Goal: Transaction & Acquisition: Purchase product/service

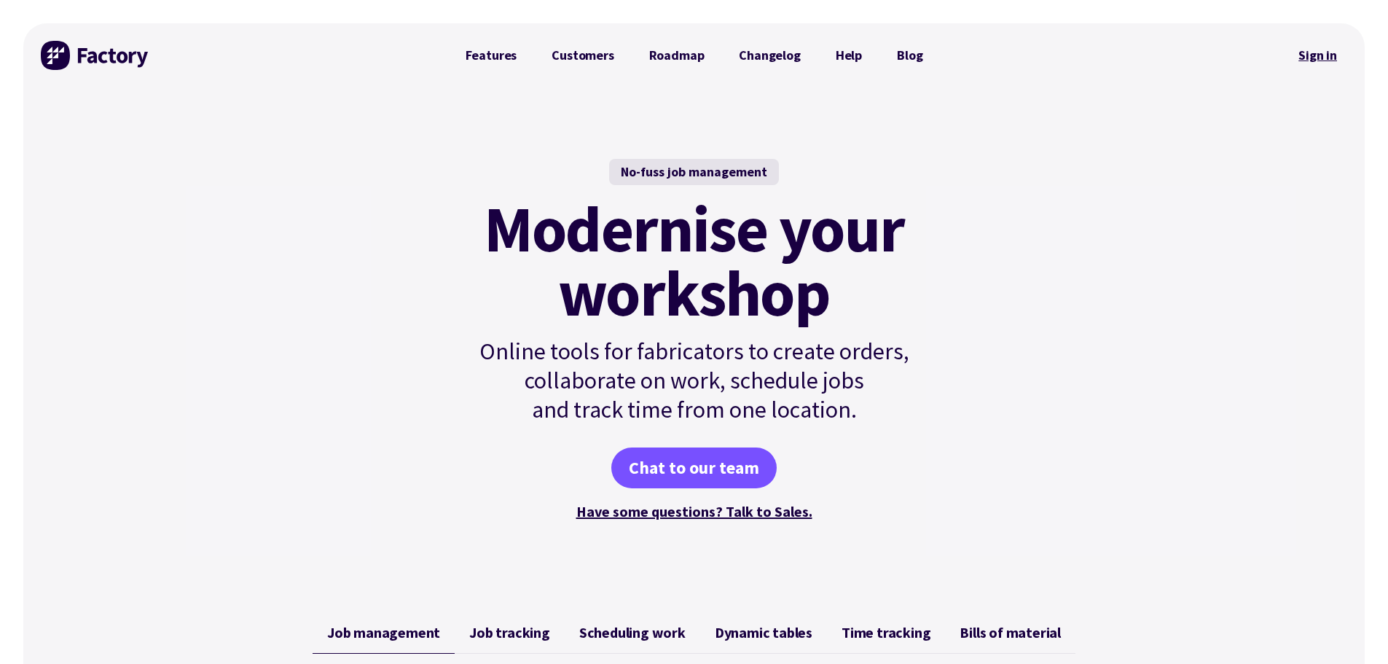
click at [1319, 55] on link "Sign in" at bounding box center [1317, 56] width 59 height 34
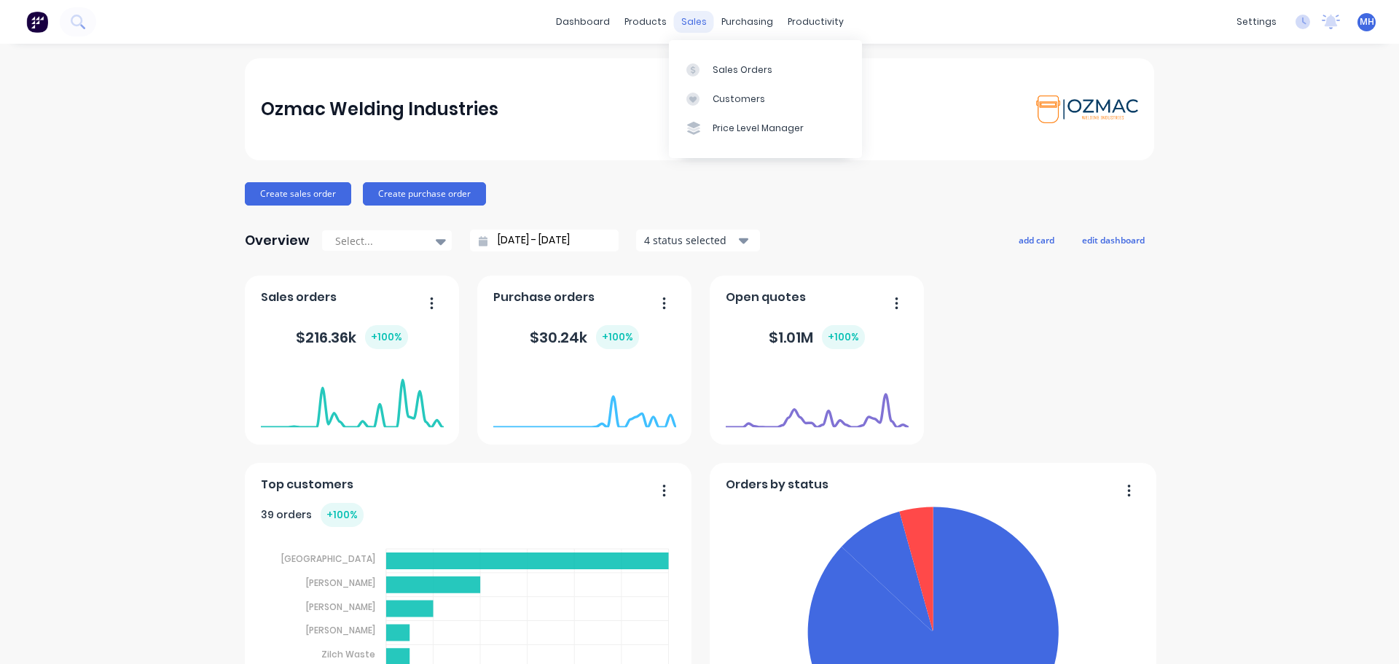
click at [692, 27] on div "sales" at bounding box center [694, 22] width 40 height 22
click at [708, 71] on div at bounding box center [697, 69] width 22 height 13
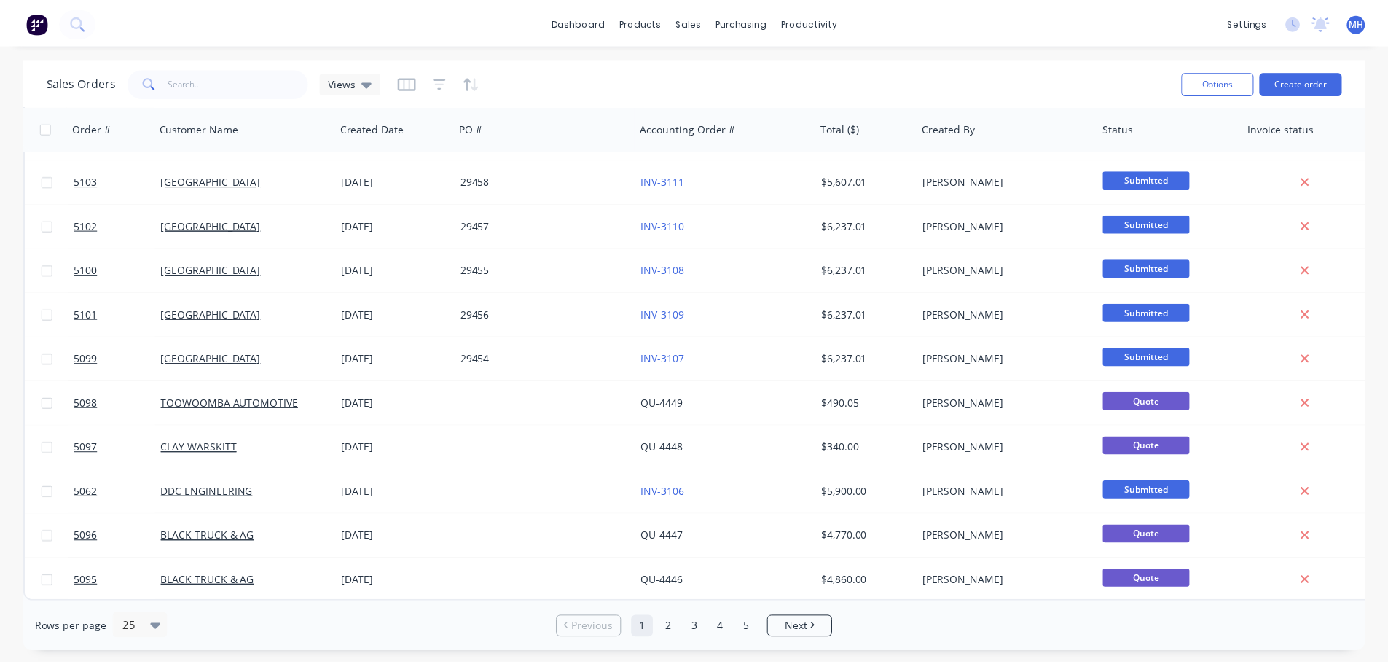
scroll to position [666, 0]
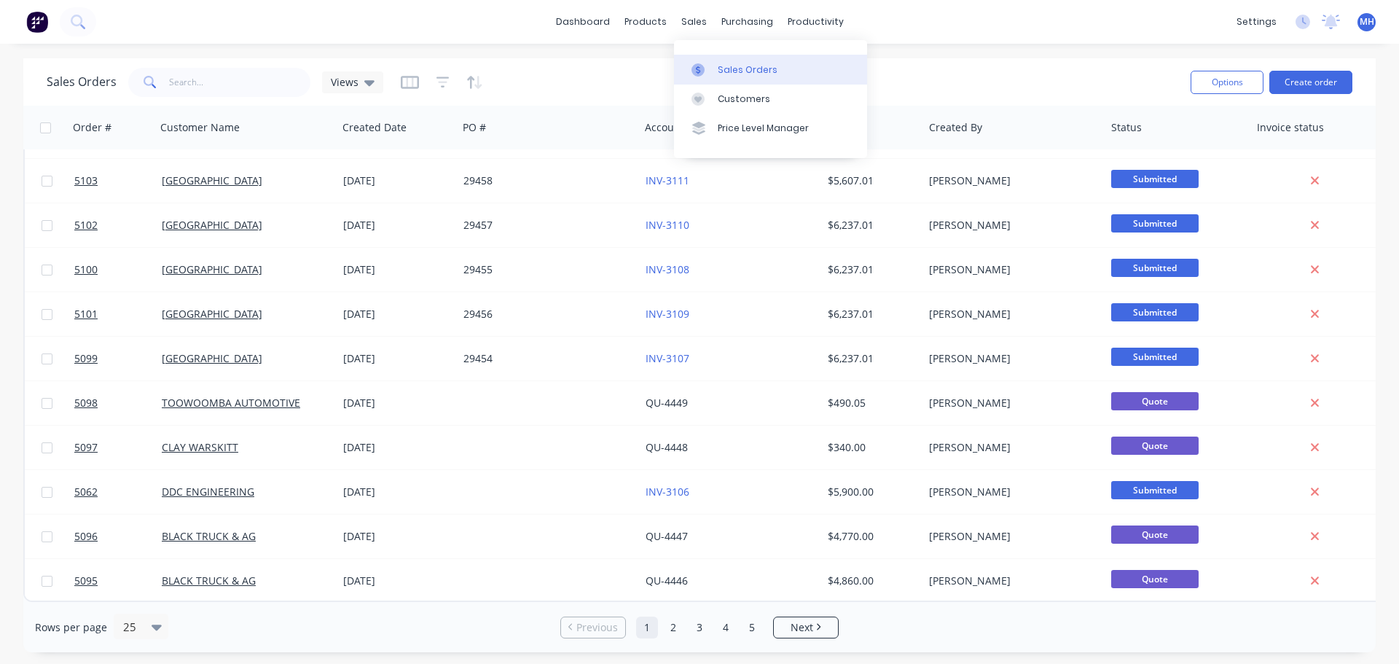
click at [718, 68] on div "Sales Orders" at bounding box center [748, 69] width 60 height 13
click at [758, 75] on div "Sales Orders" at bounding box center [748, 69] width 60 height 13
click at [1304, 74] on button "Create order" at bounding box center [1310, 82] width 83 height 23
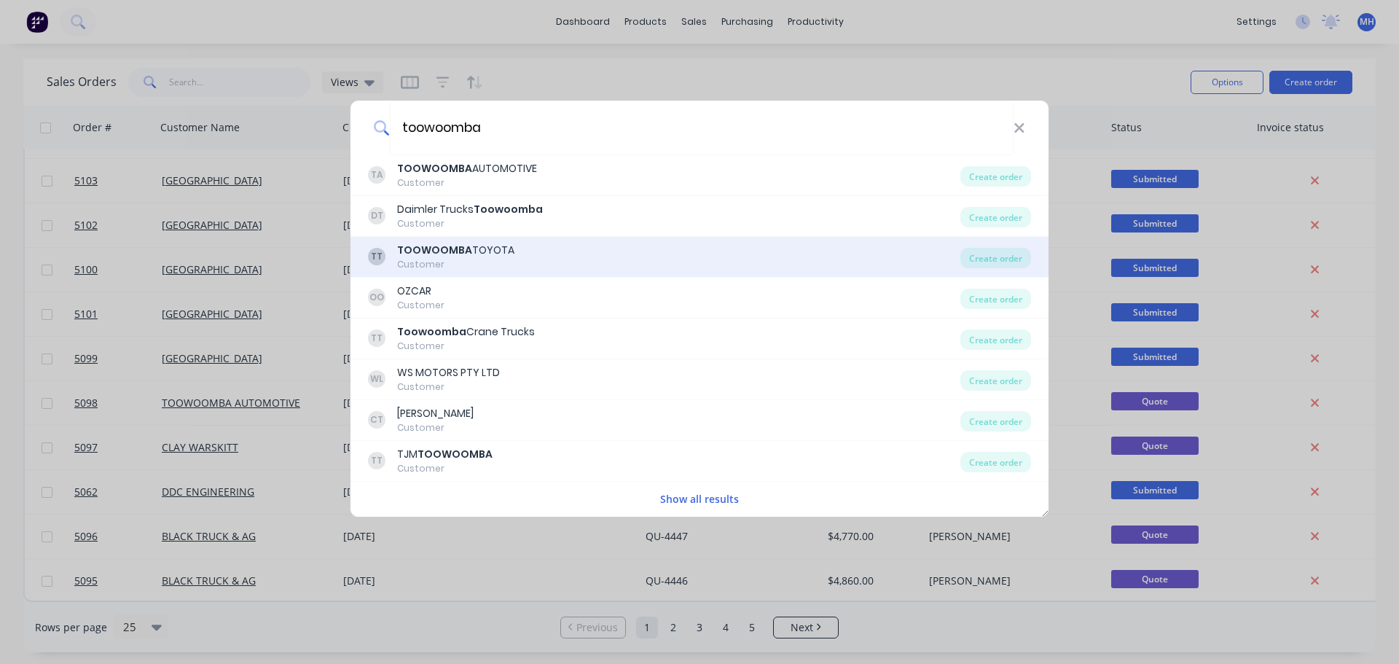
type input "toowoomba"
click at [520, 259] on div "TT TOOWOOMBA TOYOTA Customer" at bounding box center [664, 257] width 592 height 28
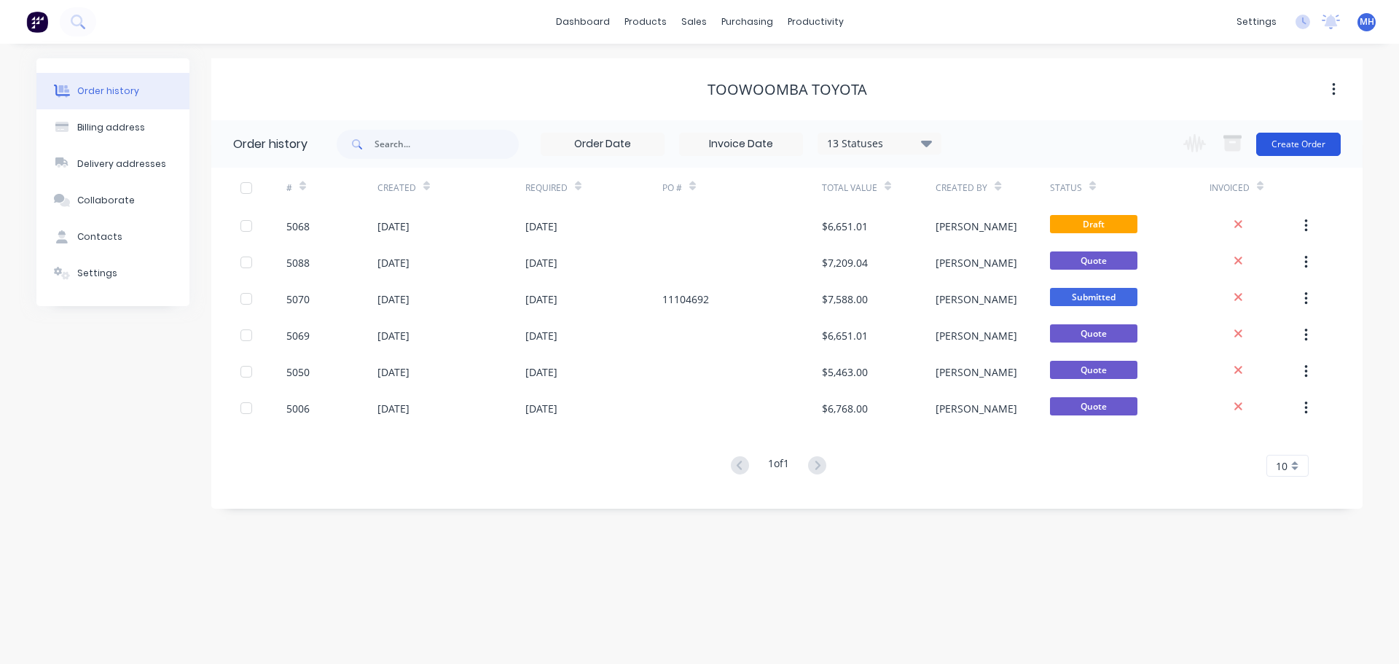
click at [1309, 141] on button "Create Order" at bounding box center [1298, 144] width 85 height 23
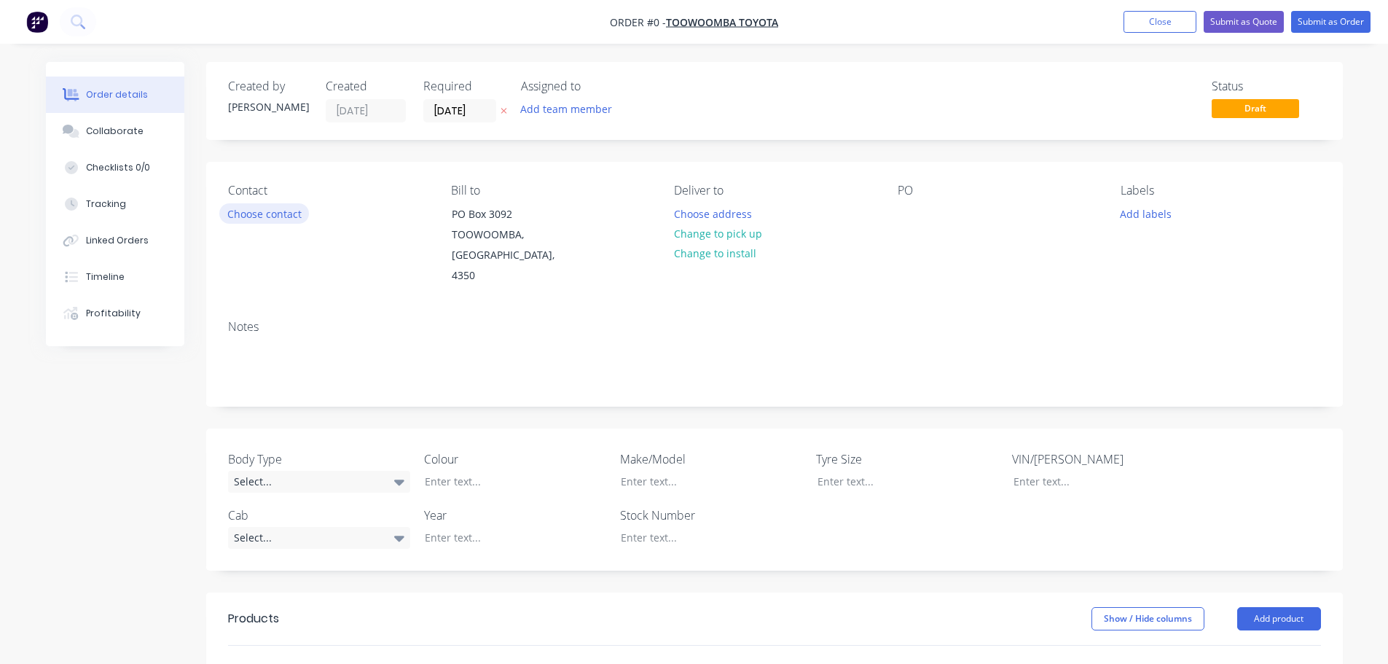
click at [276, 213] on button "Choose contact" at bounding box center [264, 213] width 90 height 20
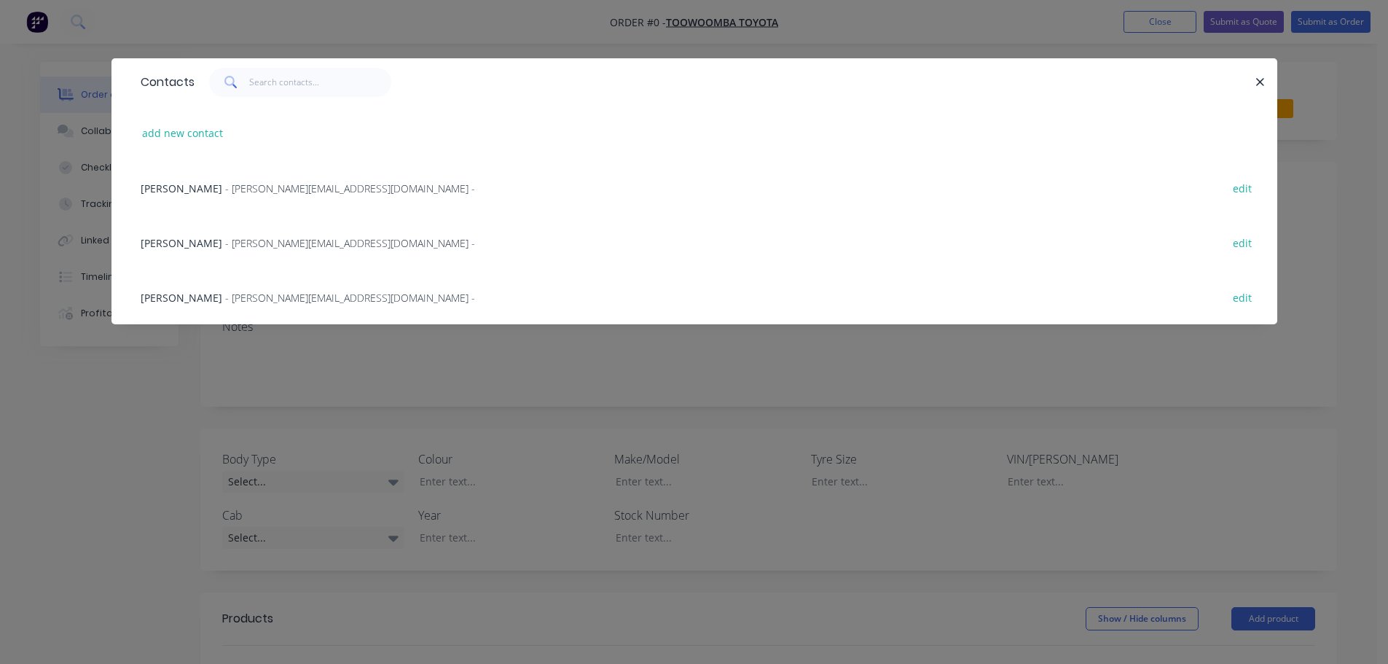
click at [270, 241] on span "- nicolasw@toowoombatoyota.com.au -" at bounding box center [350, 243] width 250 height 14
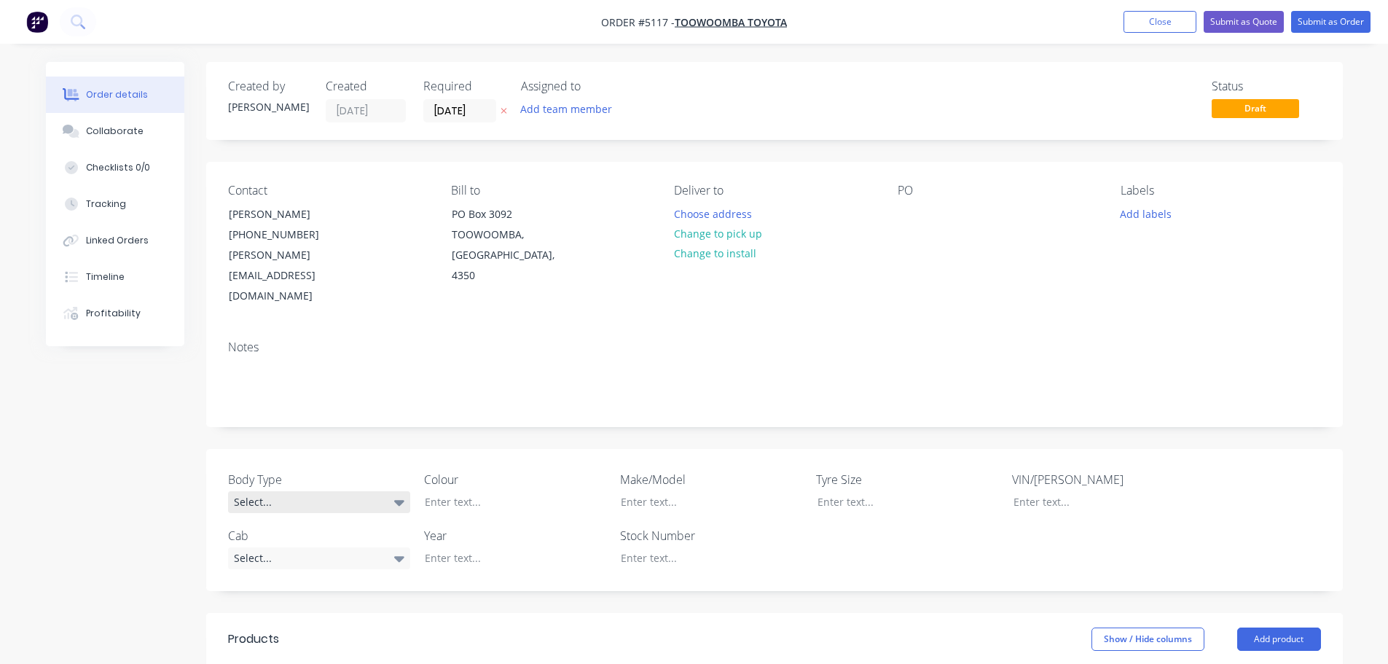
click at [334, 491] on div "Select..." at bounding box center [319, 502] width 182 height 22
click at [324, 524] on button "Cab Chassis" at bounding box center [337, 520] width 219 height 29
click at [333, 547] on div "Select..." at bounding box center [319, 558] width 182 height 22
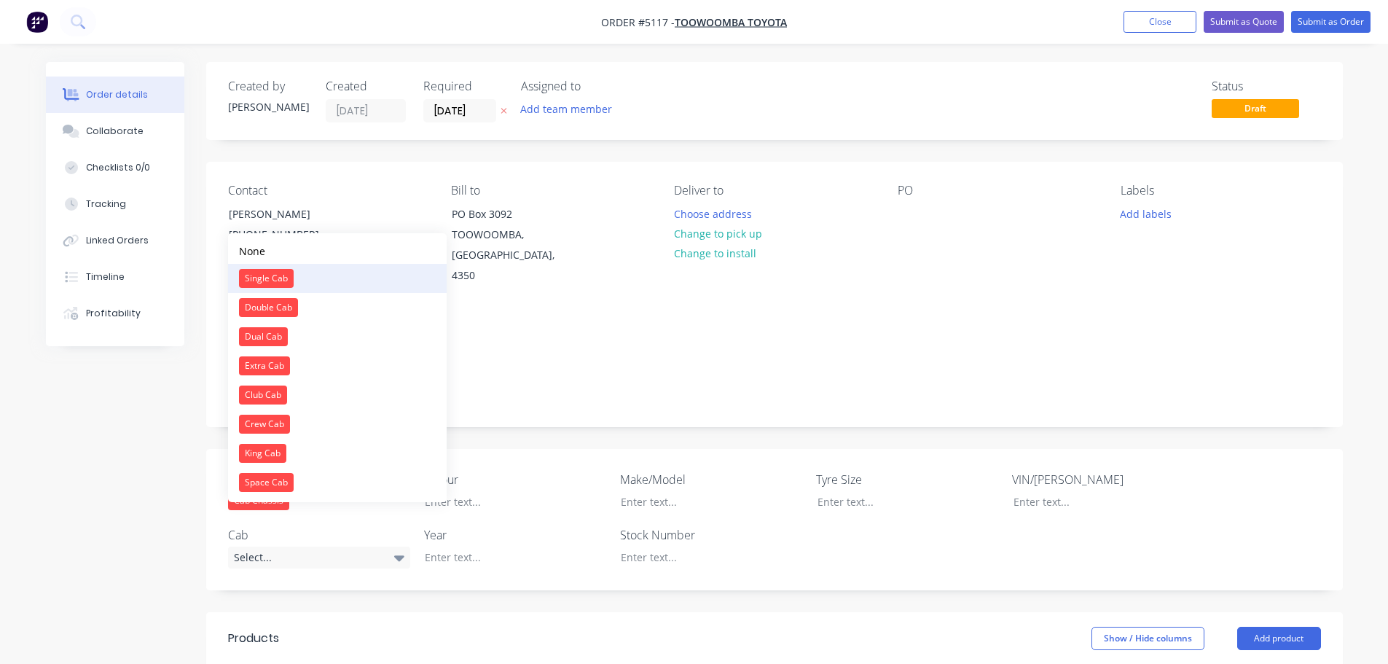
click at [316, 278] on button "Single Cab" at bounding box center [337, 278] width 219 height 29
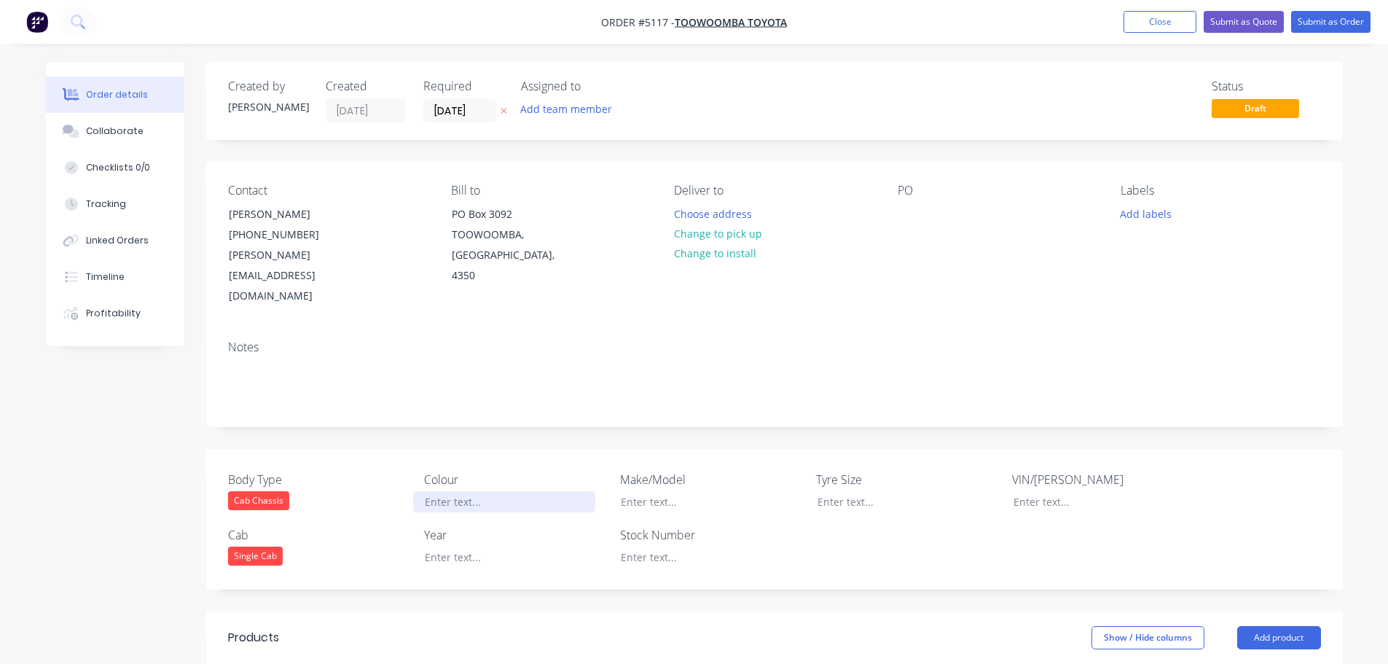
click at [479, 491] on div at bounding box center [504, 501] width 182 height 21
click at [466, 547] on div at bounding box center [504, 557] width 182 height 21
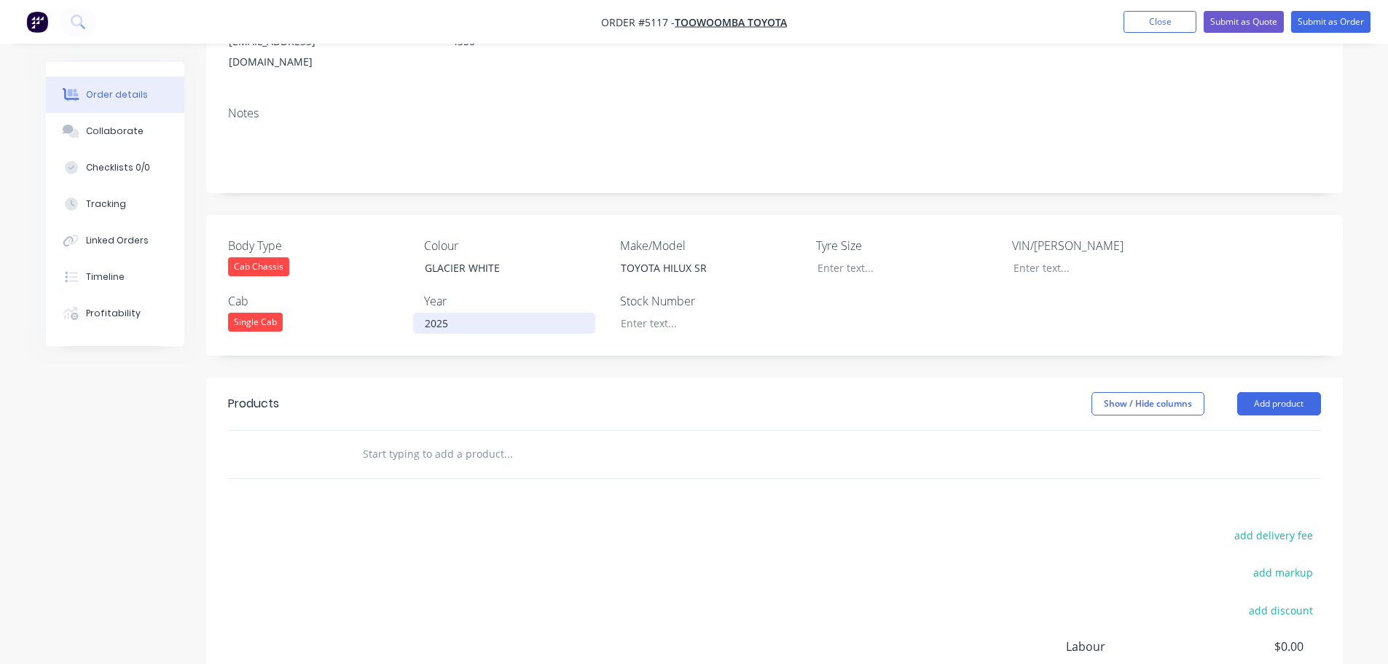
scroll to position [291, 0]
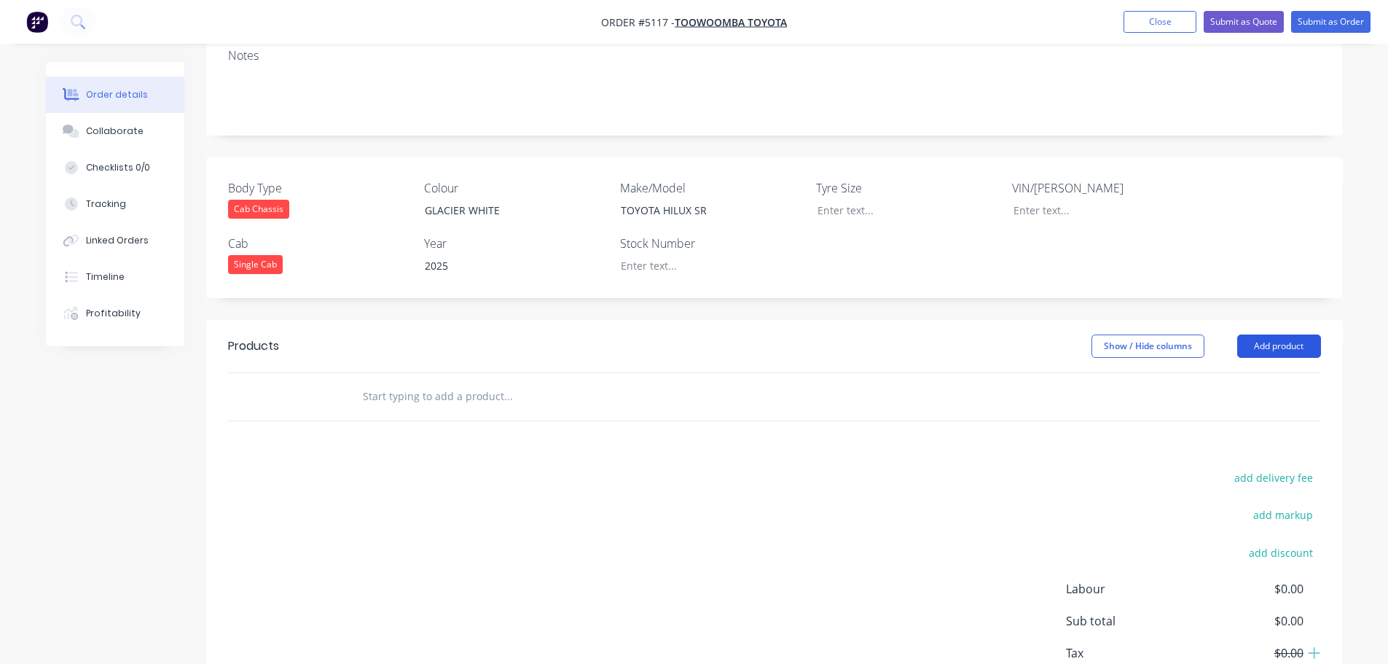
click at [1290, 334] on button "Add product" at bounding box center [1279, 345] width 84 height 23
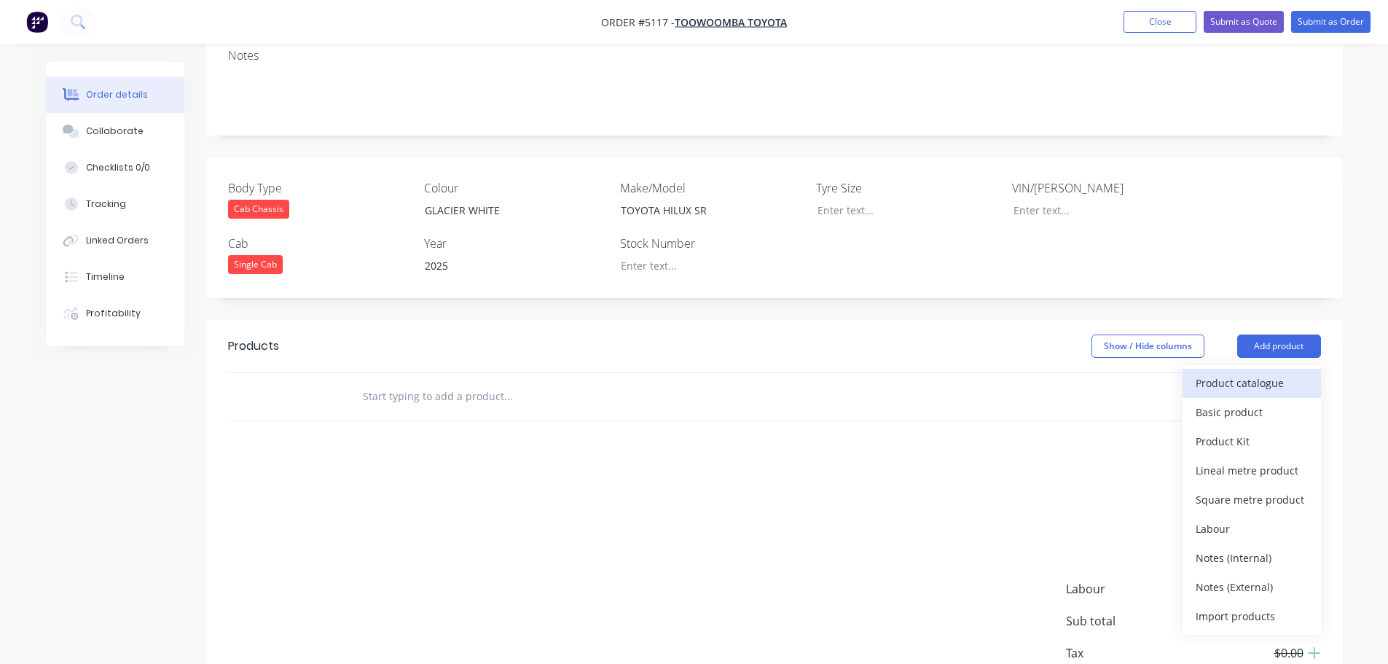
click at [1272, 372] on div "Product catalogue" at bounding box center [1252, 382] width 112 height 21
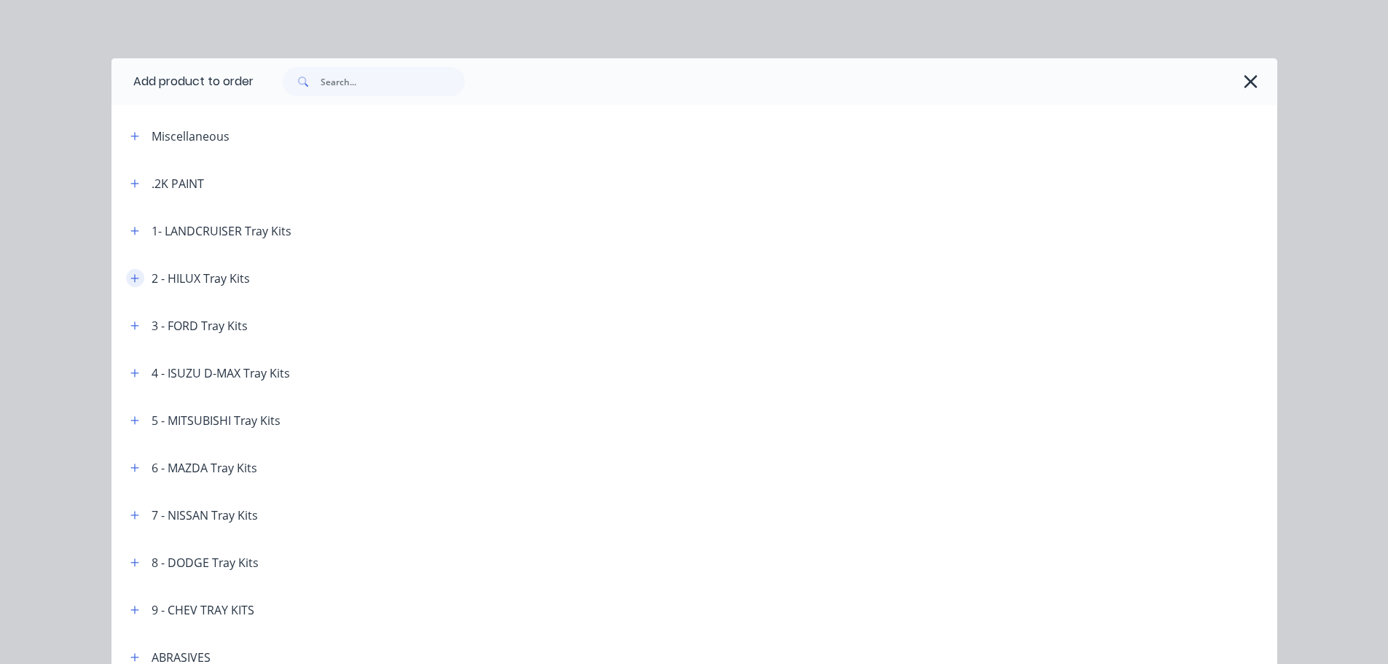
click at [130, 274] on icon "button" at bounding box center [134, 278] width 9 height 10
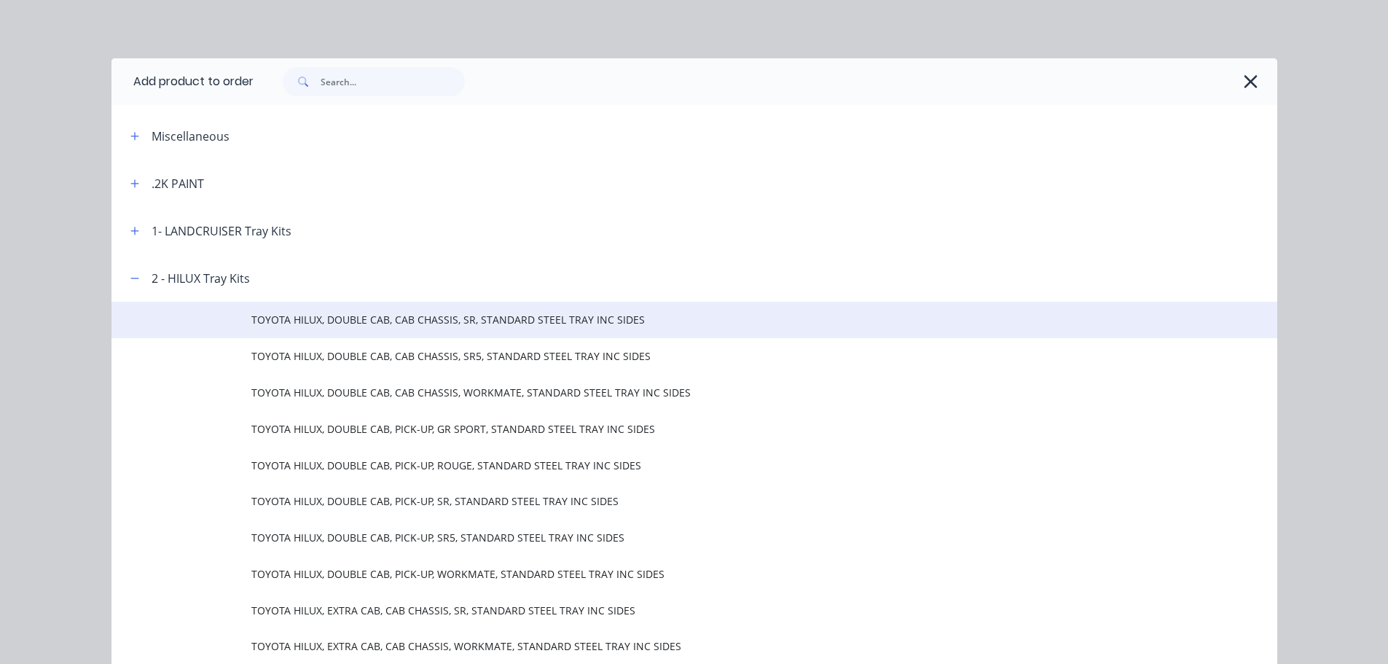
click at [363, 327] on span "TOYOTA HILUX, DOUBLE CAB, CAB CHASSIS, SR, STANDARD STEEL TRAY INC SIDES" at bounding box center [661, 319] width 821 height 15
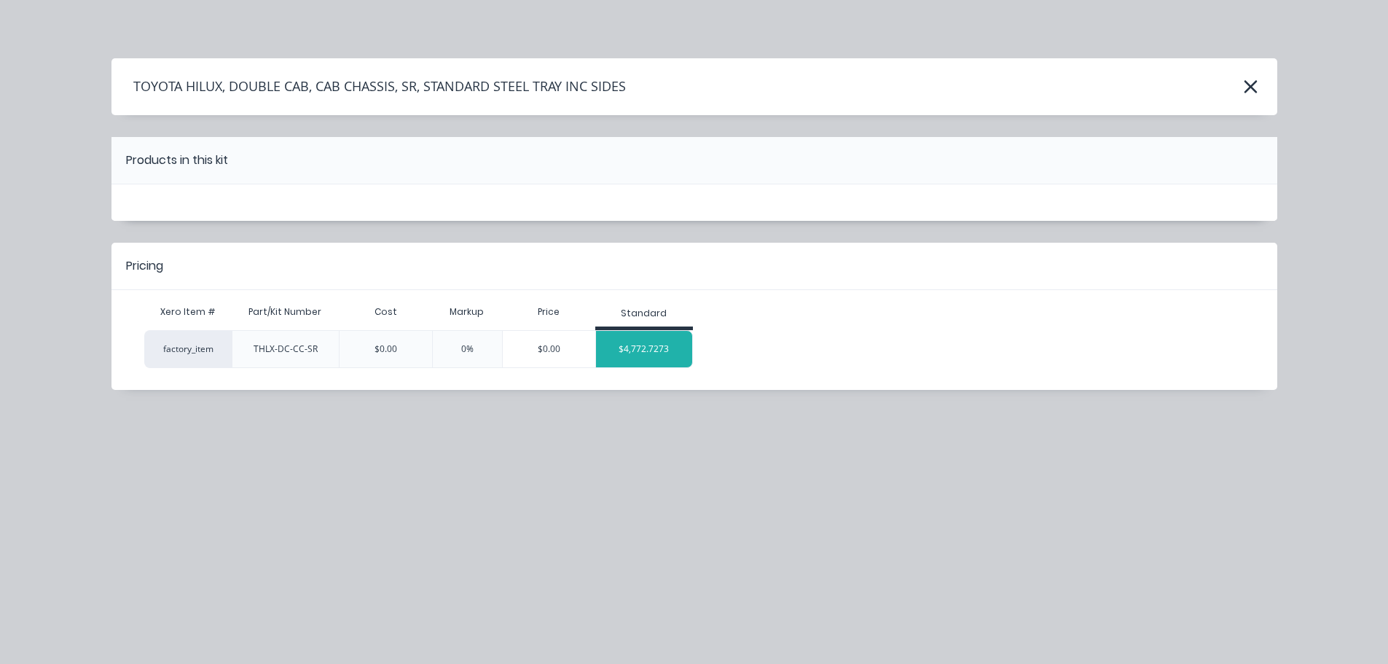
click at [646, 347] on div "$4,772.7273" at bounding box center [644, 349] width 97 height 36
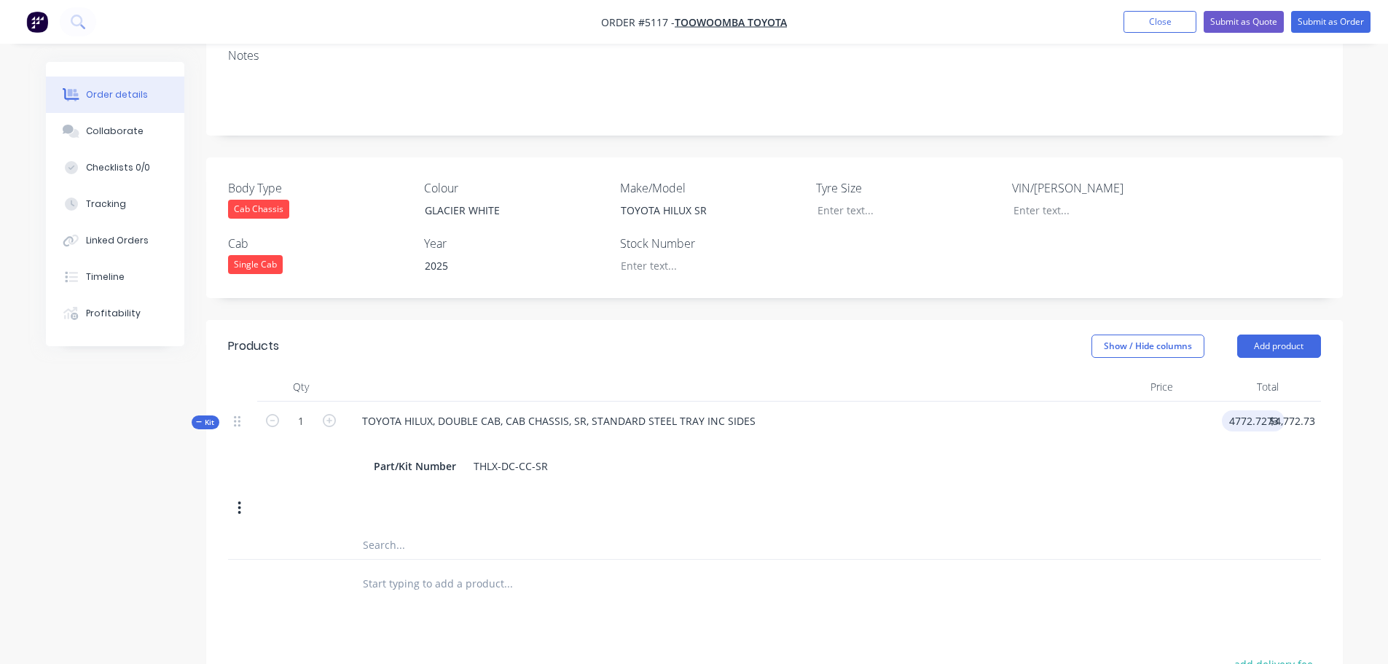
click at [1234, 410] on input "4772.7273" at bounding box center [1256, 420] width 57 height 21
type input "$5,000.00"
click at [396, 568] on input "text" at bounding box center [507, 582] width 291 height 29
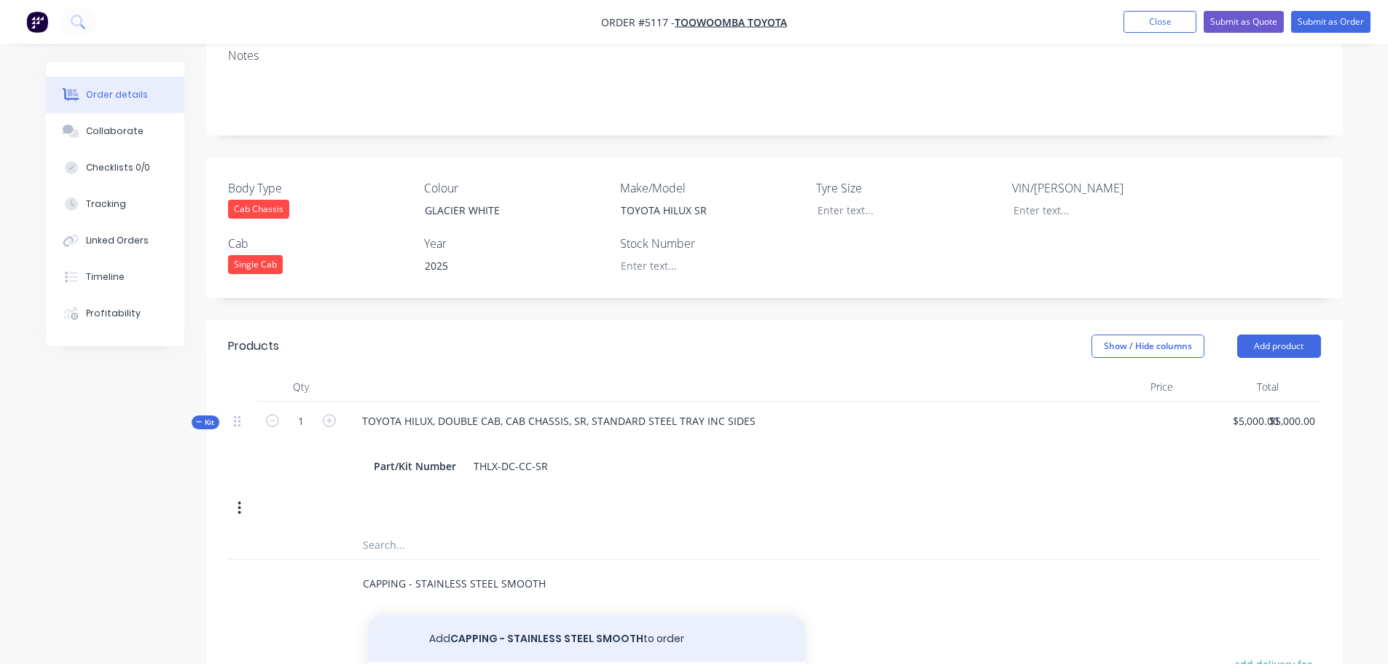
type input "CAPPING - STAINLESS STEEL SMOOTH"
click at [500, 615] on button "Add CAPPING - STAINLESS STEEL SMOOTH to order" at bounding box center [586, 638] width 437 height 47
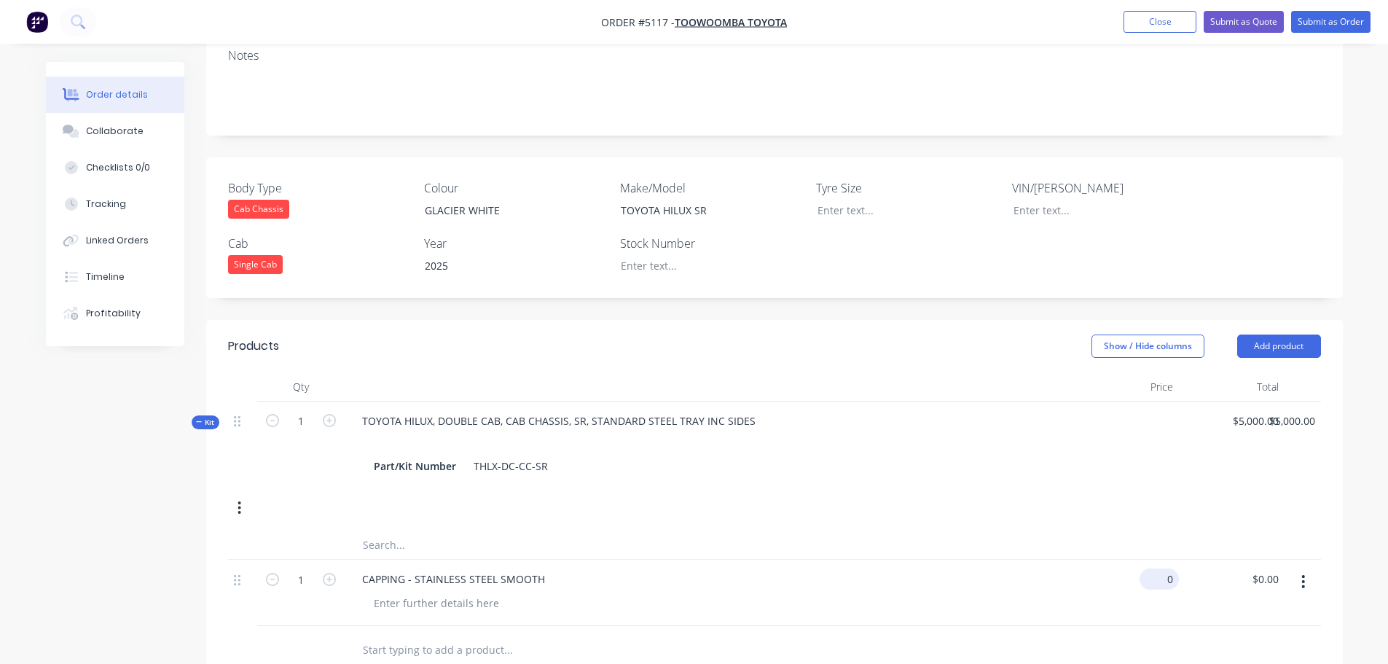
click at [1156, 560] on div "0 $0.00" at bounding box center [1126, 593] width 106 height 66
type input "$200.00"
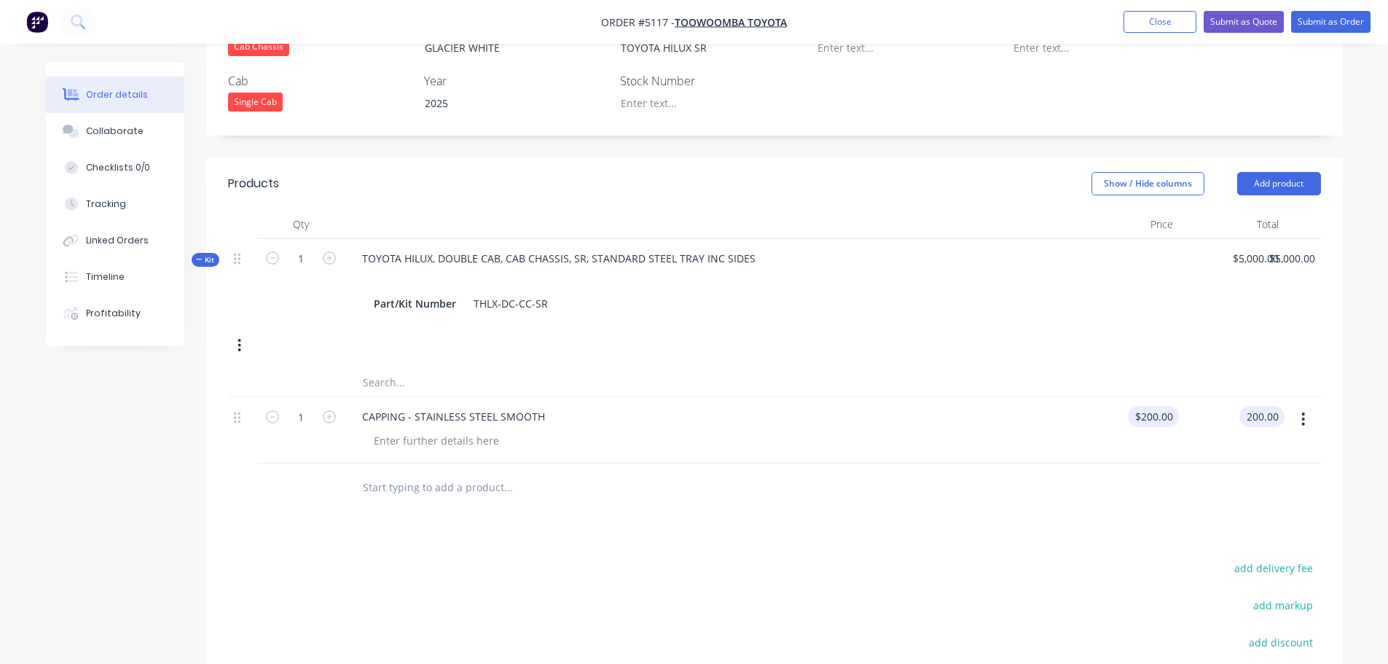
scroll to position [600, 0]
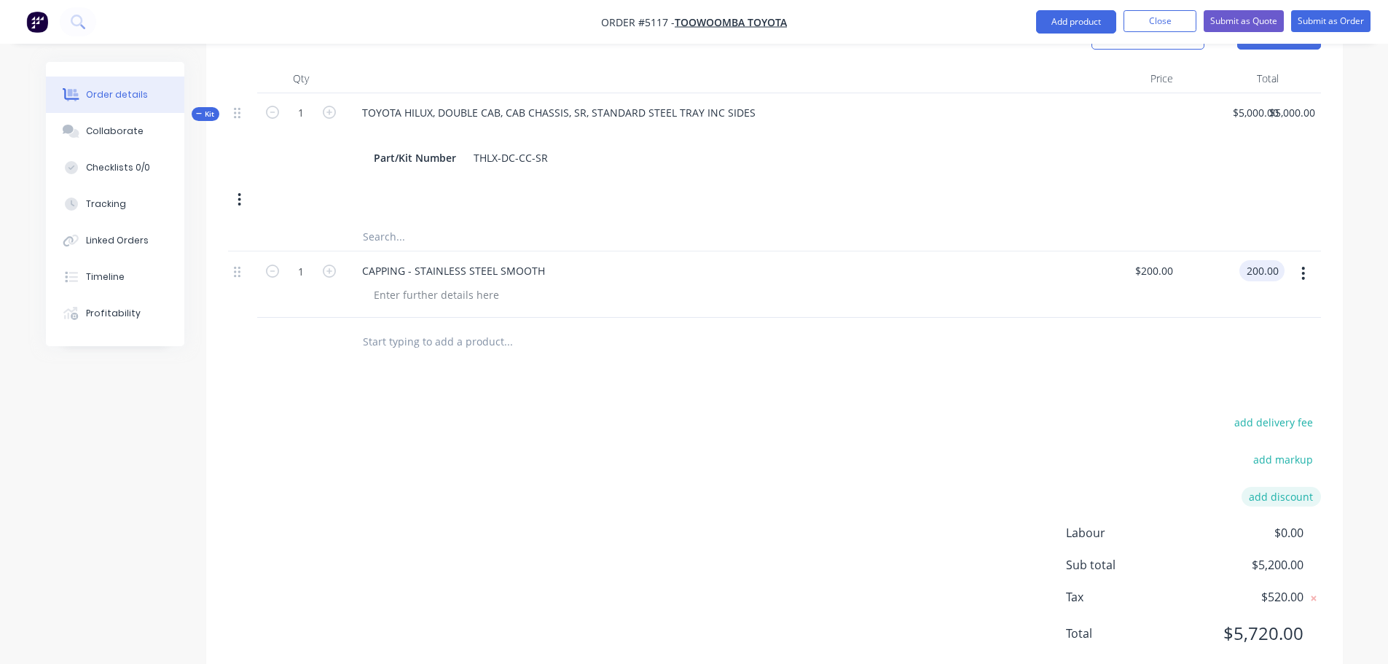
type input "$200.00"
click at [1269, 487] on button "add discount" at bounding box center [1281, 497] width 79 height 20
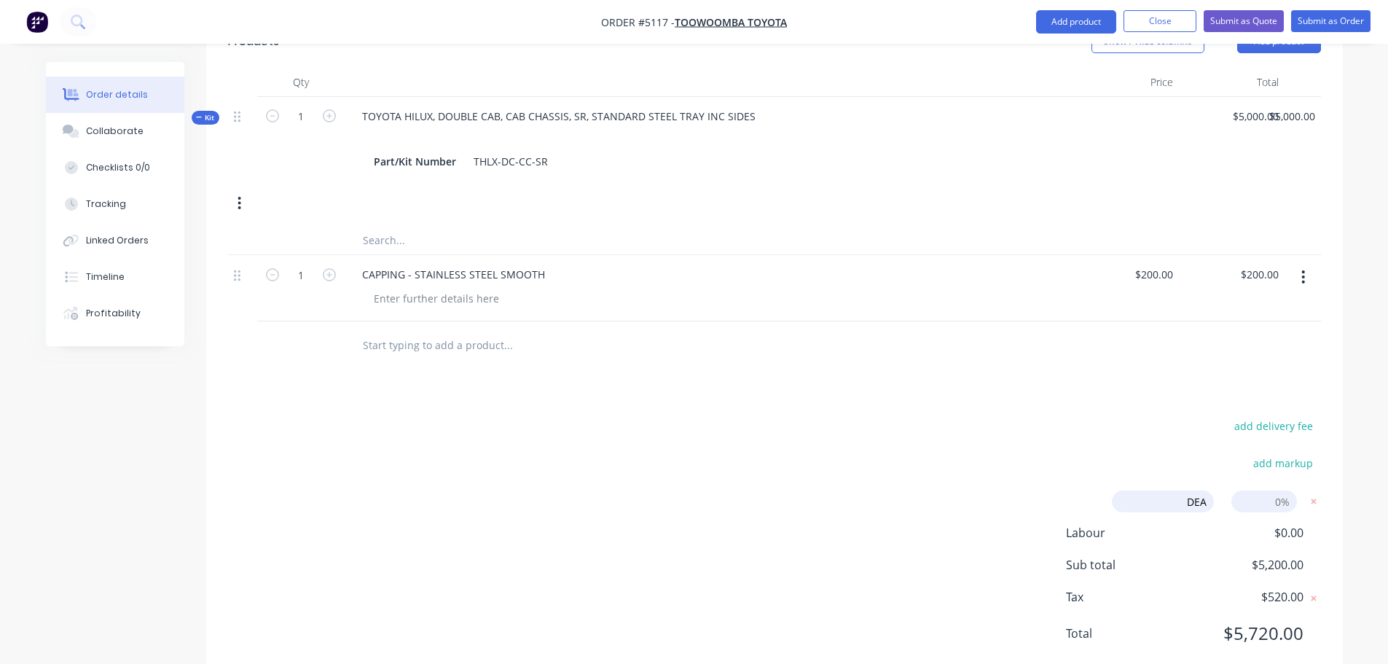
type input "DEALER DISCOUNT"
drag, startPoint x: 1270, startPoint y: 458, endPoint x: 1334, endPoint y: 445, distance: 64.7
click at [1334, 445] on div "add delivery fee add markup DEALER DISCOUNT DEALER DISCOUNT Discount name (Opti…" at bounding box center [774, 538] width 1137 height 246
type input "10%"
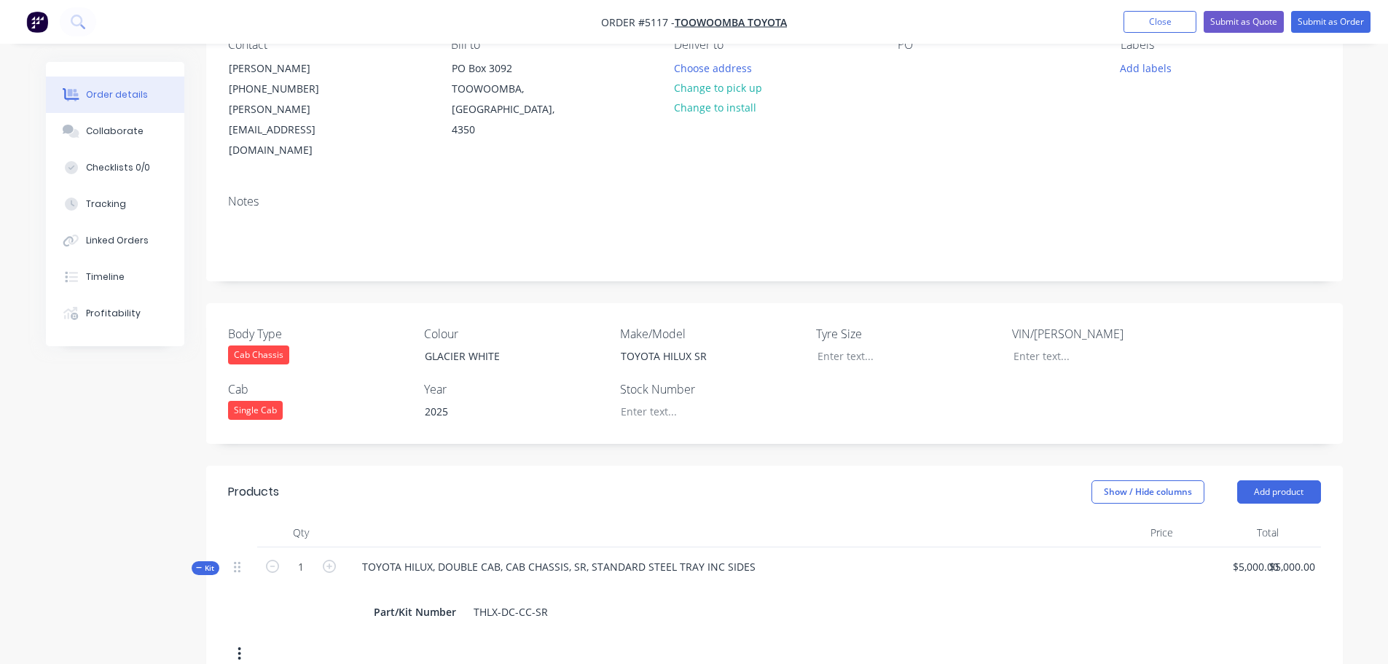
scroll to position [0, 0]
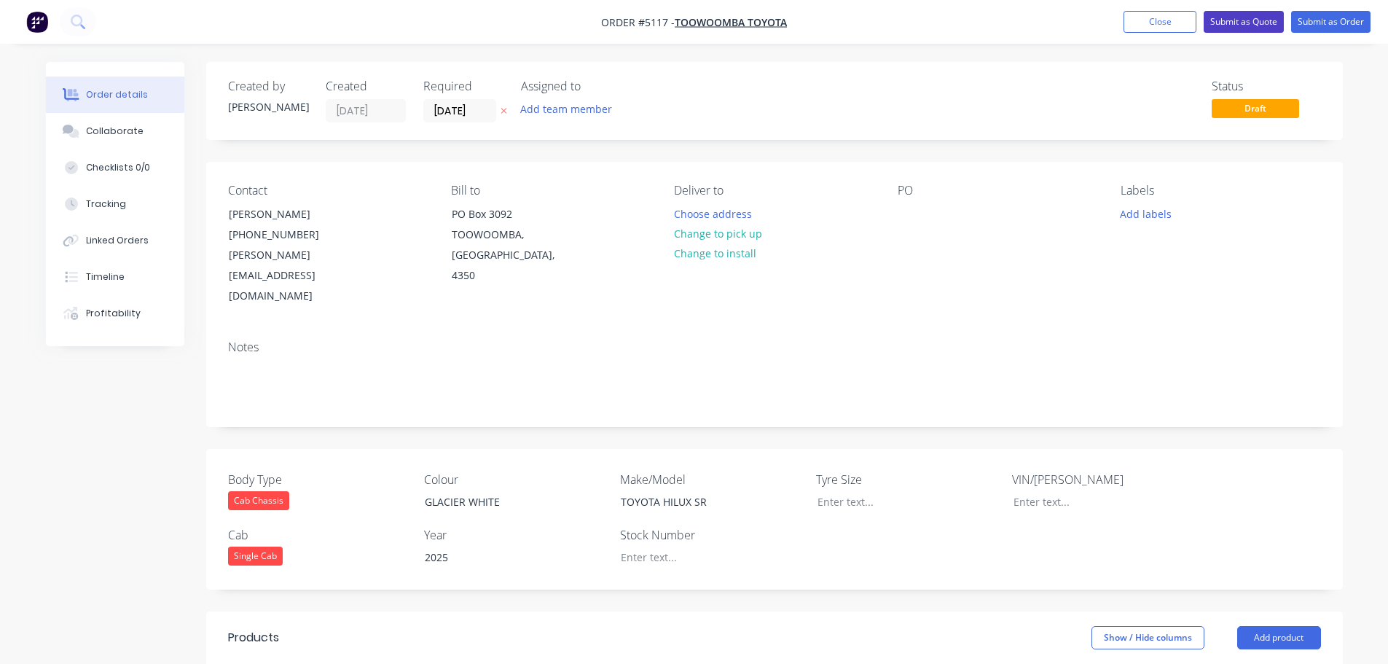
click at [1252, 20] on button "Submit as Quote" at bounding box center [1244, 22] width 80 height 22
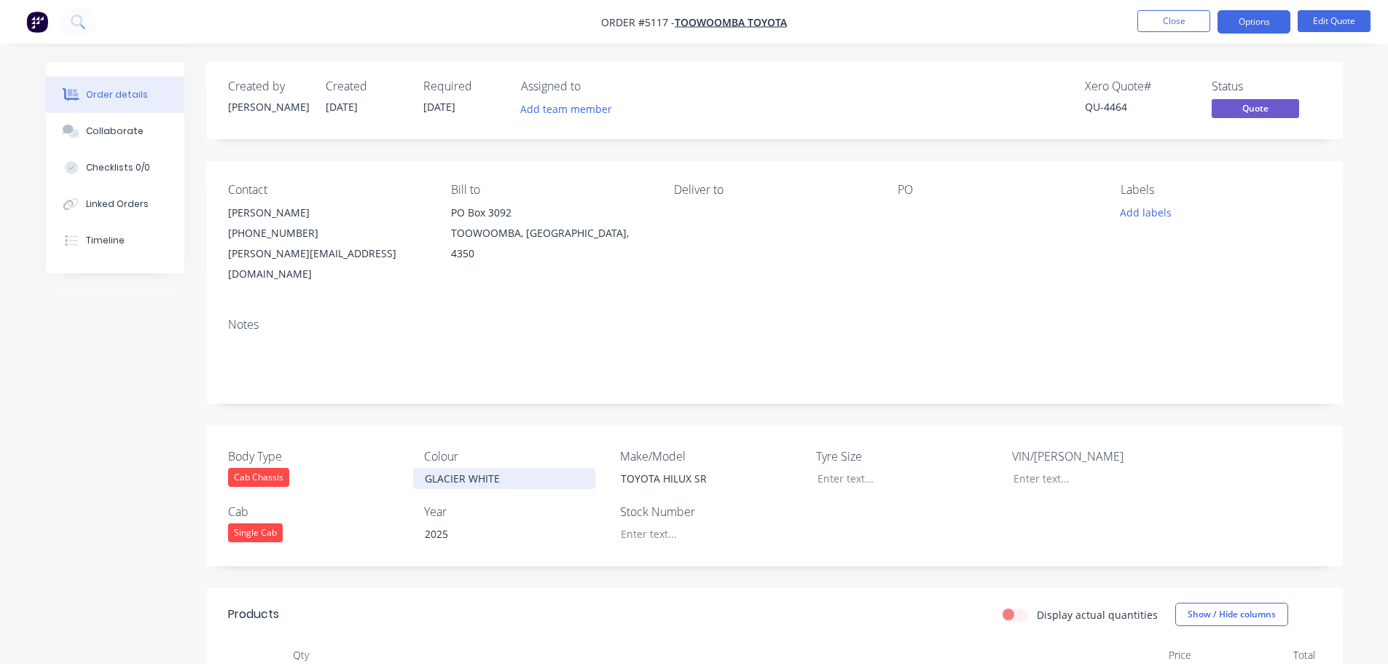
click at [524, 468] on div "GLACIER WHITE" at bounding box center [504, 478] width 182 height 21
click at [1237, 19] on button "Options" at bounding box center [1254, 21] width 73 height 23
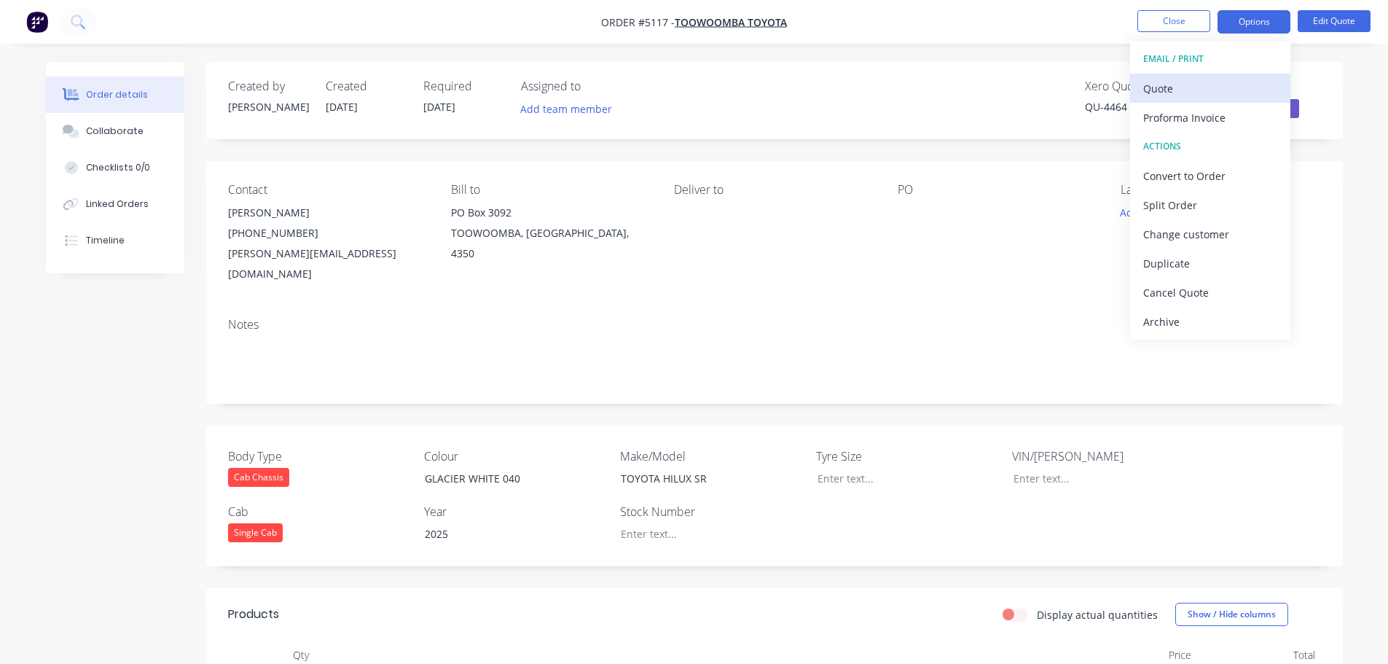
click at [1189, 95] on div "Quote" at bounding box center [1210, 88] width 134 height 21
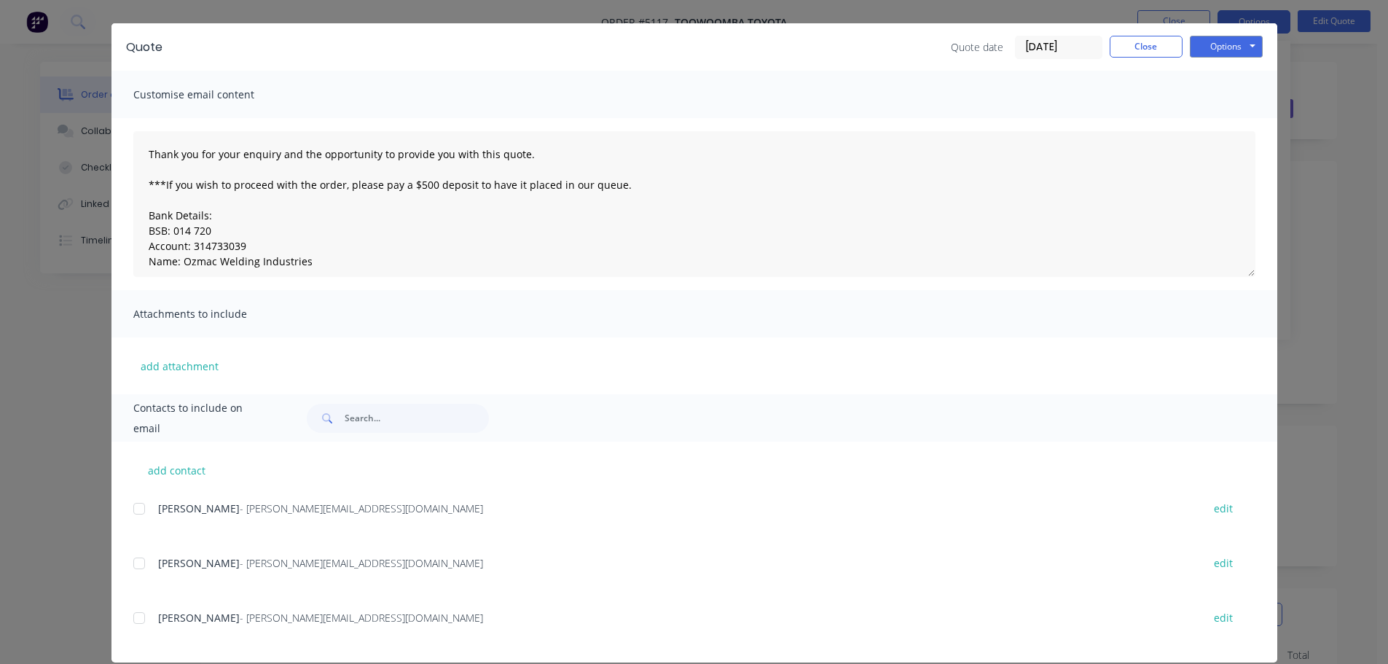
scroll to position [54, 0]
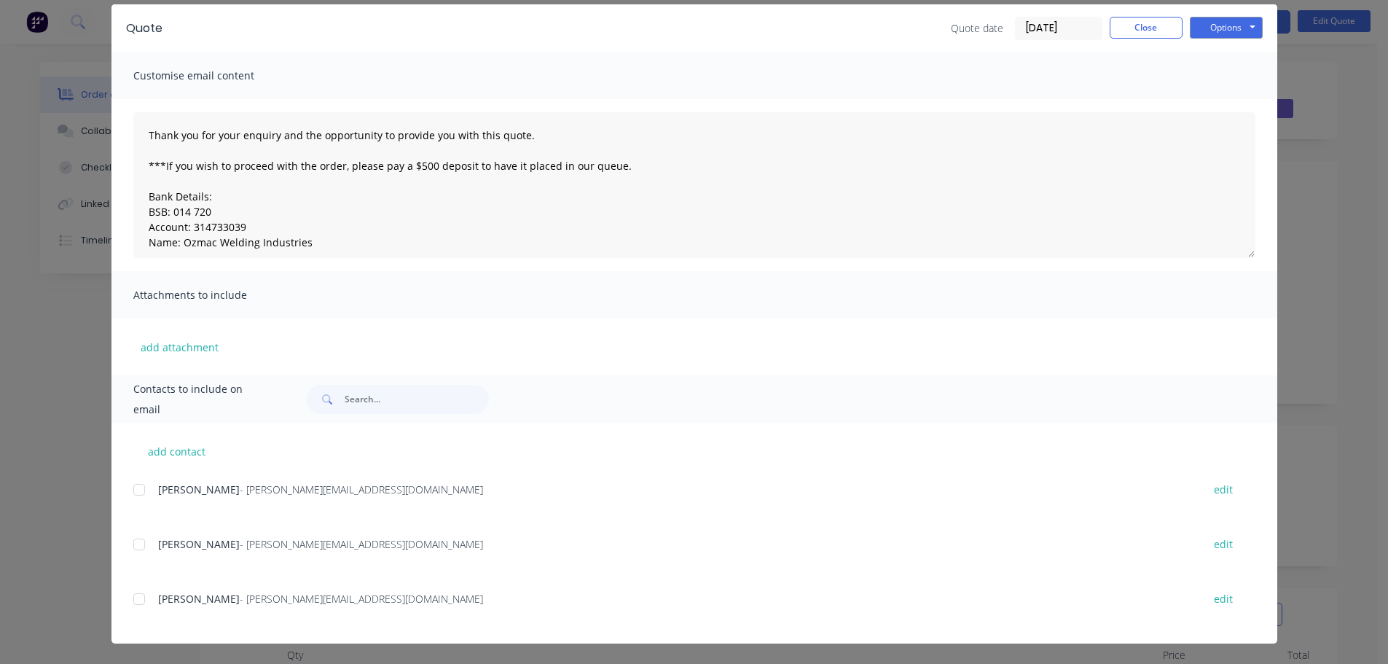
click at [130, 548] on div at bounding box center [139, 544] width 29 height 29
click at [1221, 31] on button "Options" at bounding box center [1226, 28] width 73 height 22
click at [1214, 100] on button "Email" at bounding box center [1236, 102] width 93 height 24
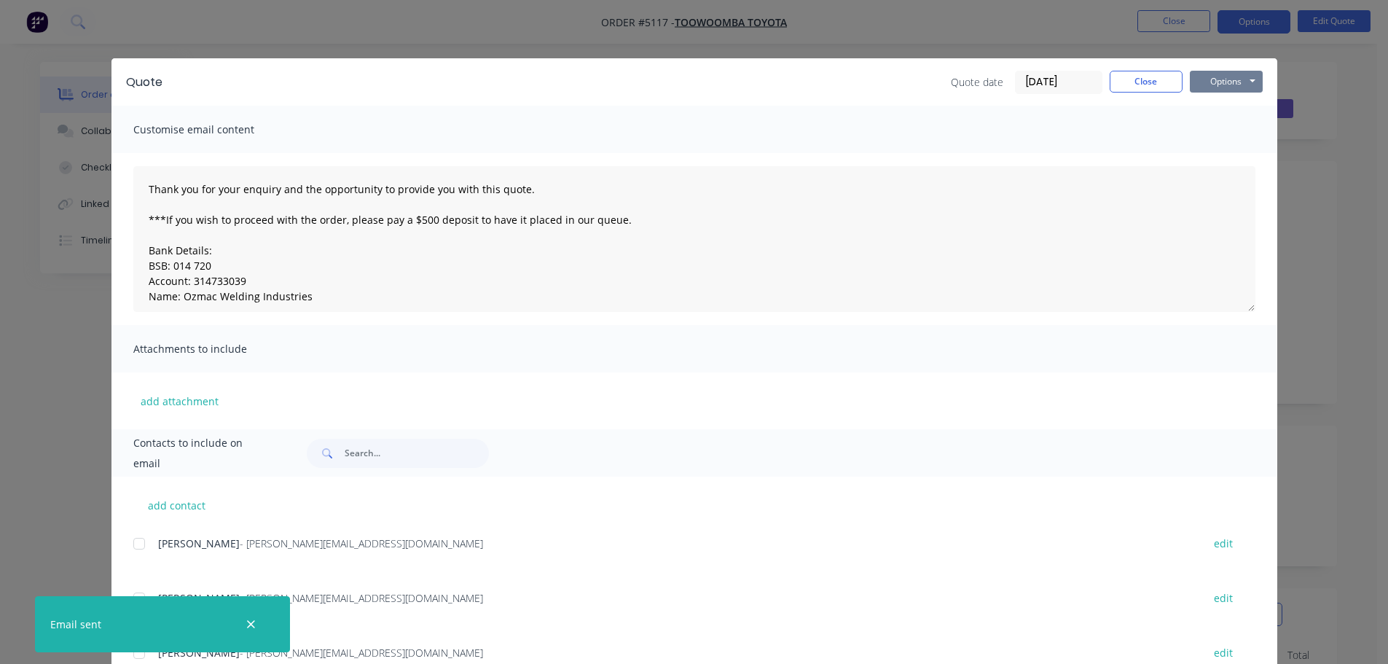
click at [1224, 75] on button "Options" at bounding box center [1226, 82] width 73 height 22
click at [1211, 126] on button "Print" at bounding box center [1236, 132] width 93 height 24
click at [1145, 85] on button "Close" at bounding box center [1146, 82] width 73 height 22
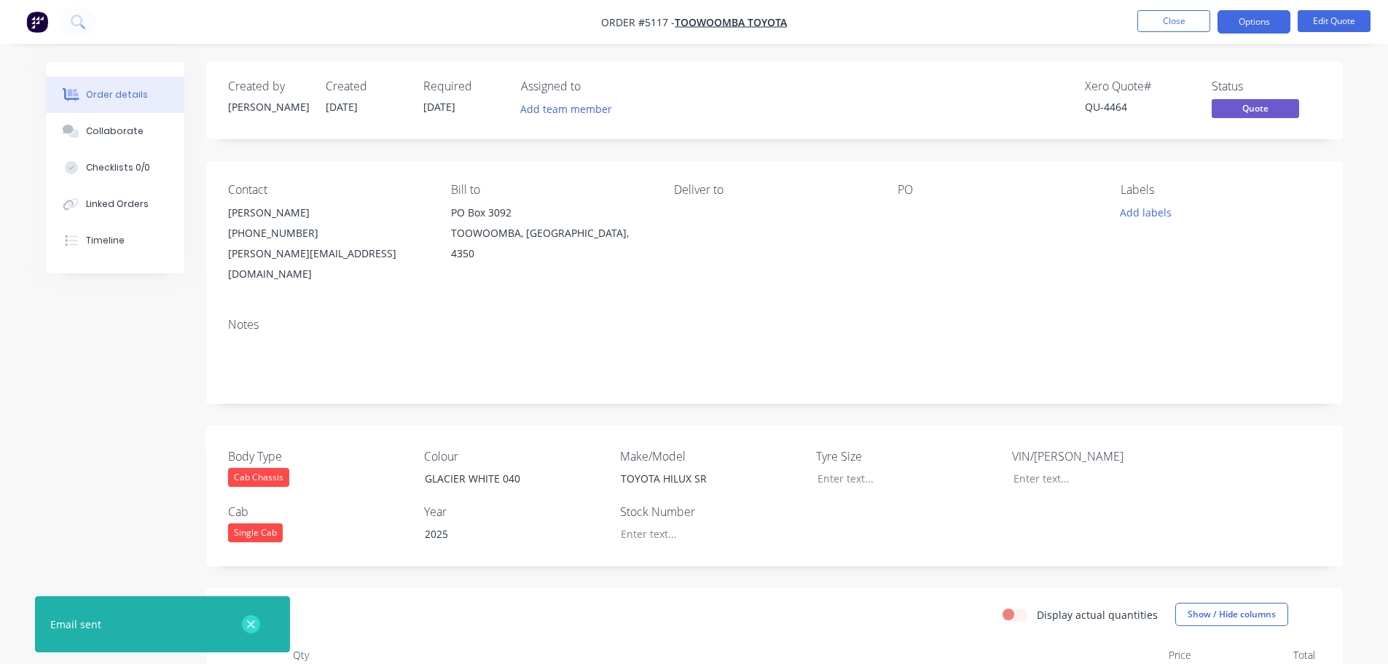
click at [251, 616] on button "button" at bounding box center [251, 624] width 18 height 18
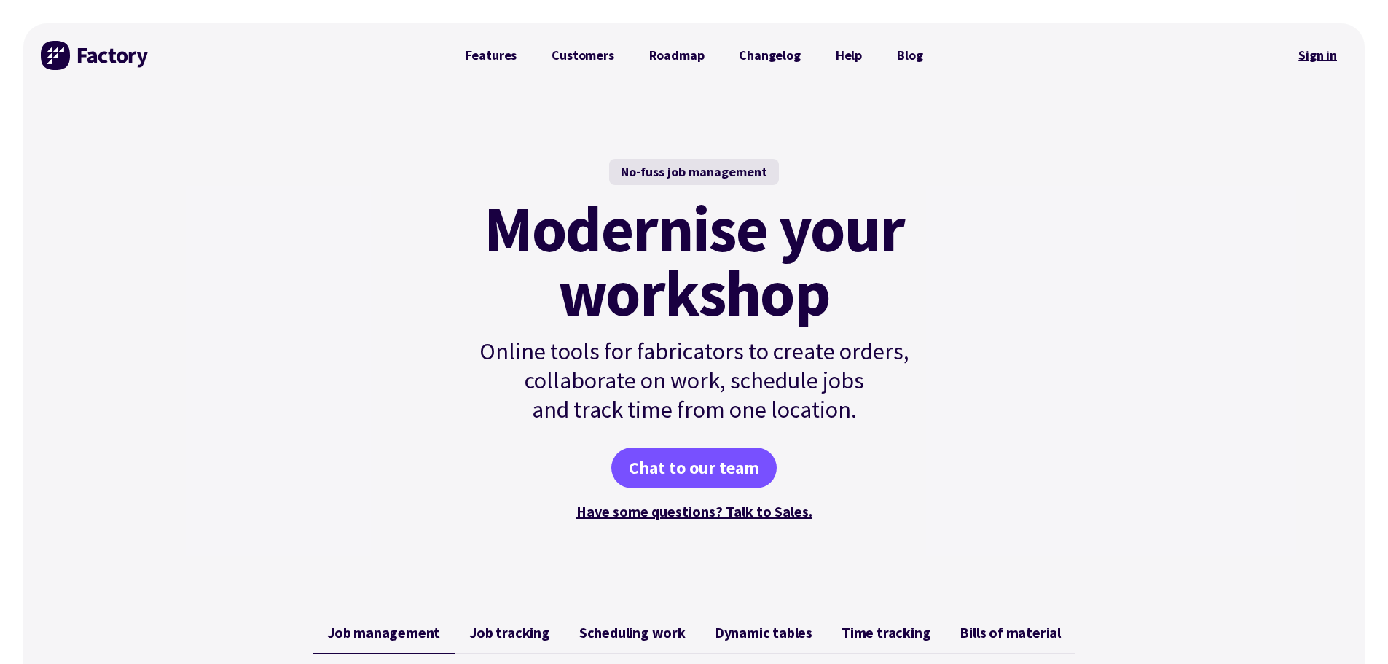
click at [1319, 51] on link "Sign in" at bounding box center [1317, 56] width 59 height 34
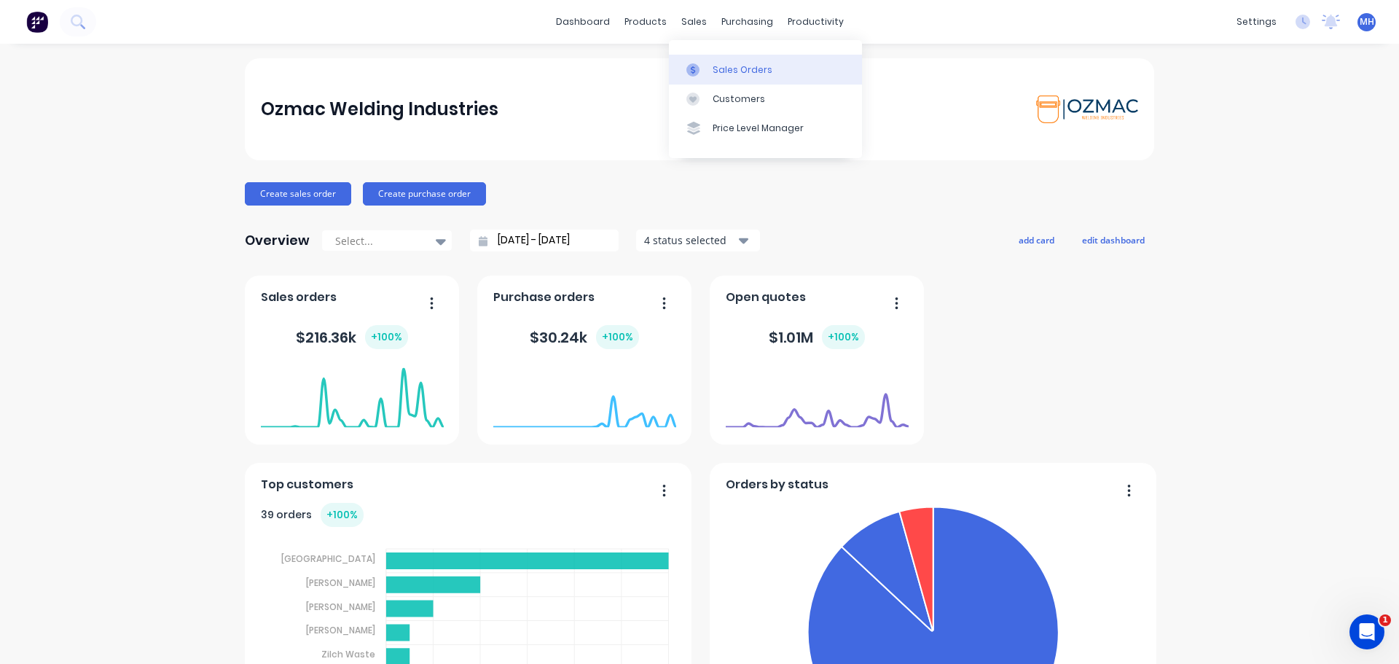
click at [747, 71] on div "Sales Orders" at bounding box center [743, 69] width 60 height 13
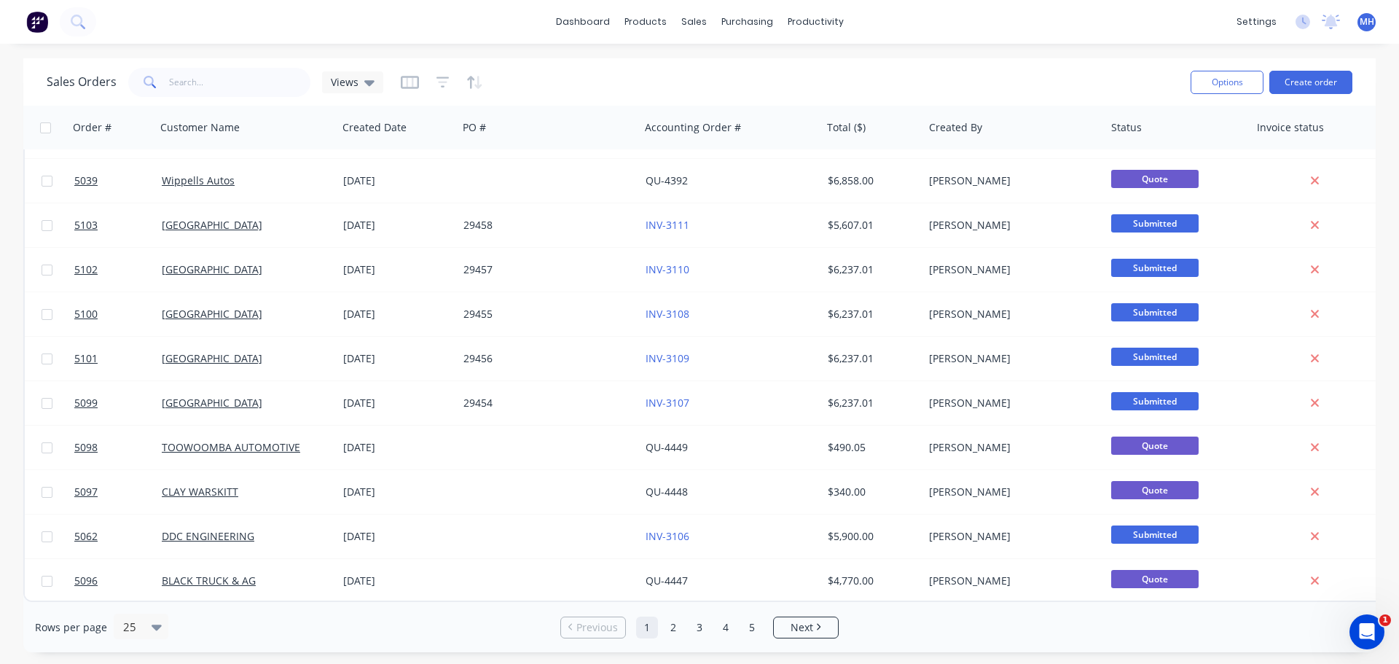
scroll to position [666, 0]
click at [797, 630] on span "Next" at bounding box center [802, 627] width 23 height 15
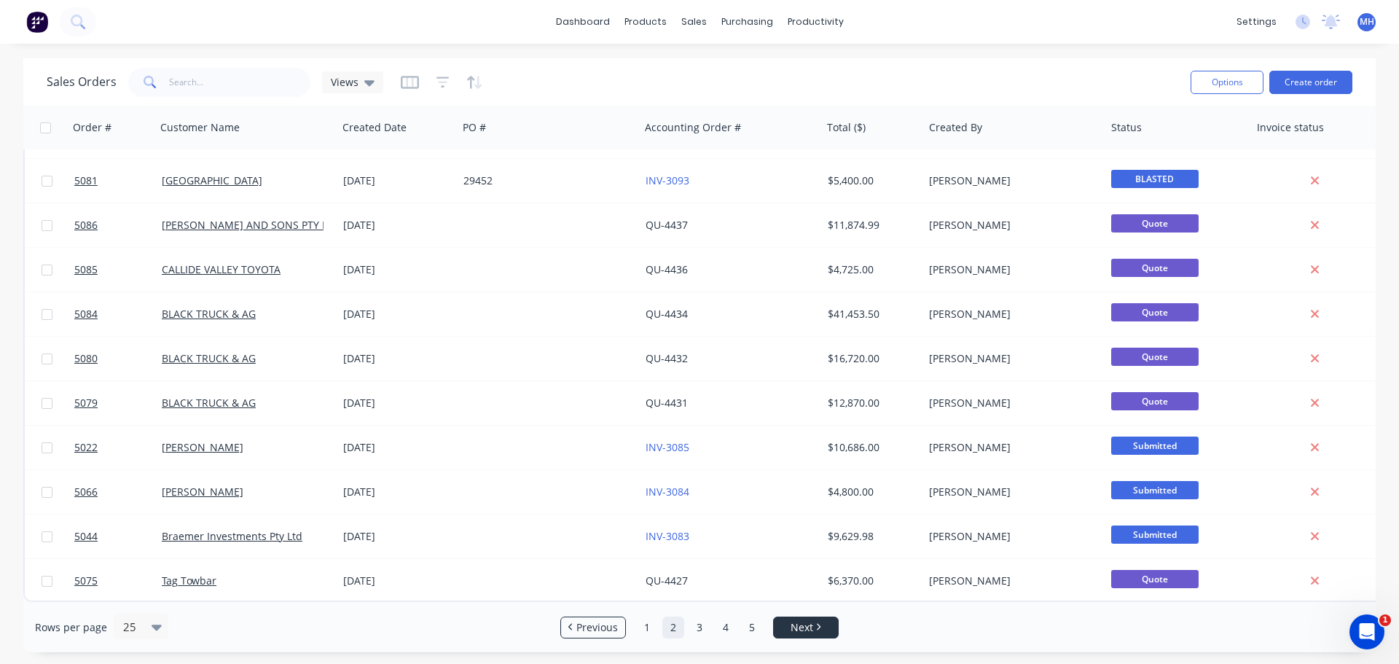
click at [815, 624] on link "Next" at bounding box center [806, 627] width 64 height 15
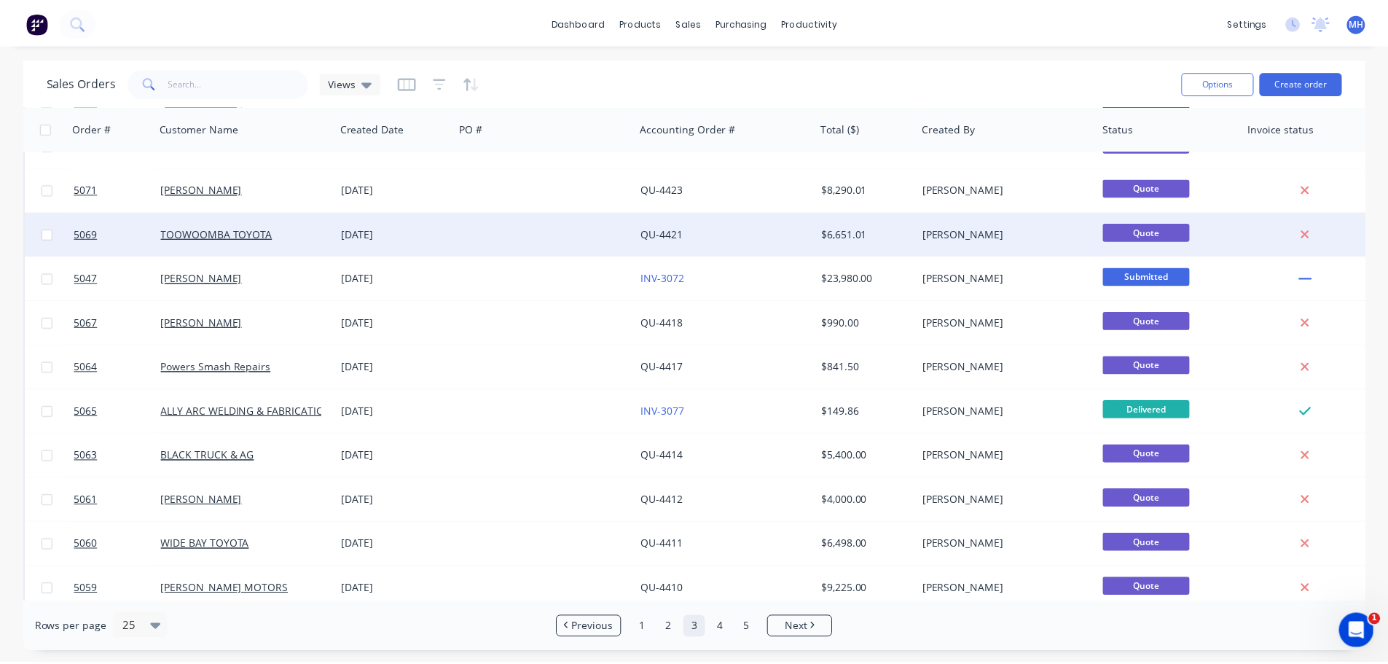
scroll to position [146, 0]
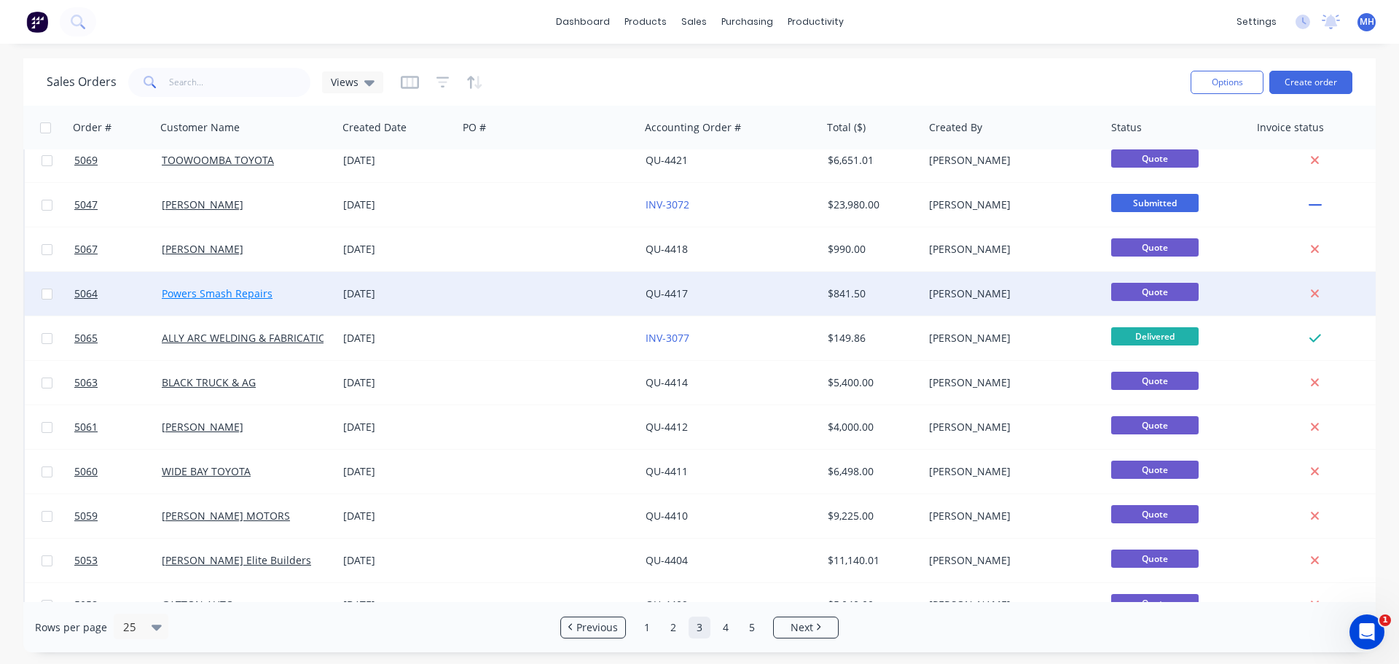
click at [209, 294] on link "Powers Smash Repairs" at bounding box center [217, 293] width 111 height 14
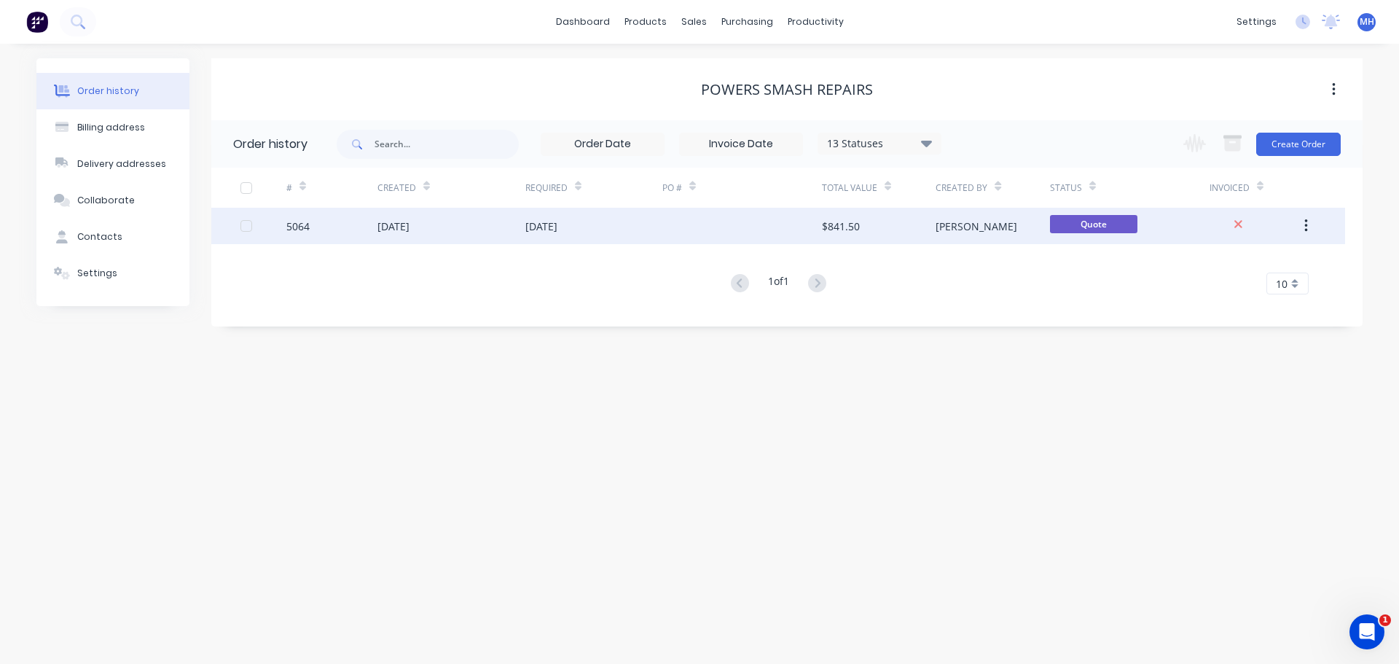
click at [410, 231] on div "[DATE]" at bounding box center [393, 226] width 32 height 15
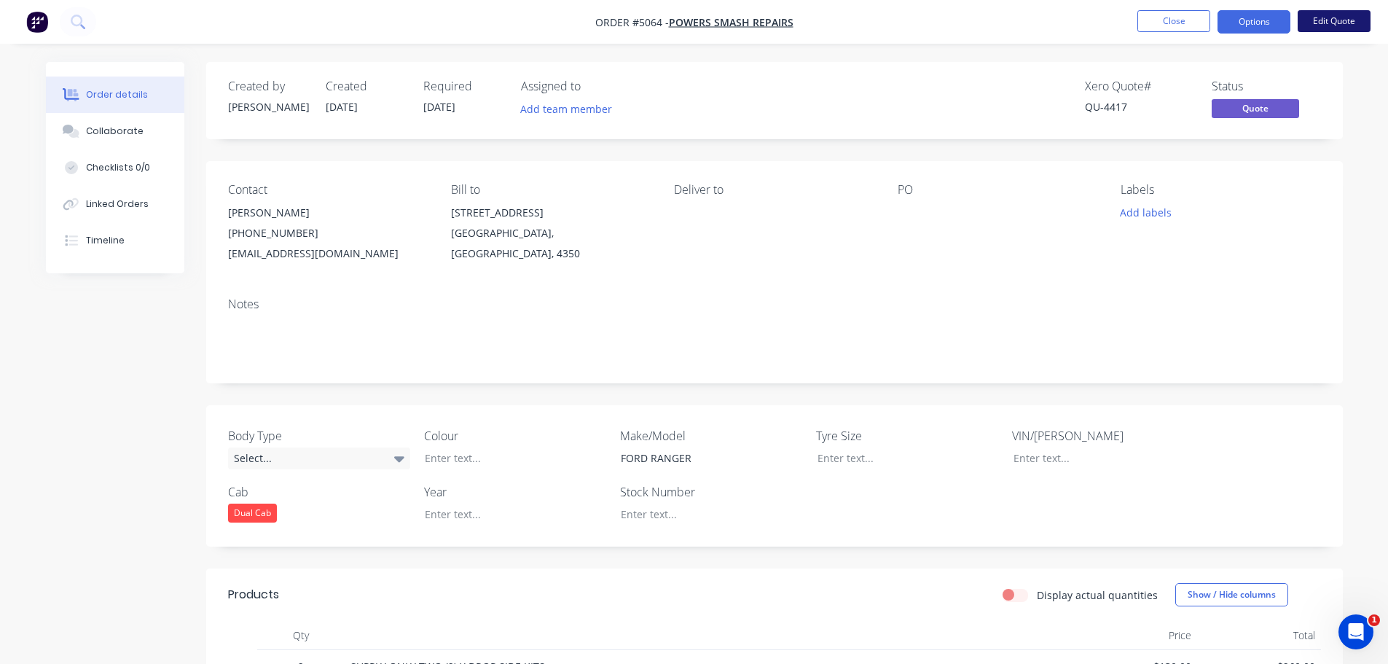
click at [1324, 18] on button "Edit Quote" at bounding box center [1334, 21] width 73 height 22
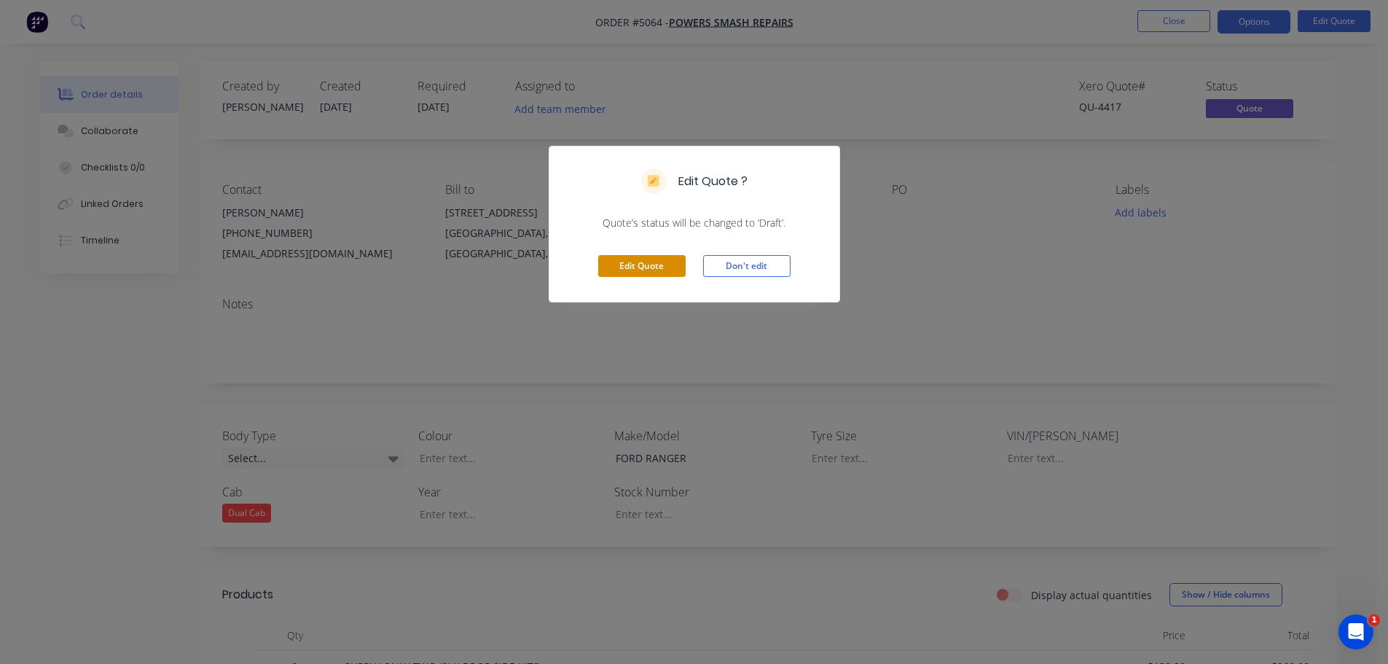
click at [651, 263] on button "Edit Quote" at bounding box center [641, 266] width 87 height 22
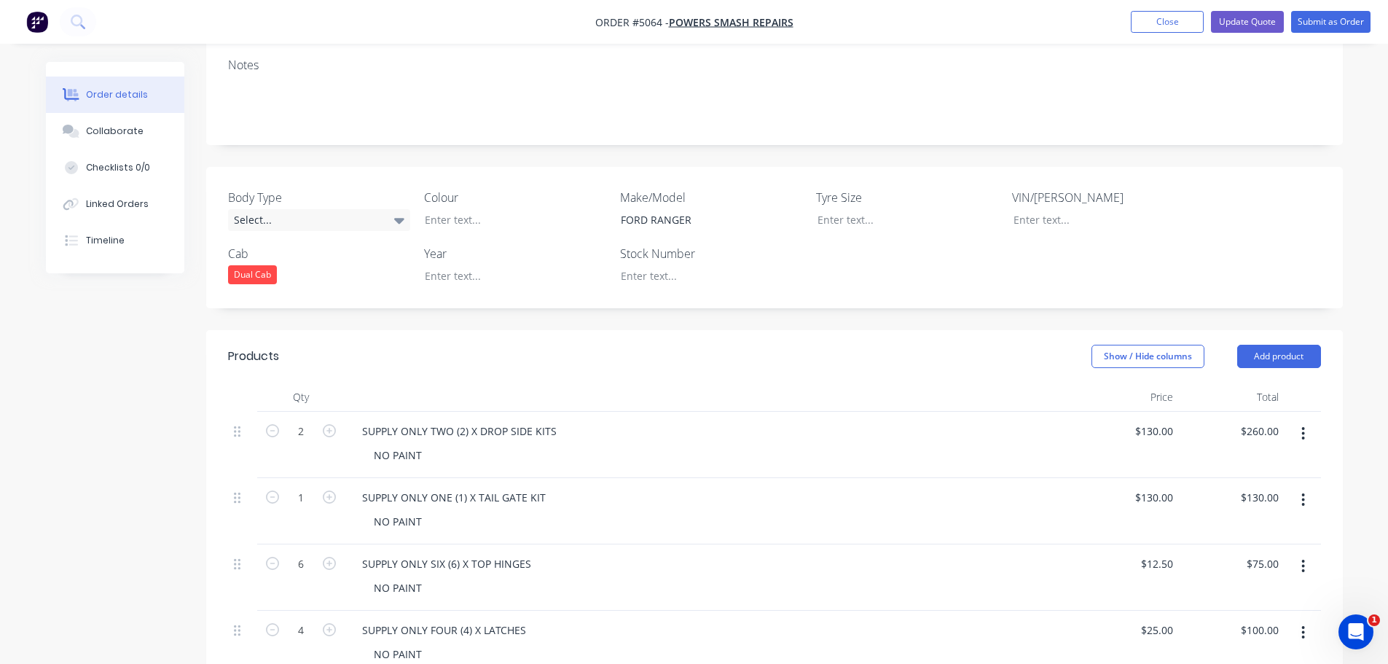
scroll to position [291, 0]
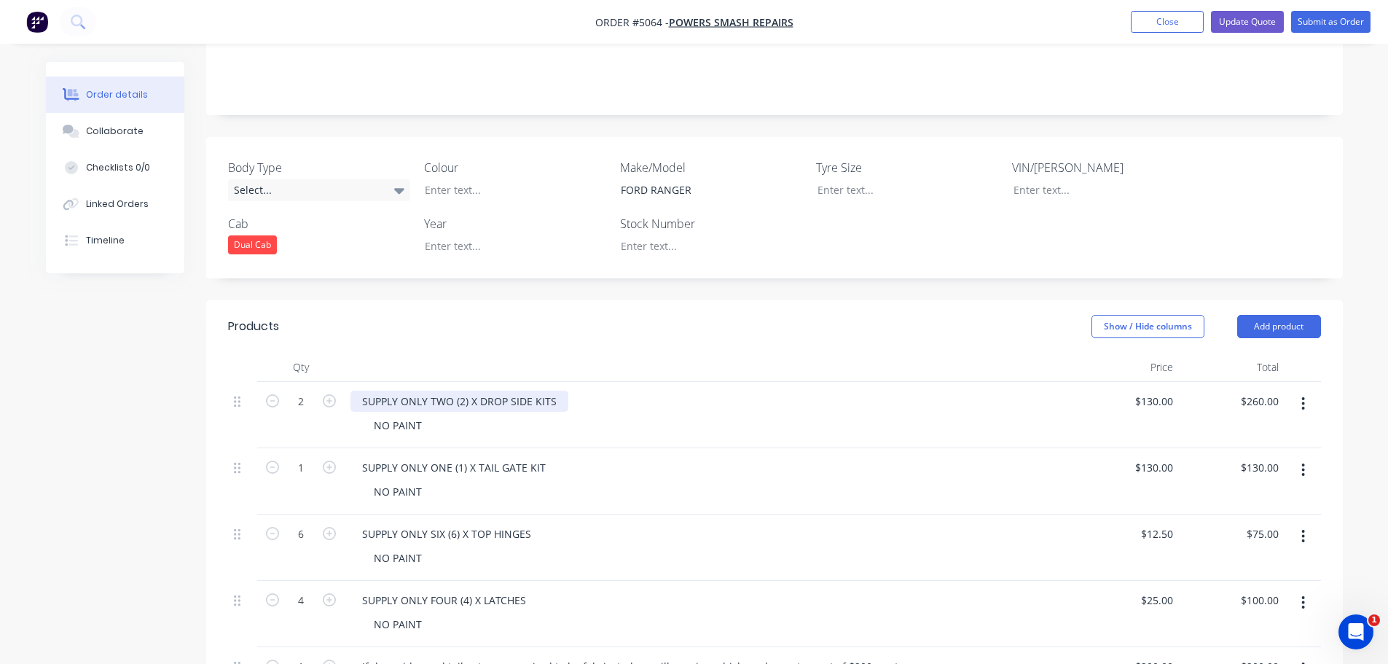
click at [449, 391] on div "SUPPLY ONLY TWO (2) X DROP SIDE KITS" at bounding box center [460, 401] width 218 height 21
click at [457, 391] on div "SUPPLY ONLY ONE (2) X DROP SIDE KITS" at bounding box center [459, 401] width 216 height 21
click at [548, 391] on div "SUPPLY ONLY ONE (1) X DROP SIDE KITS" at bounding box center [459, 401] width 216 height 21
click at [1167, 391] on input "130" at bounding box center [1156, 401] width 45 height 21
type input "$130.00"
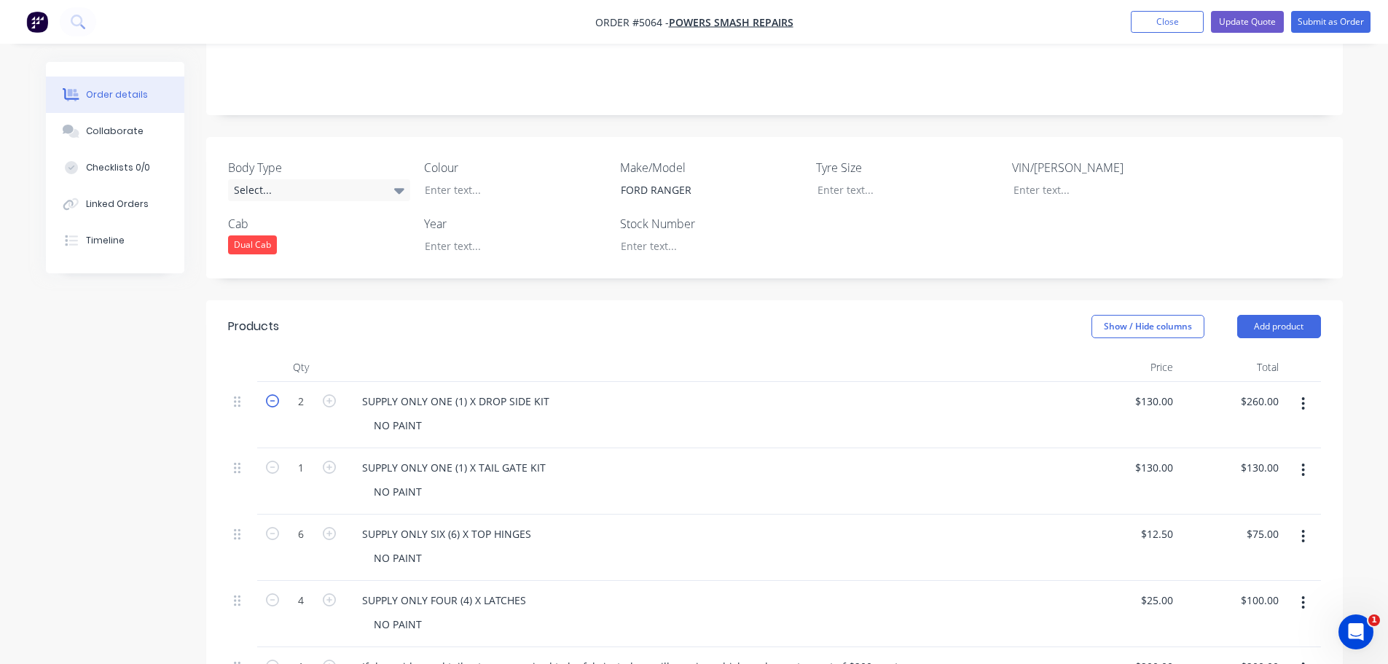
click at [271, 394] on icon "button" at bounding box center [272, 400] width 13 height 13
type input "1"
type input "$130.00"
click at [1299, 457] on button "button" at bounding box center [1303, 470] width 34 height 26
click at [1230, 585] on div "Delete" at bounding box center [1252, 595] width 112 height 21
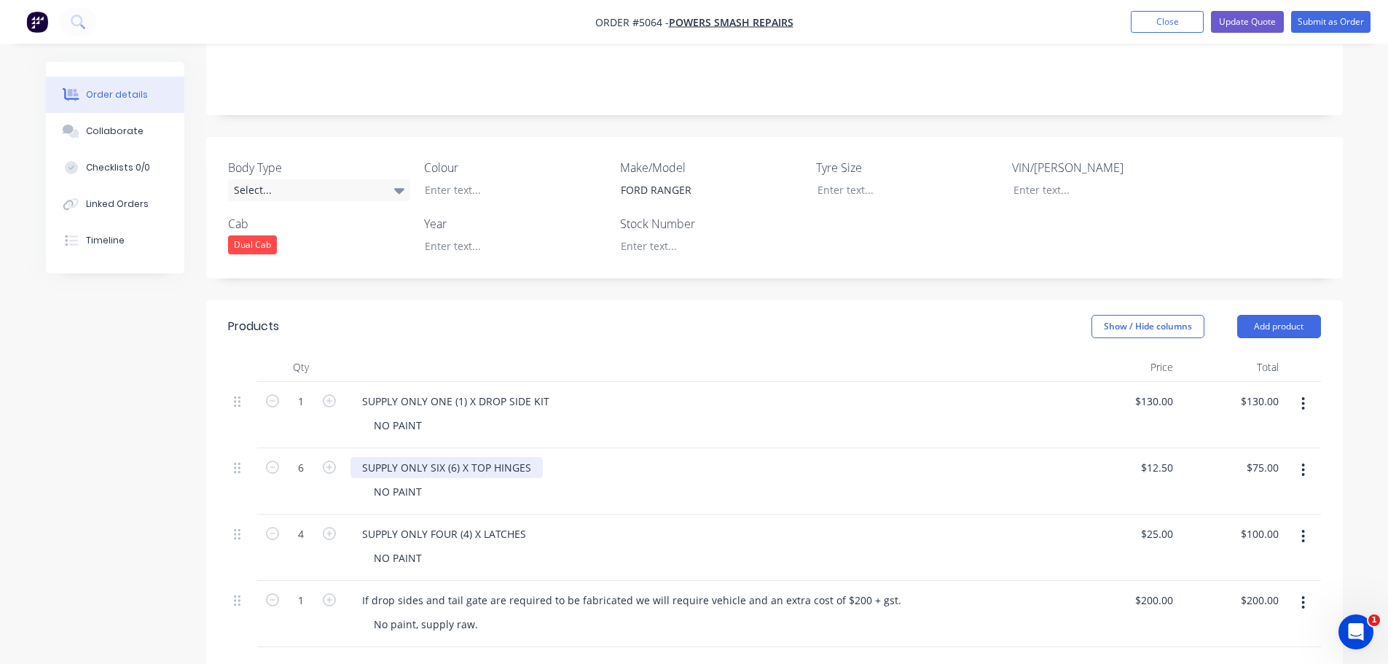
click at [441, 457] on div "SUPPLY ONLY SIX (6) X TOP HINGES" at bounding box center [447, 467] width 192 height 21
click at [467, 457] on div "SUPPLY ONLY TWO (6) X TOP HINGES" at bounding box center [451, 467] width 201 height 21
click at [275, 461] on icon "button" at bounding box center [272, 467] width 13 height 13
type input "5"
type input "$62.50"
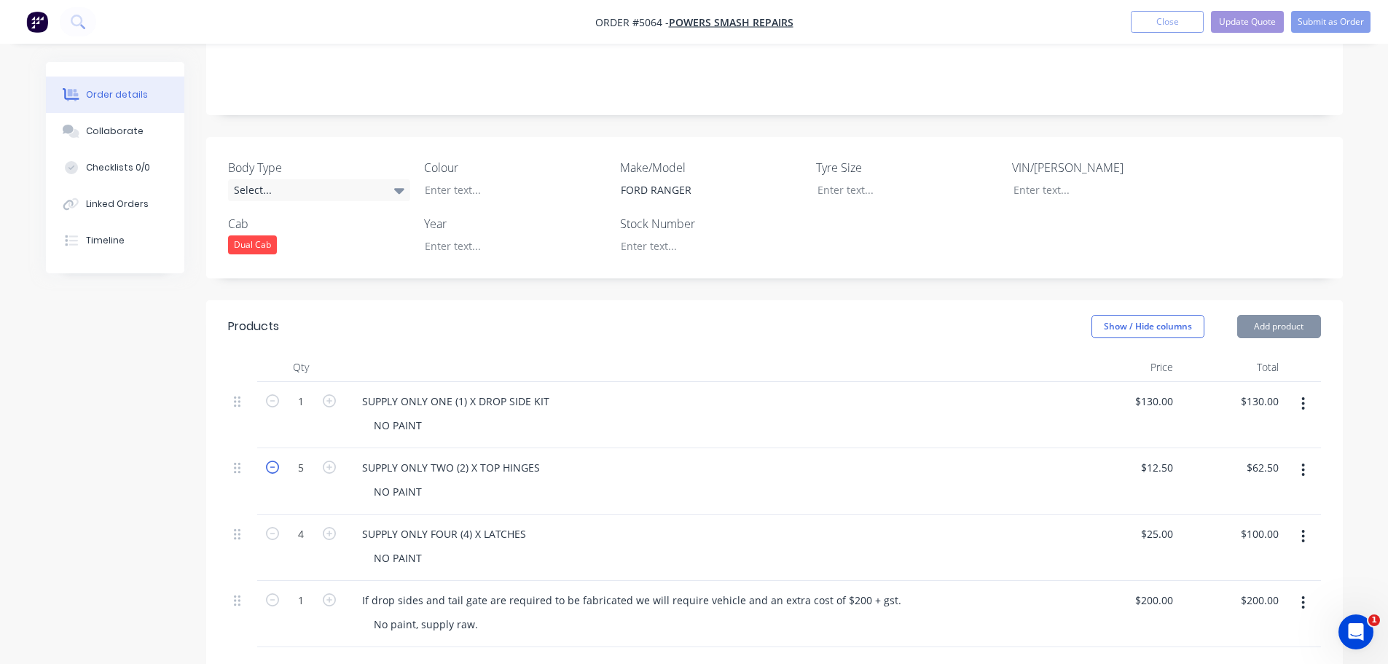
click at [275, 461] on icon "button" at bounding box center [272, 467] width 13 height 13
type input "4"
type input "$50.00"
click at [275, 461] on icon "button" at bounding box center [272, 467] width 13 height 13
type input "3"
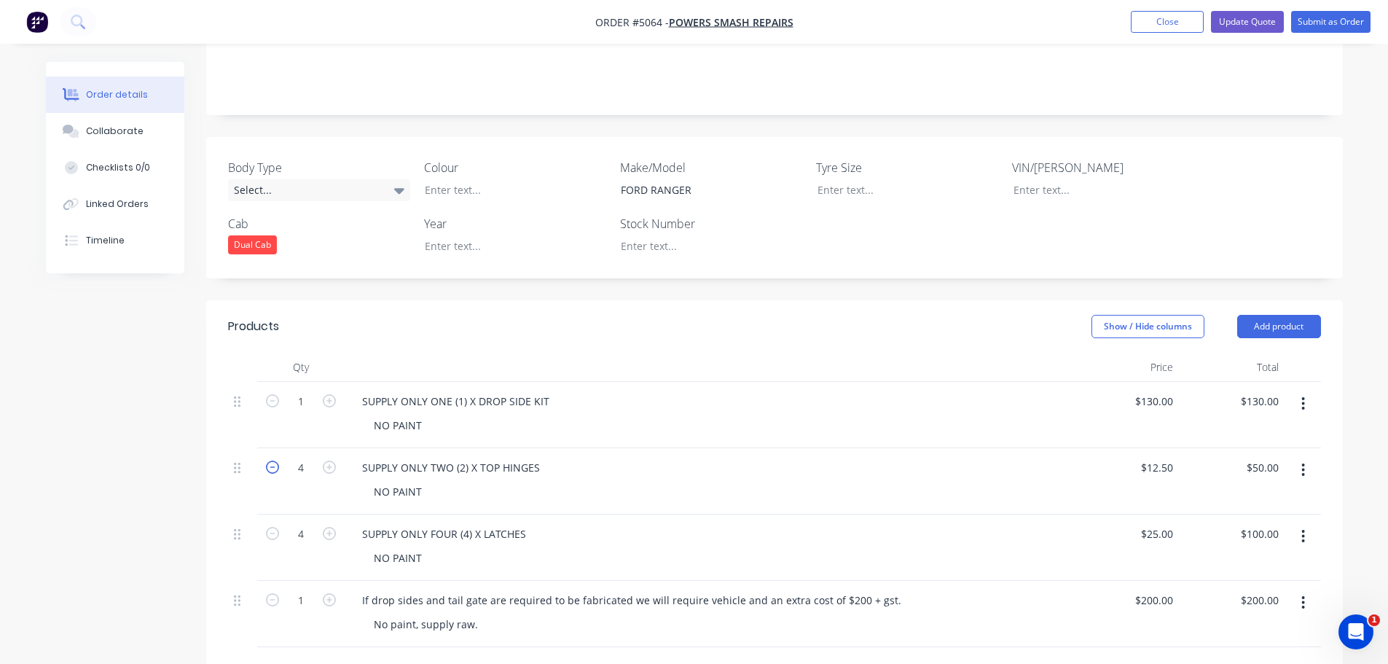
type input "$37.50"
click at [275, 461] on icon "button" at bounding box center [272, 467] width 13 height 13
type input "2"
type input "$25.00"
click at [1097, 485] on div "$12.50 $12.50" at bounding box center [1126, 481] width 106 height 66
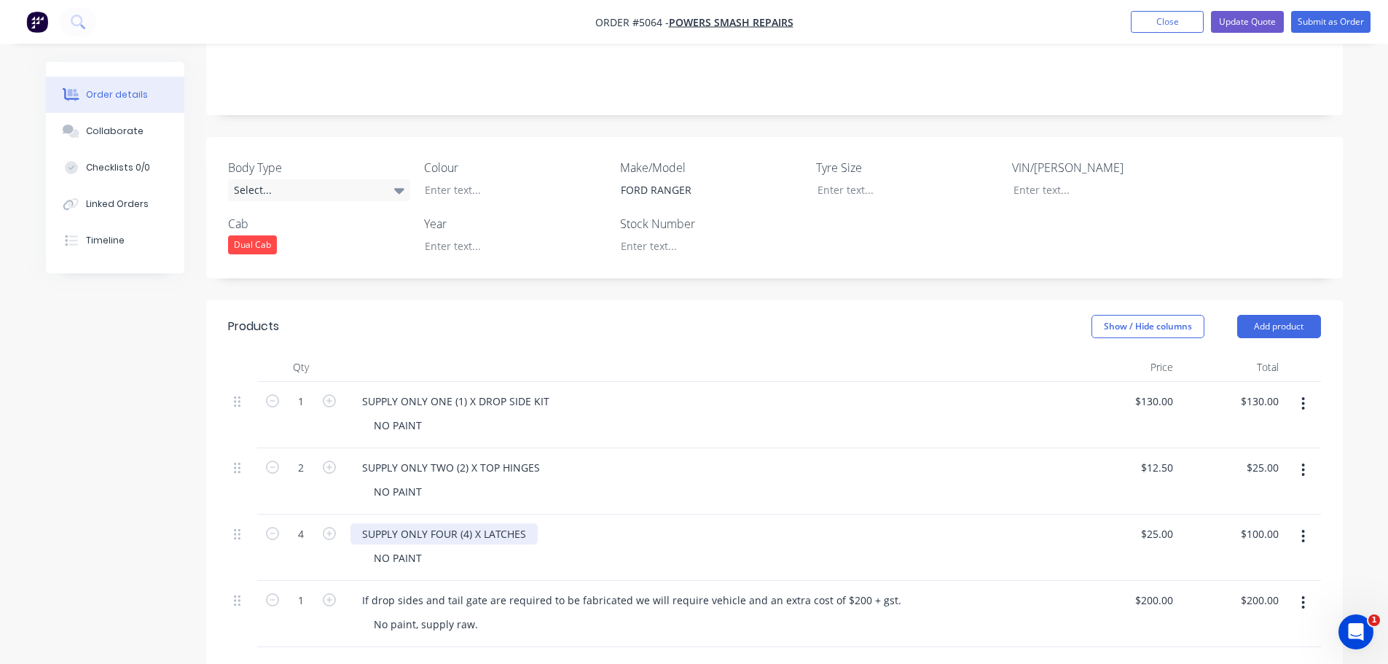
click at [468, 523] on div "SUPPLY ONLY FOUR (4) X LATCHES" at bounding box center [444, 533] width 187 height 21
click at [523, 523] on div "SUPPLY ONLY FOUR (1) X LATCHES" at bounding box center [444, 533] width 187 height 21
click at [455, 523] on div "SUPPLY ONLY FOUR (1) X LATCH" at bounding box center [439, 533] width 176 height 21
click at [814, 523] on div "SUPPLY ONLY ONE (1) X LATCH" at bounding box center [709, 533] width 717 height 21
click at [270, 527] on icon "button" at bounding box center [272, 533] width 13 height 13
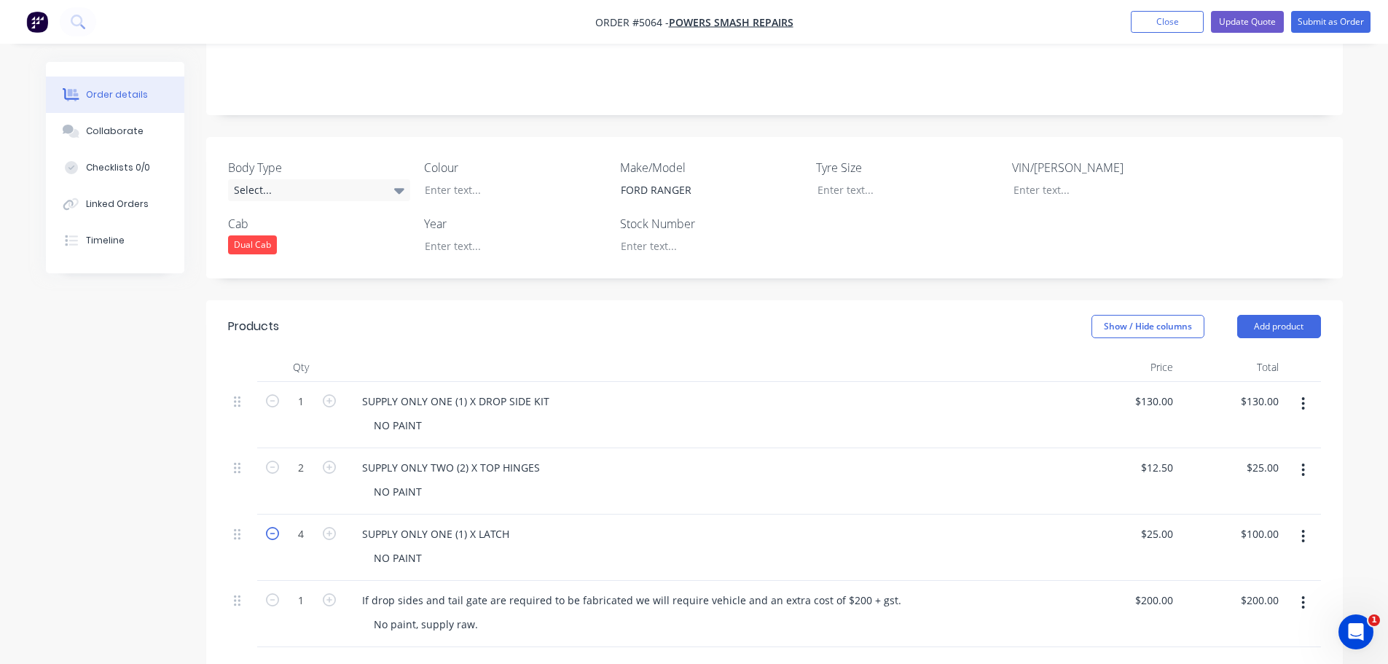
type input "3"
type input "$75.00"
click at [270, 527] on icon "button" at bounding box center [272, 533] width 13 height 13
type input "2"
type input "$50.00"
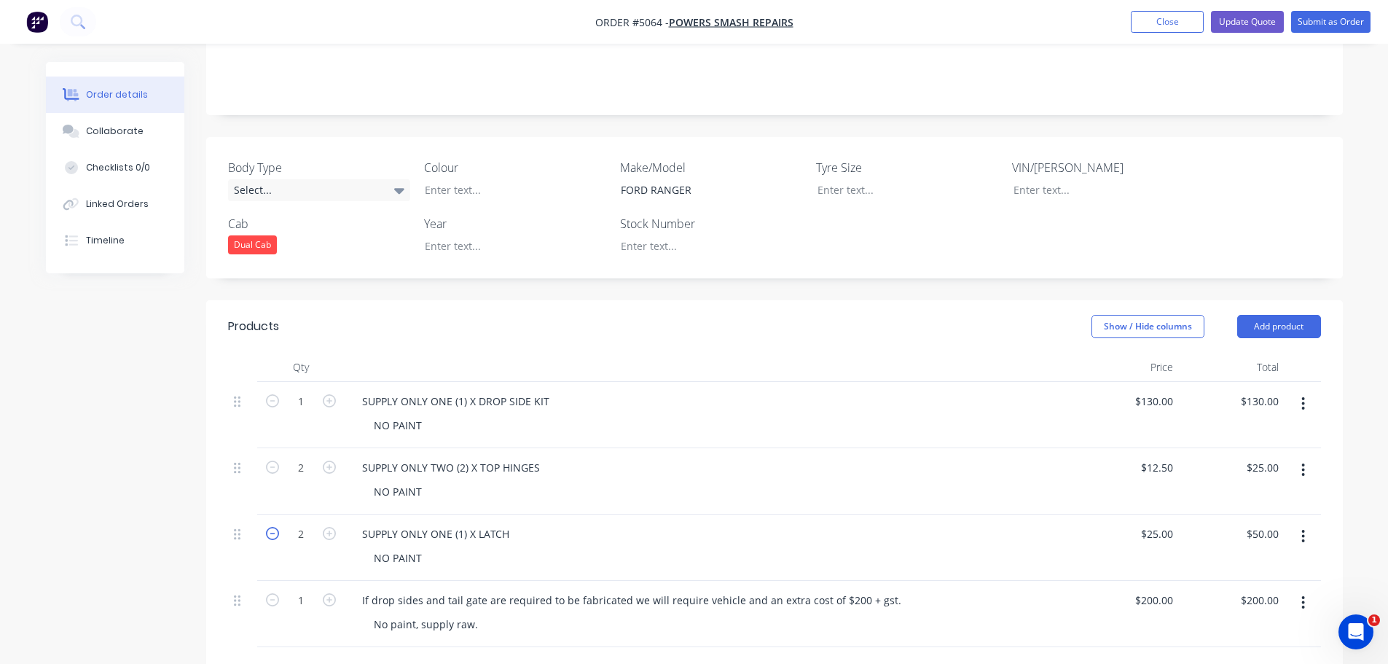
click at [270, 527] on icon "button" at bounding box center [272, 533] width 13 height 13
type input "1"
type input "$25.00"
click at [541, 547] on div "NO PAINT" at bounding box center [714, 557] width 705 height 21
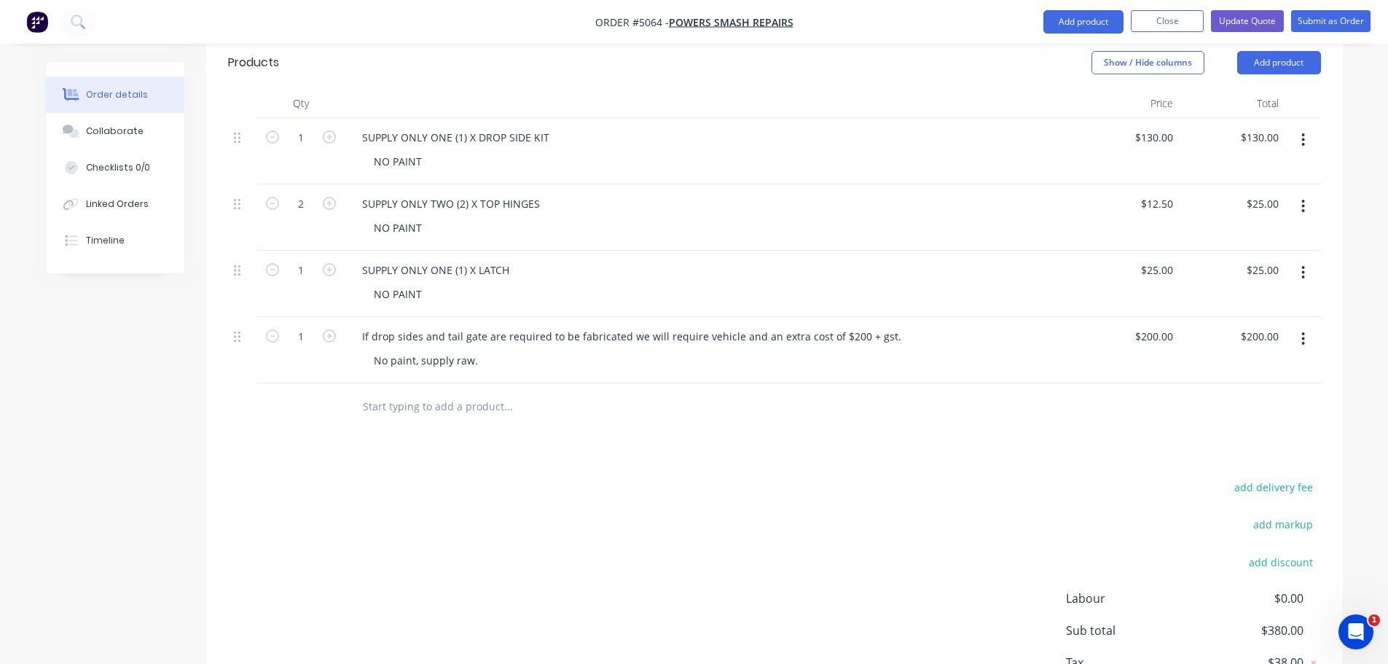
scroll to position [583, 0]
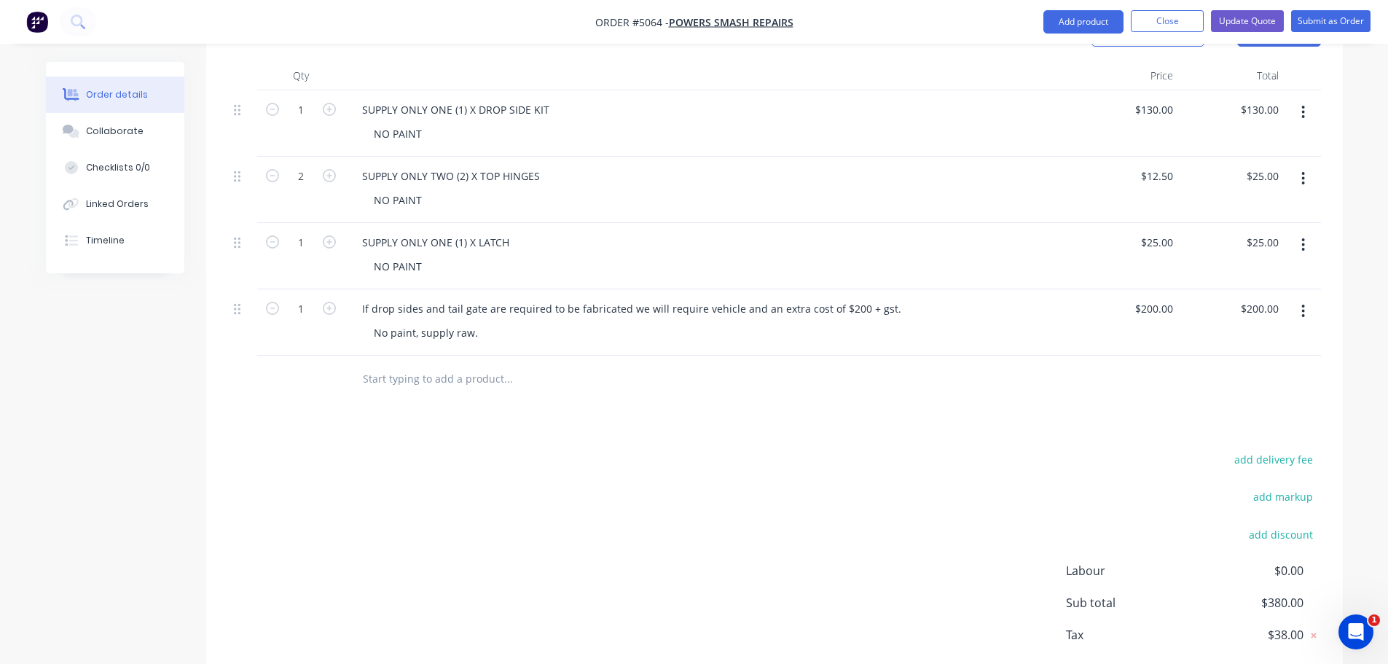
click at [1301, 298] on button "button" at bounding box center [1303, 311] width 34 height 26
click at [1239, 426] on div "Delete" at bounding box center [1252, 436] width 112 height 21
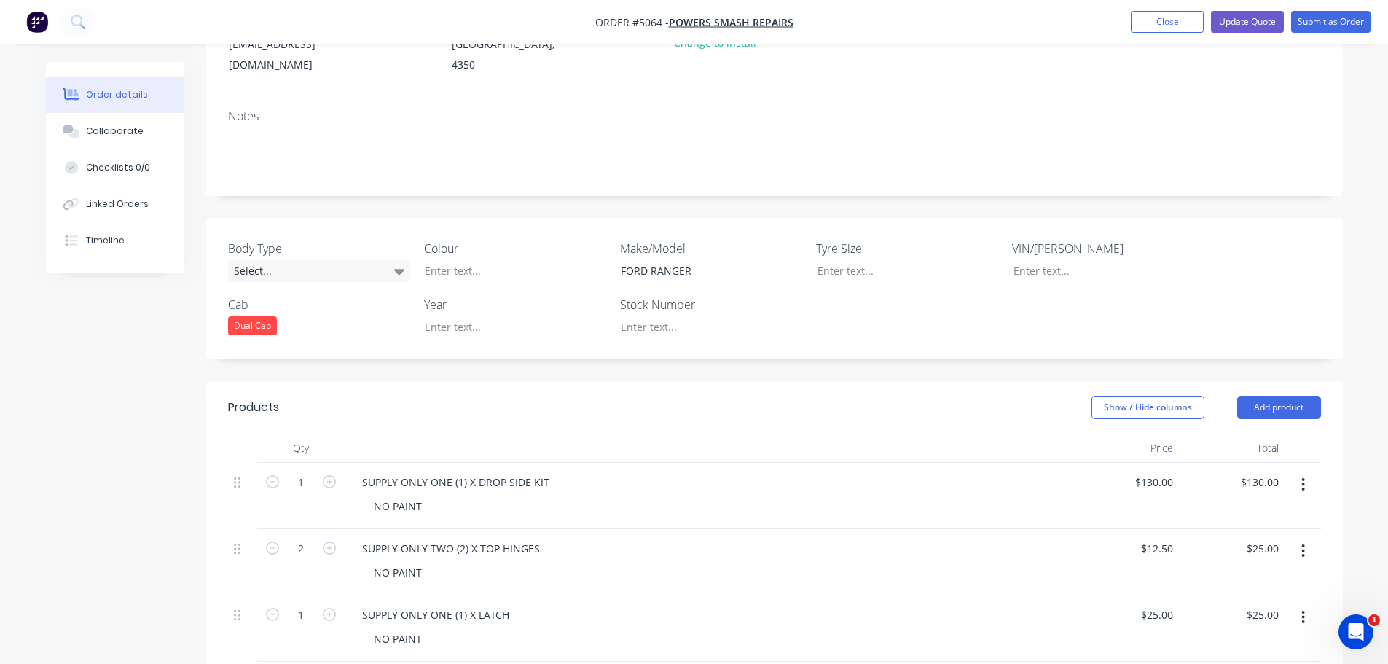
scroll to position [0, 0]
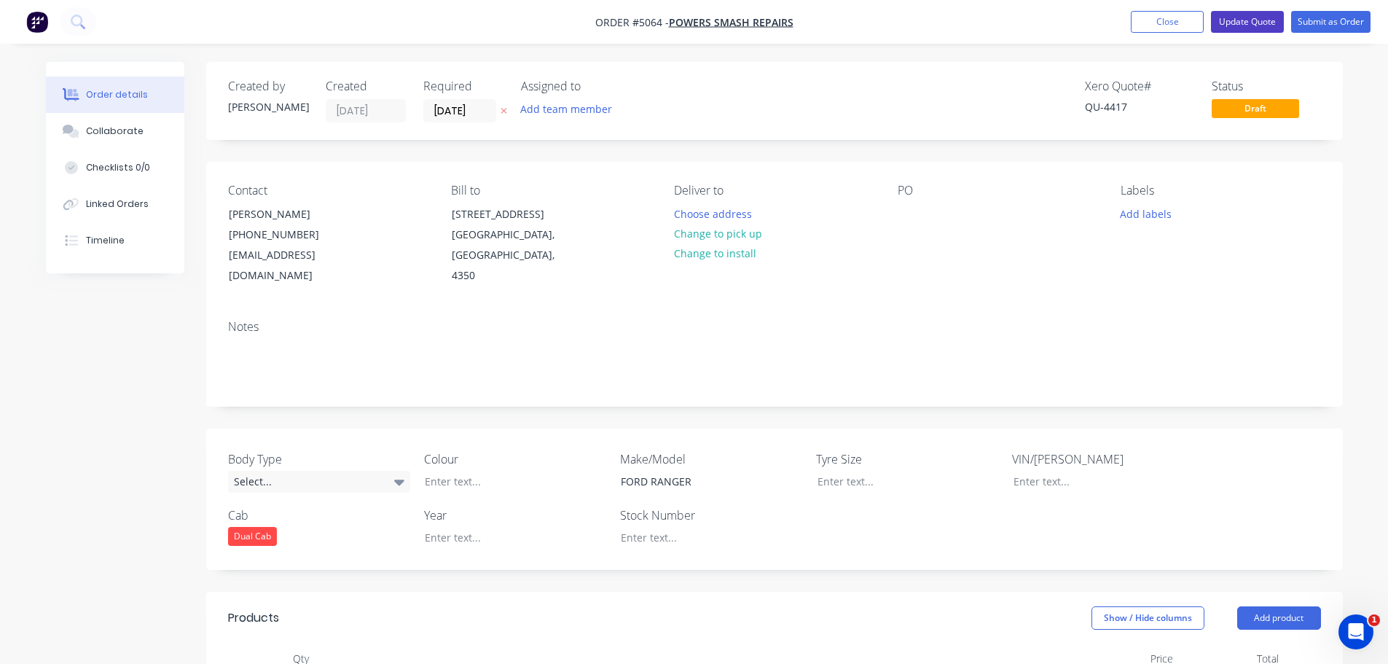
click at [1250, 20] on button "Update Quote" at bounding box center [1247, 22] width 73 height 22
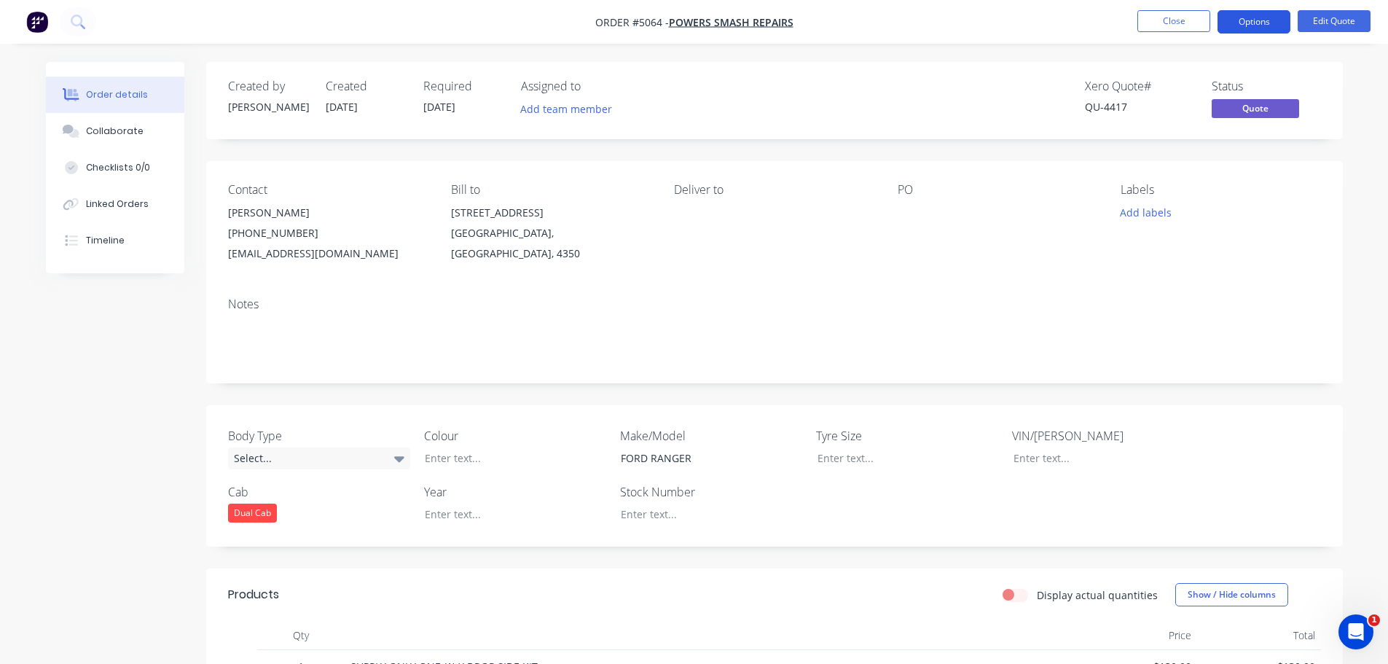
click at [1248, 23] on button "Options" at bounding box center [1254, 21] width 73 height 23
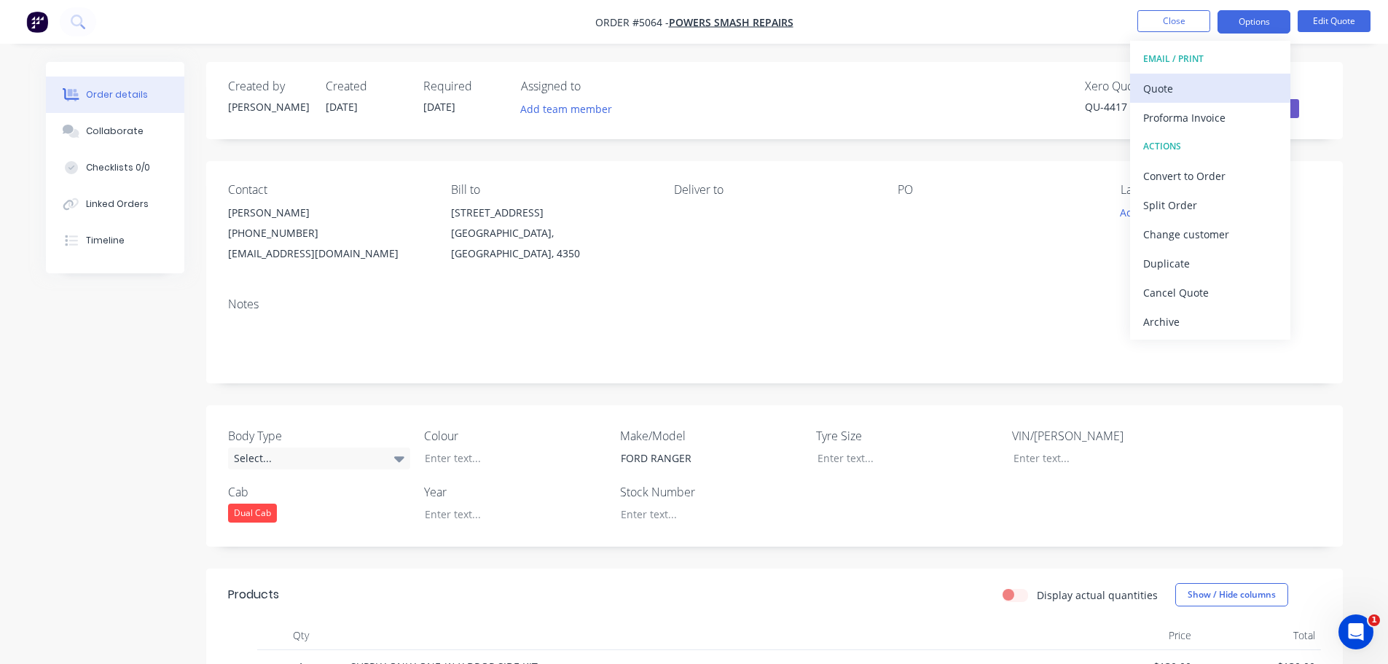
click at [1189, 87] on div "Quote" at bounding box center [1210, 88] width 134 height 21
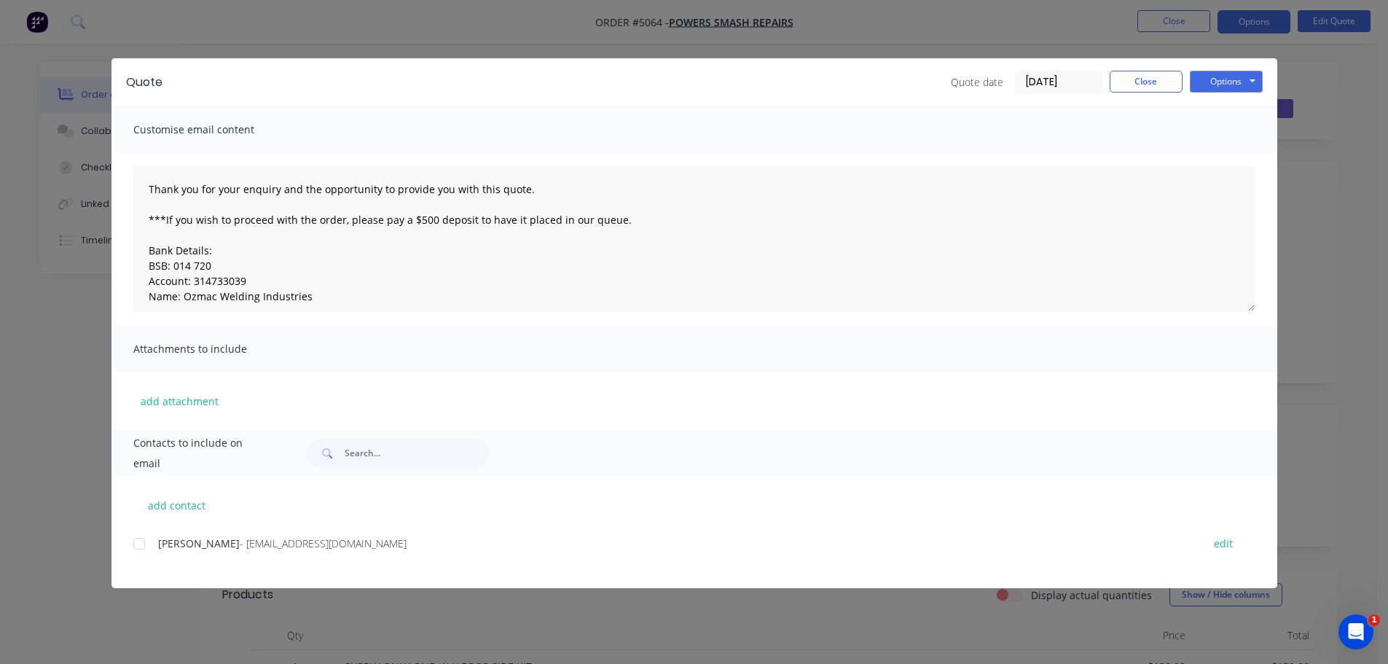
click at [140, 547] on div at bounding box center [139, 543] width 29 height 29
click at [1227, 79] on button "Options" at bounding box center [1226, 82] width 73 height 22
click at [1233, 154] on button "Email" at bounding box center [1236, 156] width 93 height 24
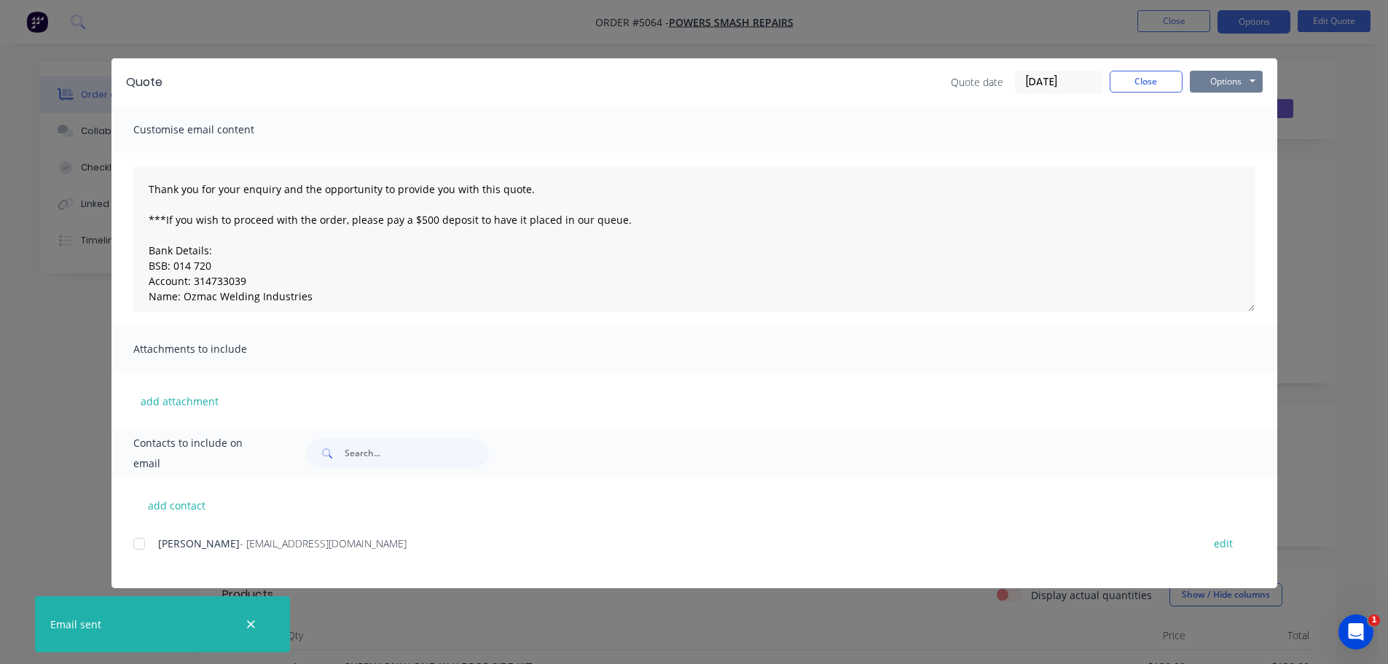
click at [1222, 85] on button "Options" at bounding box center [1226, 82] width 73 height 22
click at [1230, 137] on button "Print" at bounding box center [1236, 132] width 93 height 24
click at [1128, 85] on button "Close" at bounding box center [1146, 82] width 73 height 22
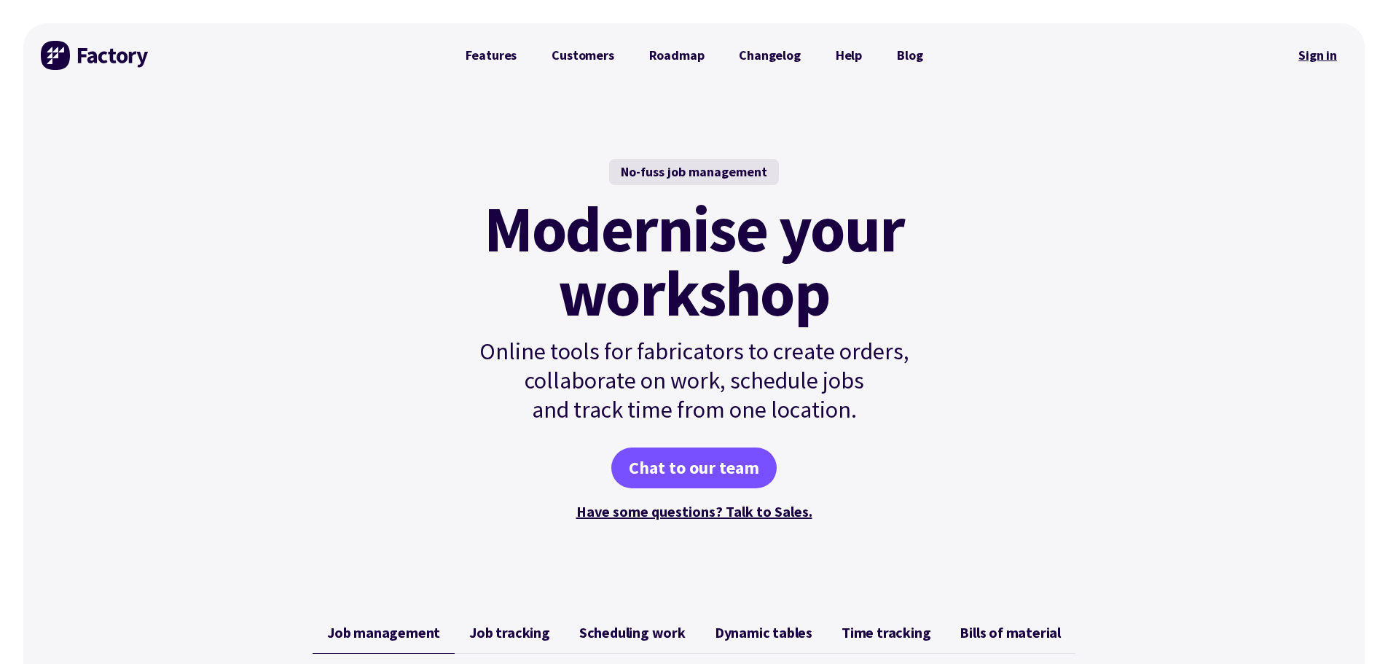
click at [1308, 55] on link "Sign in" at bounding box center [1317, 56] width 59 height 34
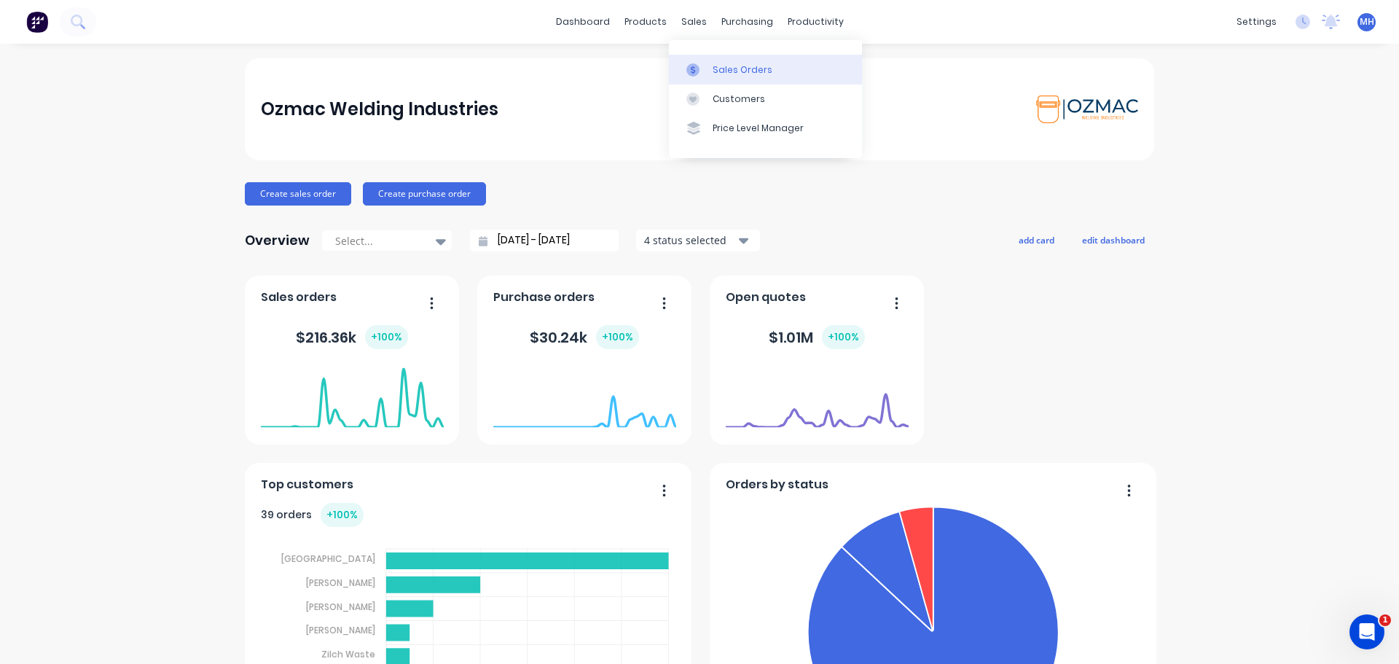
click at [729, 73] on div "Sales Orders" at bounding box center [743, 69] width 60 height 13
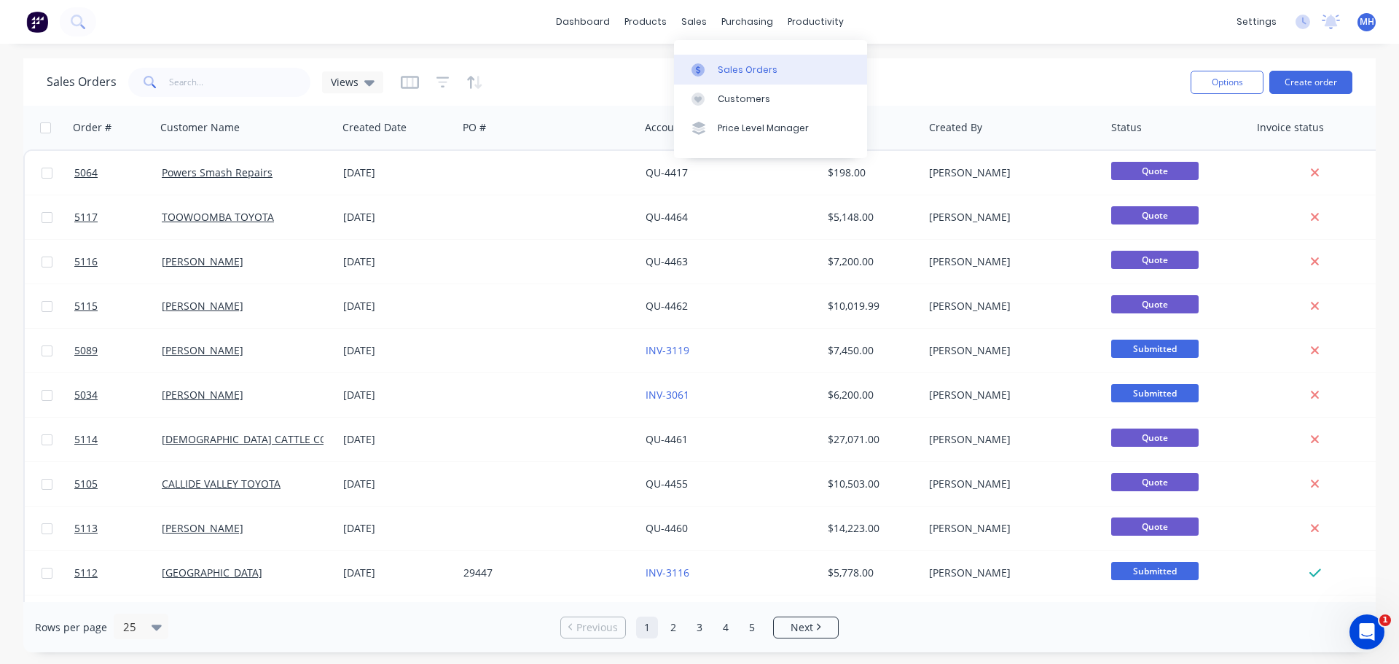
click at [726, 63] on div "Sales Orders" at bounding box center [748, 69] width 60 height 13
click at [735, 75] on div "Sales Orders" at bounding box center [748, 69] width 60 height 13
click at [727, 65] on div "Sales Orders" at bounding box center [748, 69] width 60 height 13
click at [1307, 86] on button "Create order" at bounding box center [1310, 82] width 83 height 23
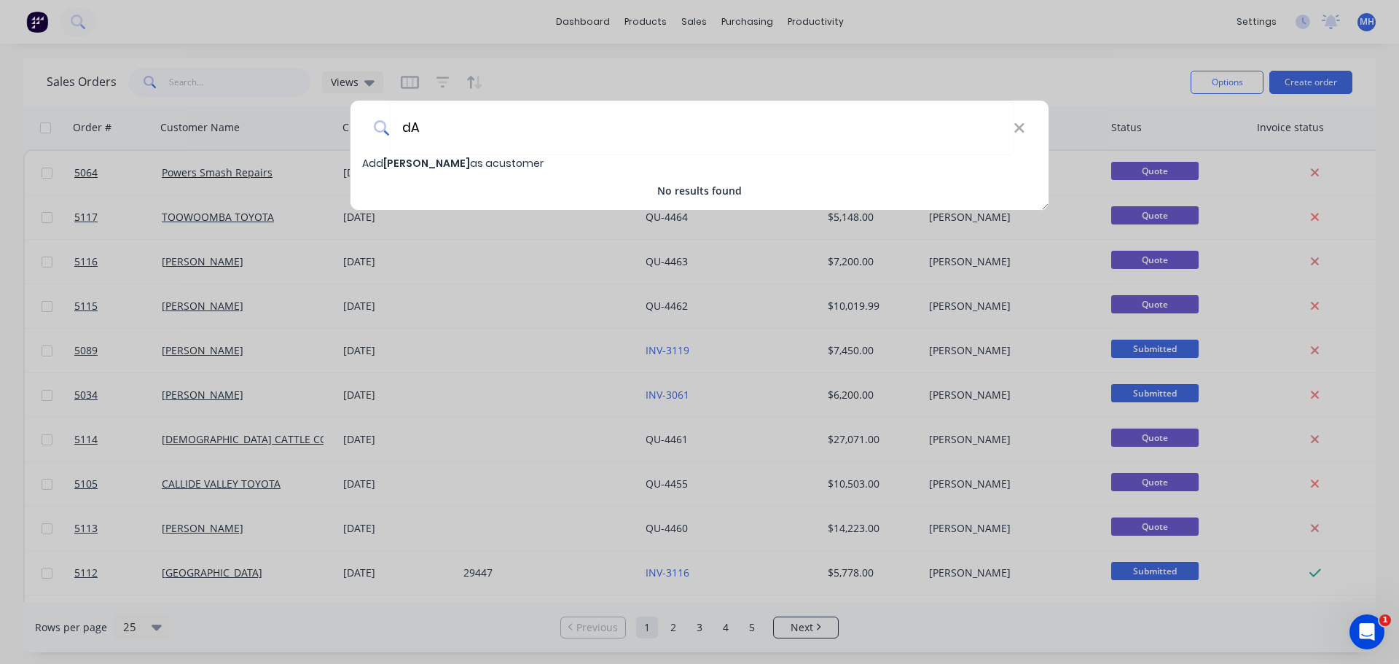
type input "d"
type input "[PERSON_NAME]"
click at [509, 163] on span "Add Dave Smith as a customer" at bounding box center [452, 163] width 181 height 15
select select "AU"
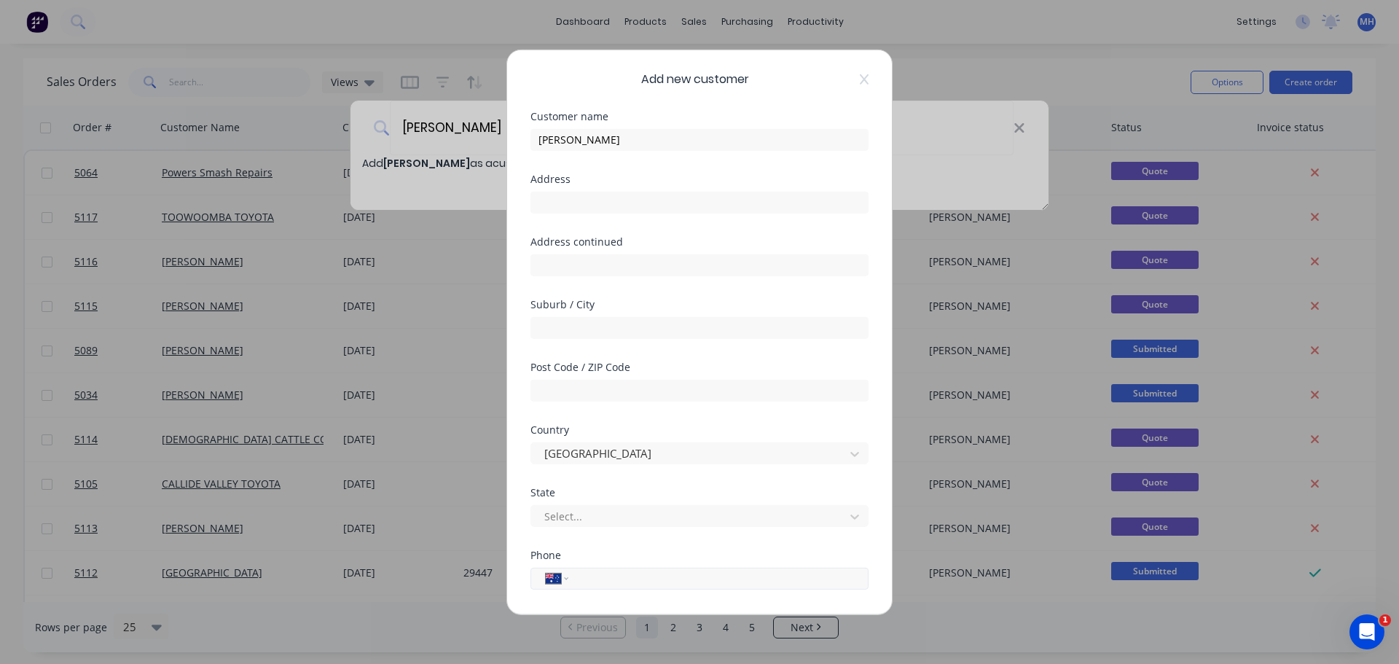
click at [602, 589] on div "International Afghanistan Åland Islands Albania Algeria American Samoa Andorra …" at bounding box center [699, 578] width 338 height 22
click at [616, 576] on input "tel" at bounding box center [716, 578] width 275 height 17
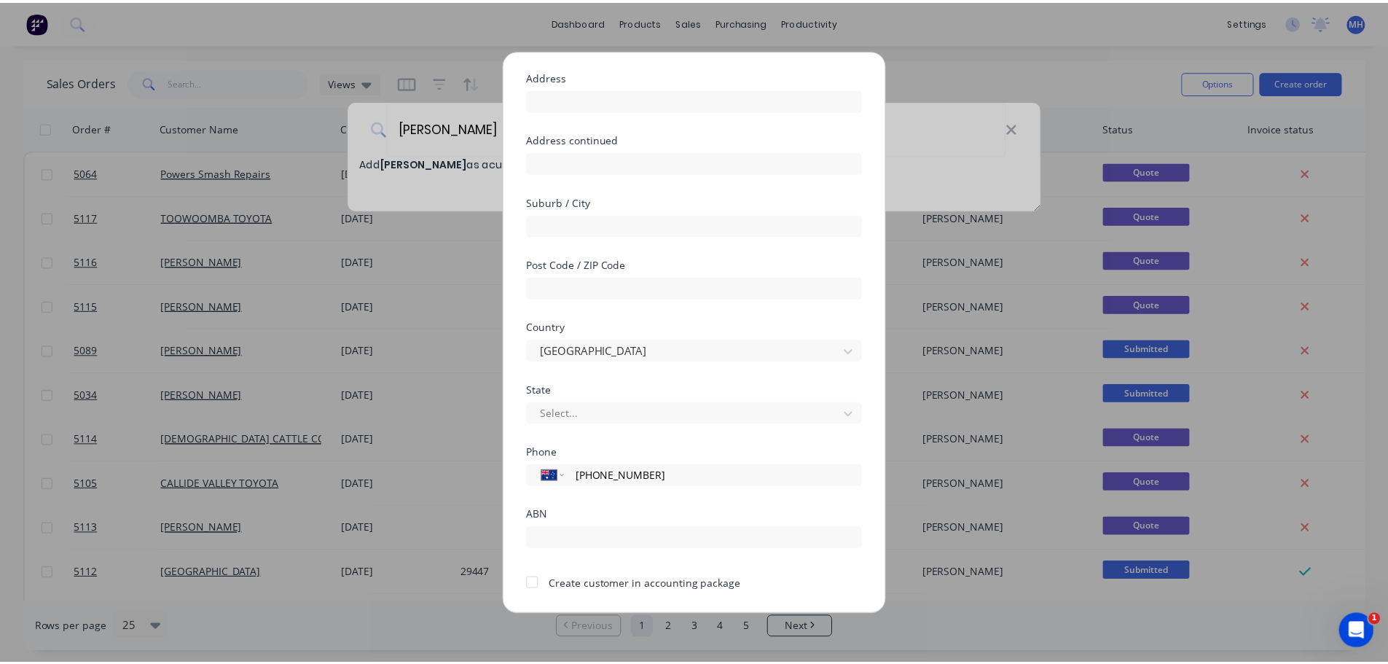
scroll to position [147, 0]
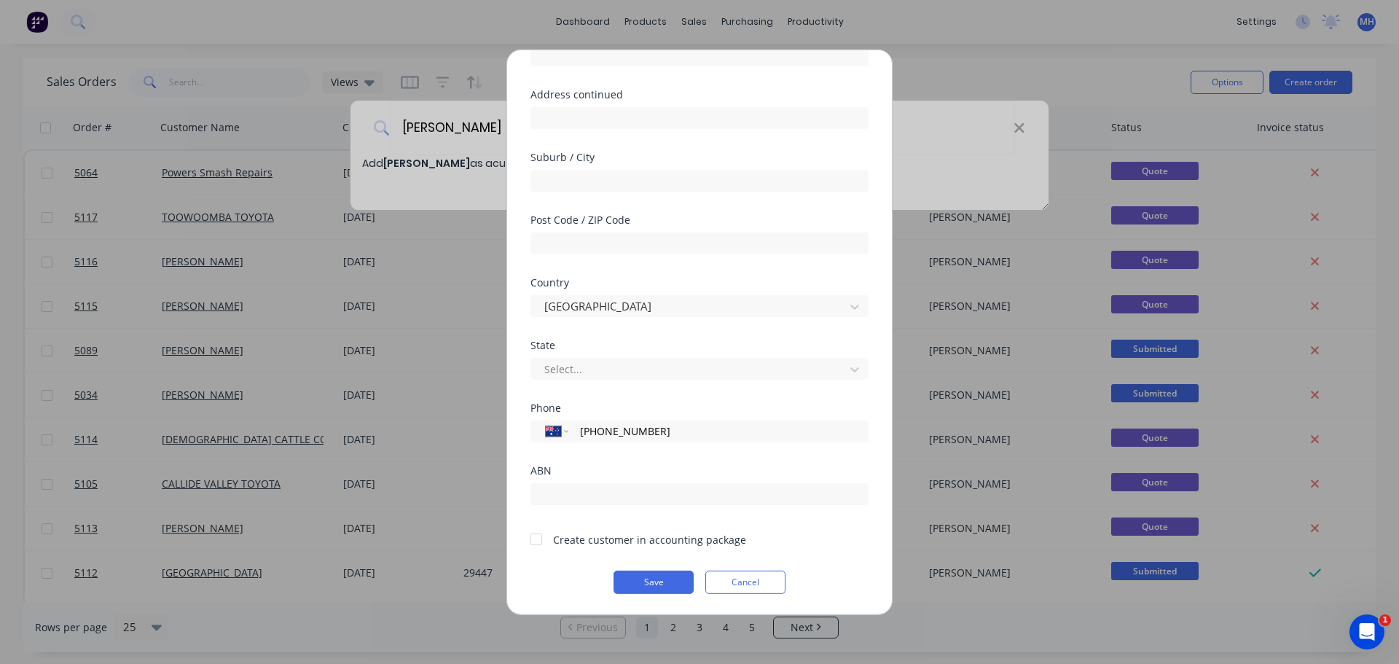
type input "(07) 4984 4583"
click at [536, 541] on div at bounding box center [536, 539] width 29 height 29
click at [661, 584] on button "Save" at bounding box center [654, 581] width 80 height 23
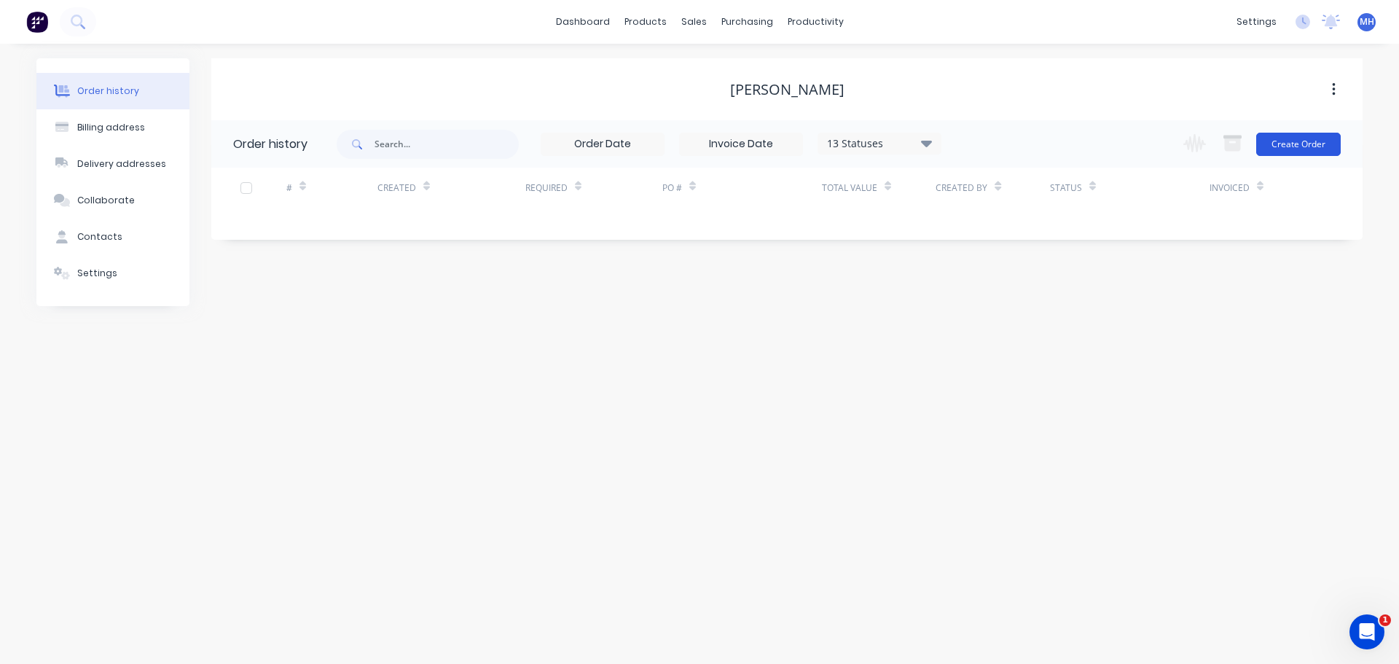
click at [1292, 142] on button "Create Order" at bounding box center [1298, 144] width 85 height 23
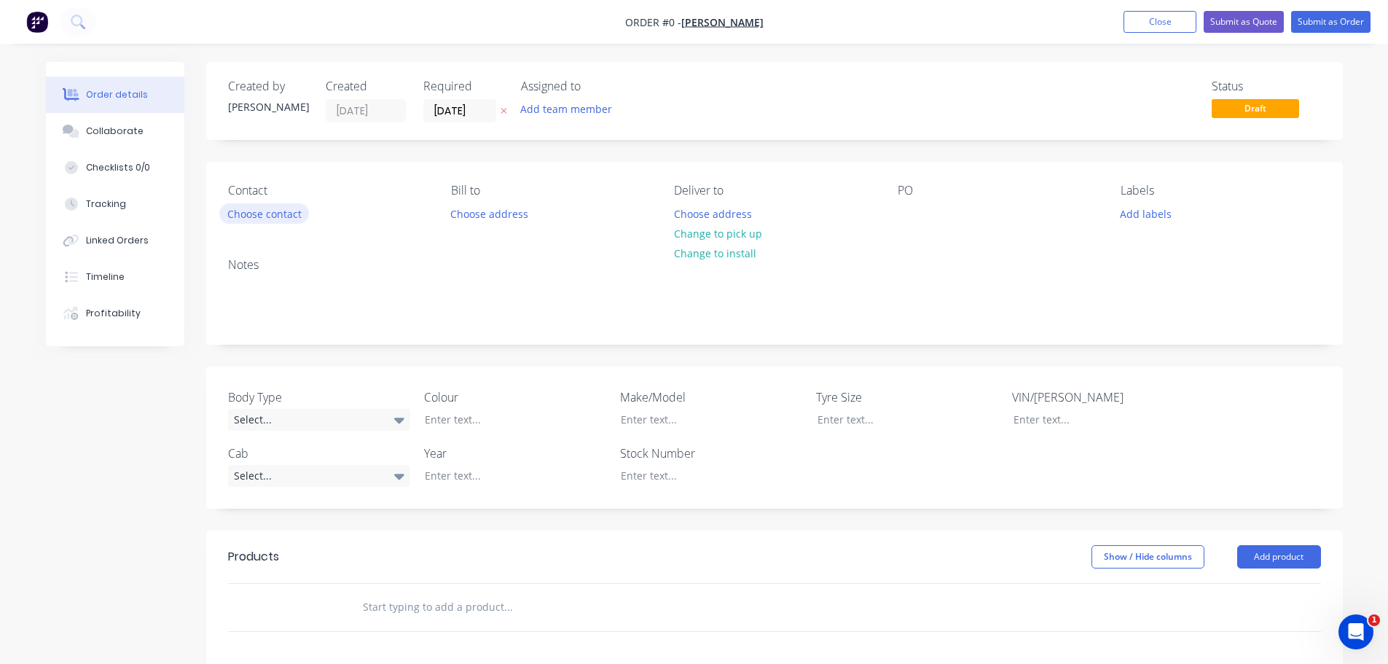
click at [288, 211] on button "Choose contact" at bounding box center [264, 213] width 90 height 20
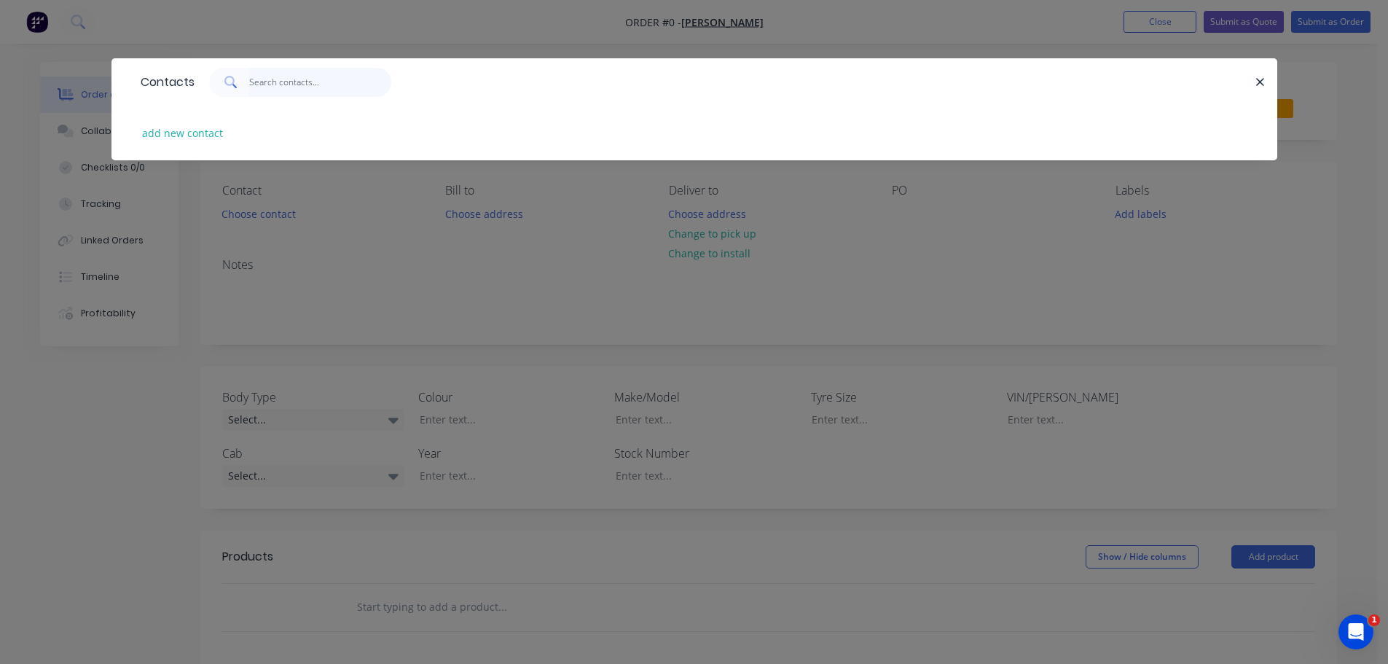
click at [318, 85] on input "text" at bounding box center [320, 82] width 142 height 29
click at [188, 138] on button "add new contact" at bounding box center [183, 133] width 96 height 20
select select "AU"
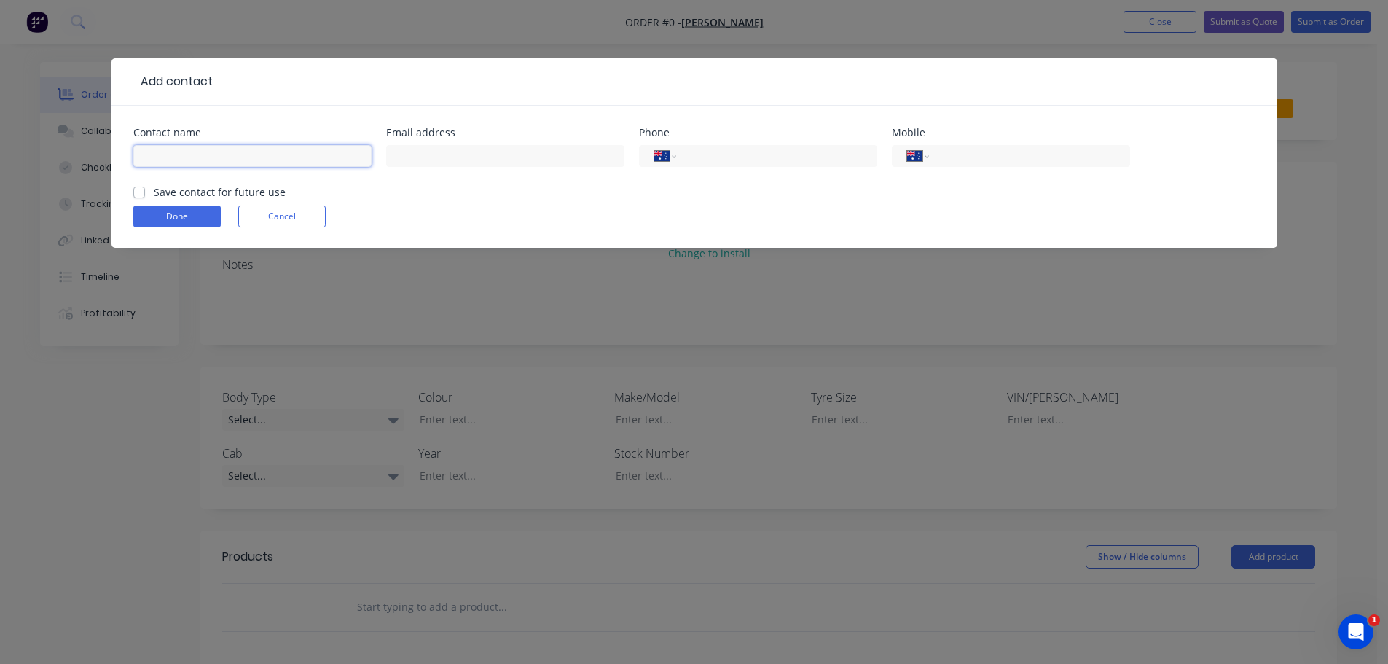
click at [251, 151] on input "text" at bounding box center [252, 156] width 238 height 22
type input "[PERSON_NAME]"
type input "smithpurbrook@outlook.com"
click at [953, 161] on input "tel" at bounding box center [1026, 156] width 175 height 17
click at [750, 157] on input "tel" at bounding box center [773, 156] width 175 height 17
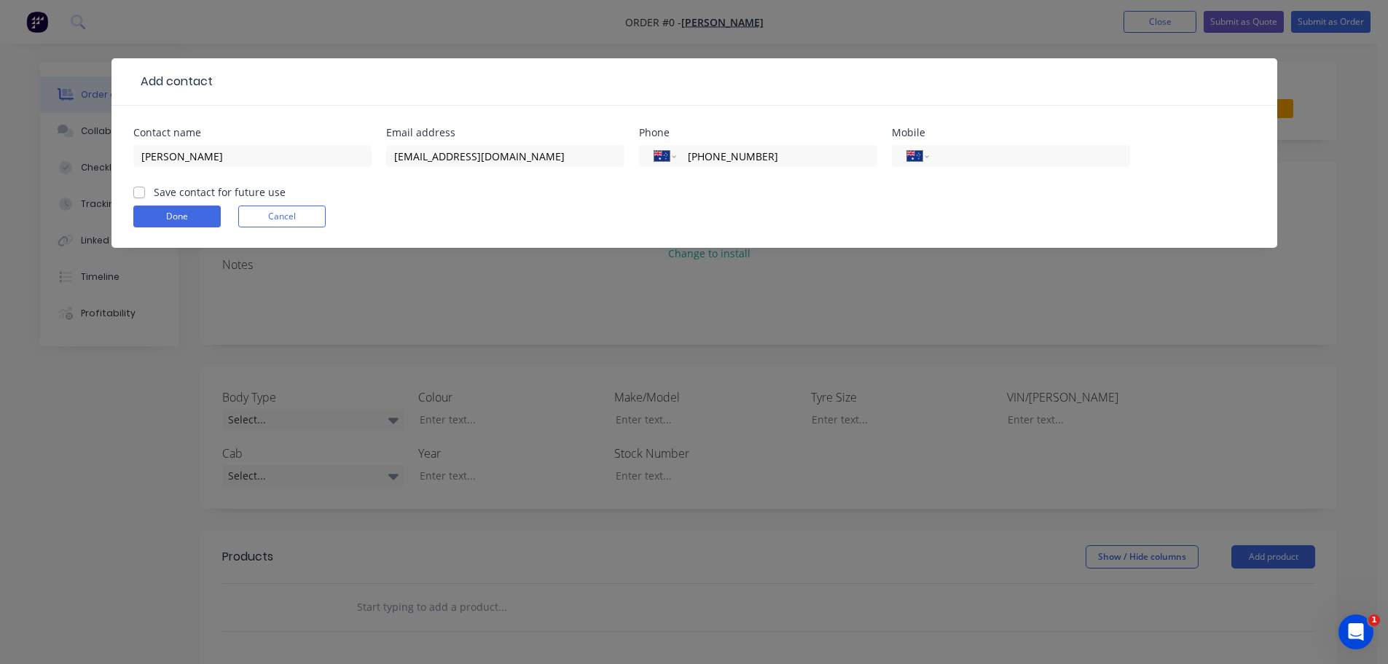
type input "(07) 4984 4583"
click at [154, 197] on label "Save contact for future use" at bounding box center [220, 191] width 132 height 15
click at [140, 197] on input "Save contact for future use" at bounding box center [139, 191] width 12 height 14
checkbox input "true"
click at [159, 216] on button "Done" at bounding box center [176, 216] width 87 height 22
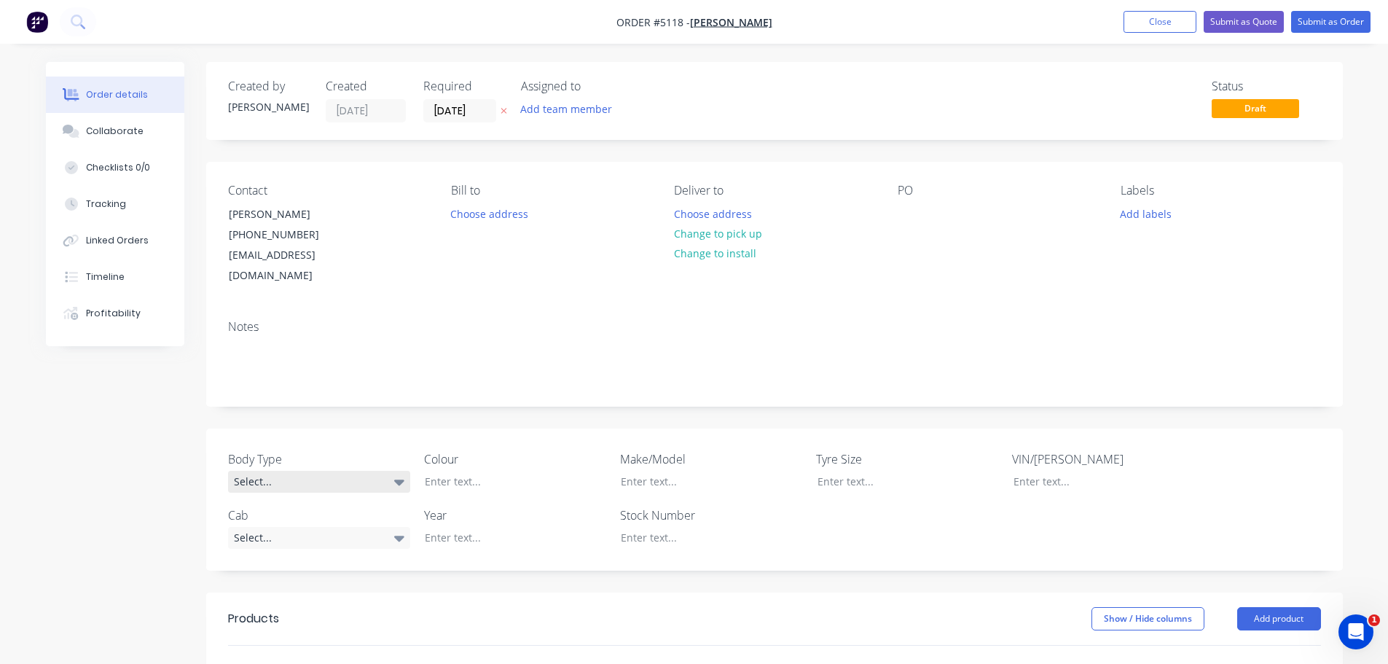
click at [329, 471] on div "Select..." at bounding box center [319, 482] width 182 height 22
click at [319, 549] on button "Pick Up" at bounding box center [337, 550] width 219 height 29
click at [507, 471] on div at bounding box center [504, 481] width 182 height 21
click at [661, 471] on div at bounding box center [700, 481] width 182 height 21
click at [254, 526] on div "Select..." at bounding box center [319, 537] width 182 height 22
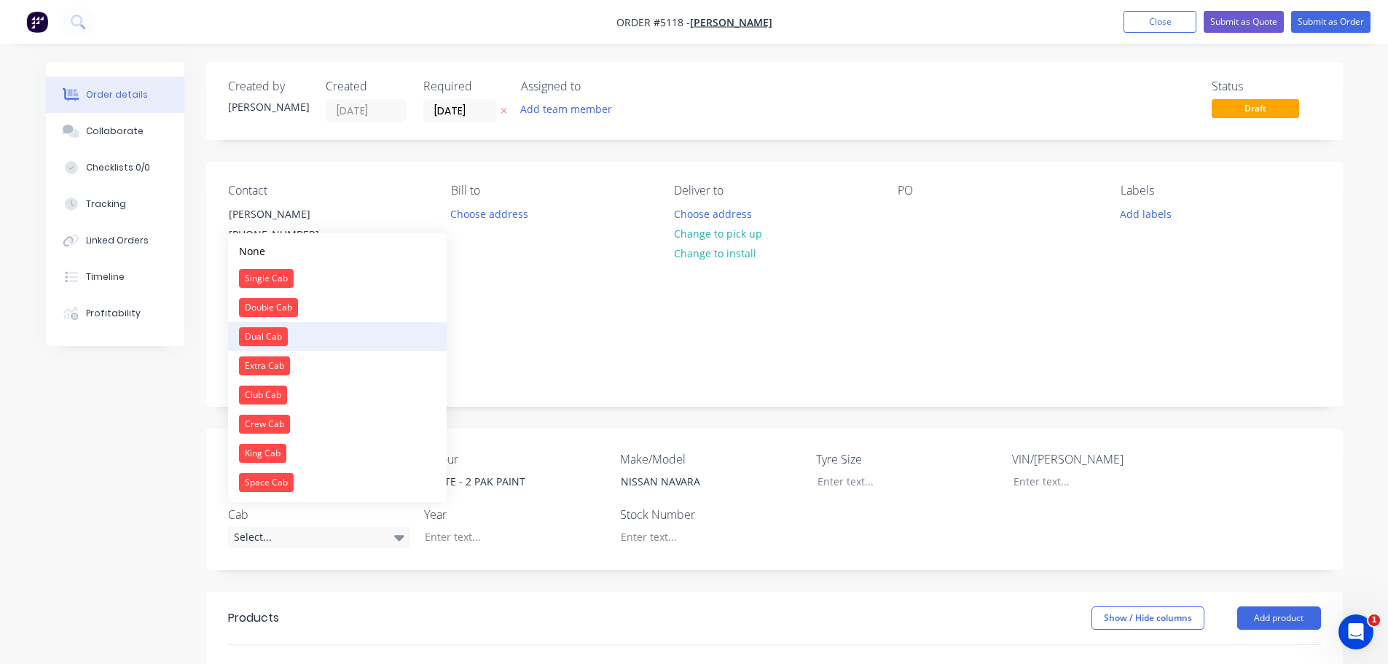
click at [294, 337] on button "Dual Cab" at bounding box center [337, 336] width 219 height 29
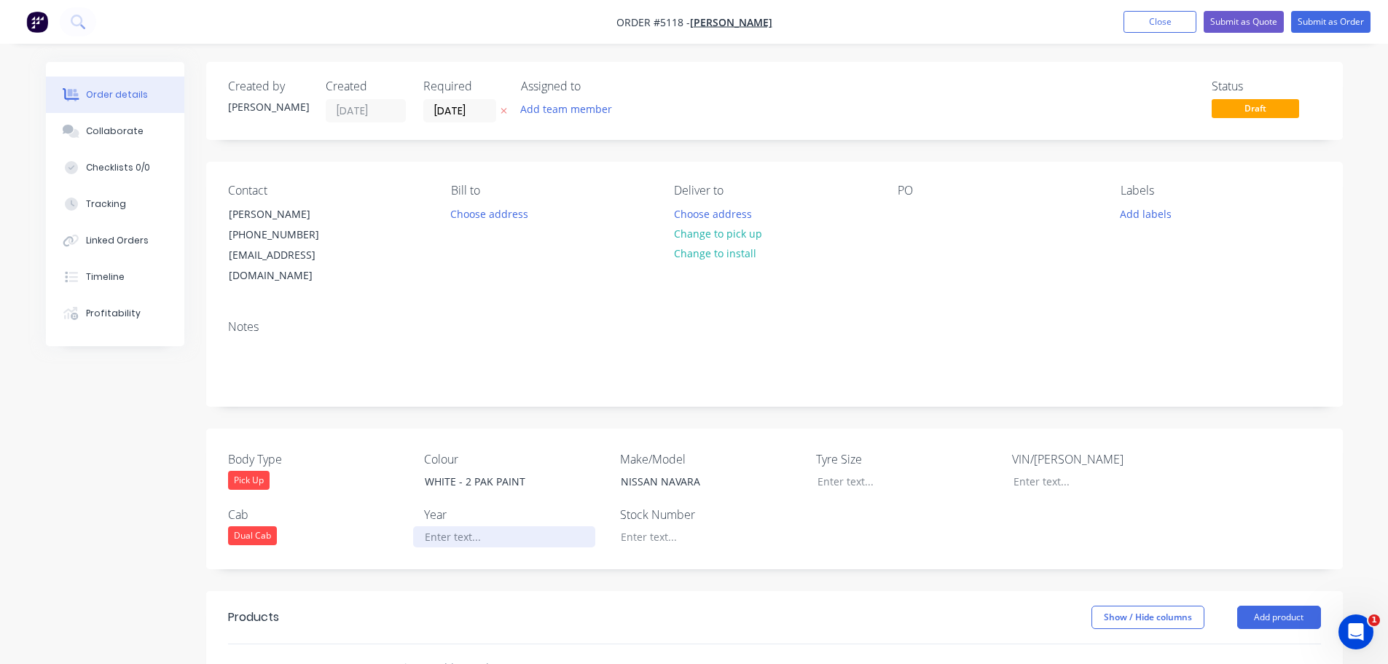
click at [441, 526] on div at bounding box center [504, 536] width 182 height 21
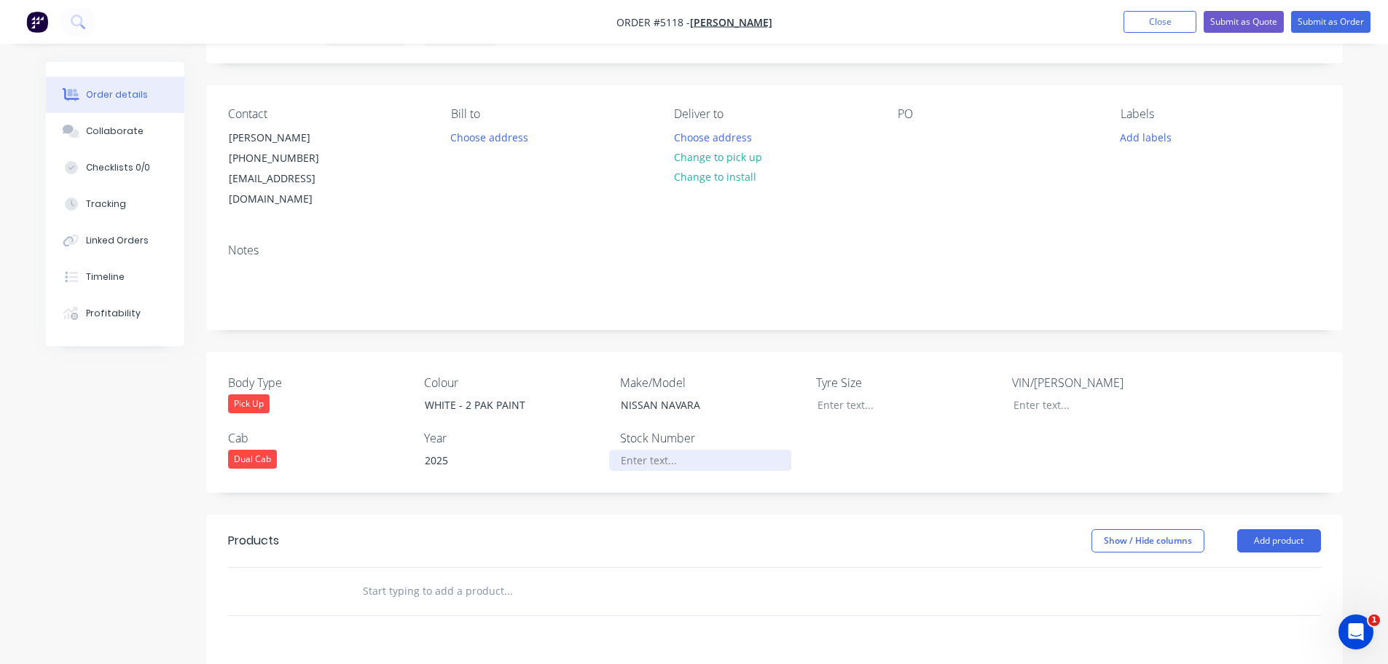
scroll to position [146, 0]
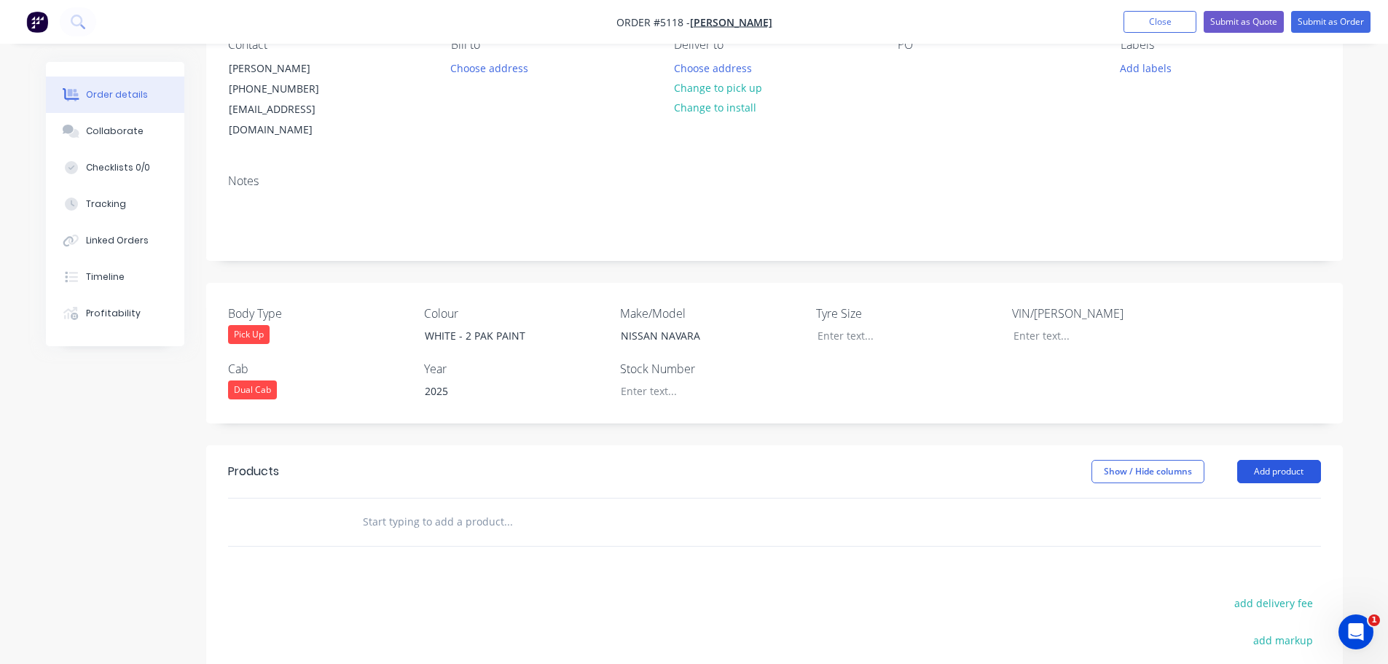
click at [1284, 460] on button "Add product" at bounding box center [1279, 471] width 84 height 23
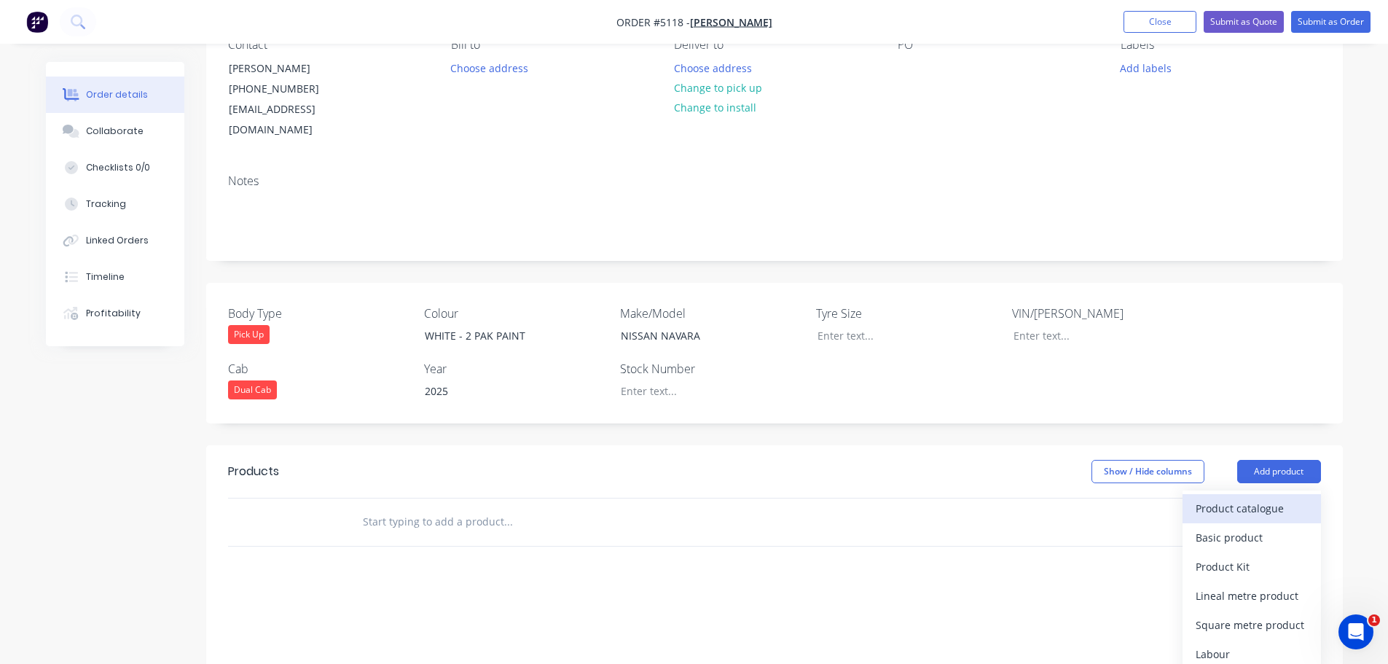
click at [1265, 498] on div "Product catalogue" at bounding box center [1252, 508] width 112 height 21
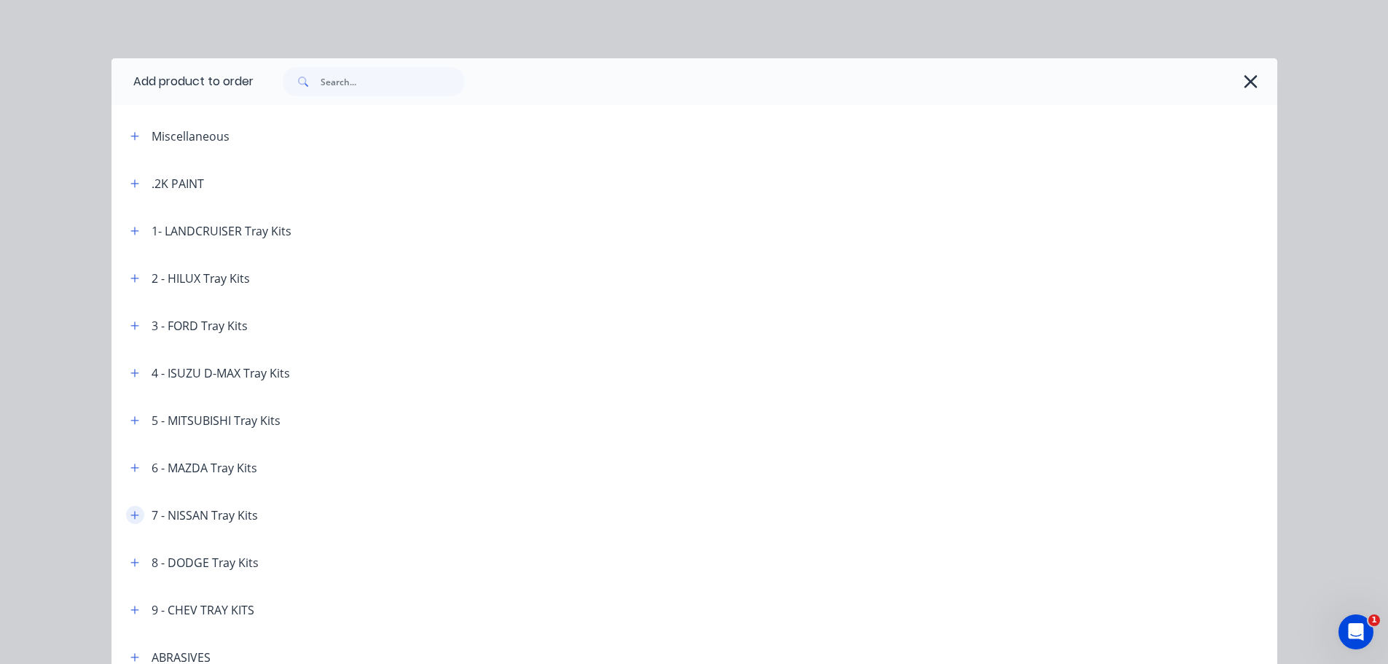
click at [132, 514] on icon "button" at bounding box center [134, 515] width 9 height 10
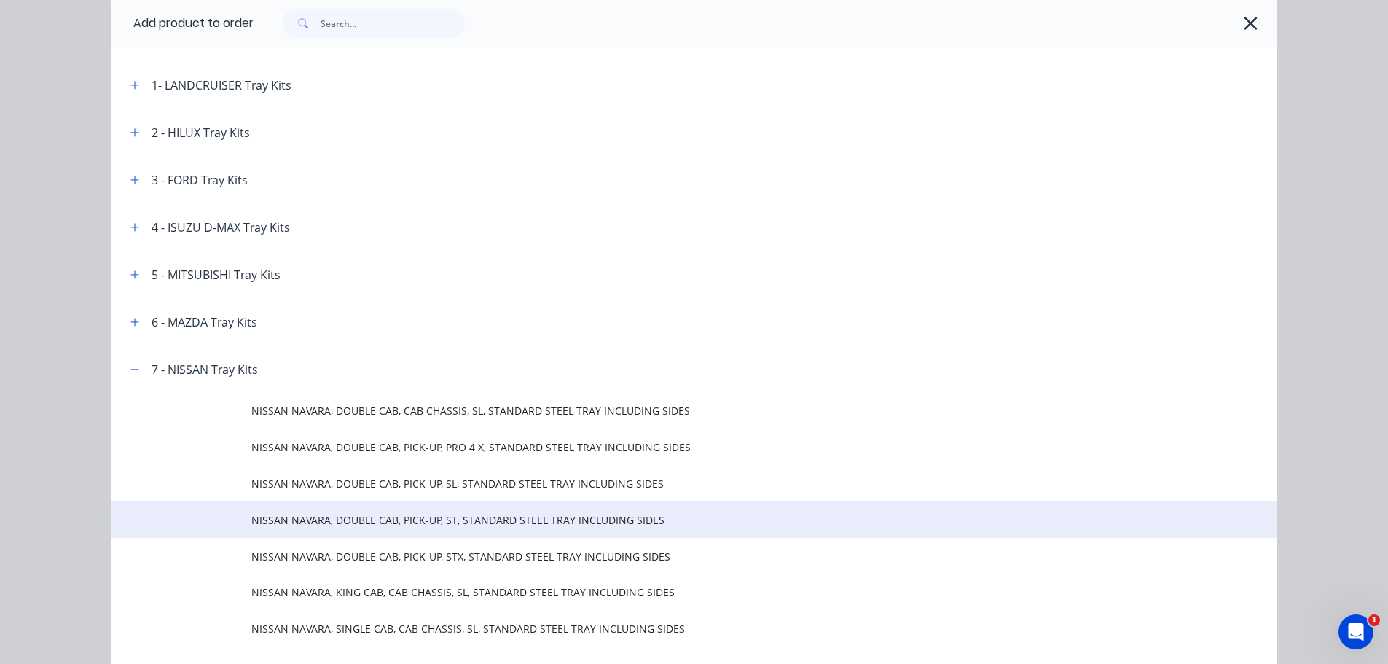
click at [422, 531] on td "NISSAN NAVARA, DOUBLE CAB, PICK-UP, ST, STANDARD STEEL TRAY INCLUDING SIDES" at bounding box center [764, 519] width 1026 height 36
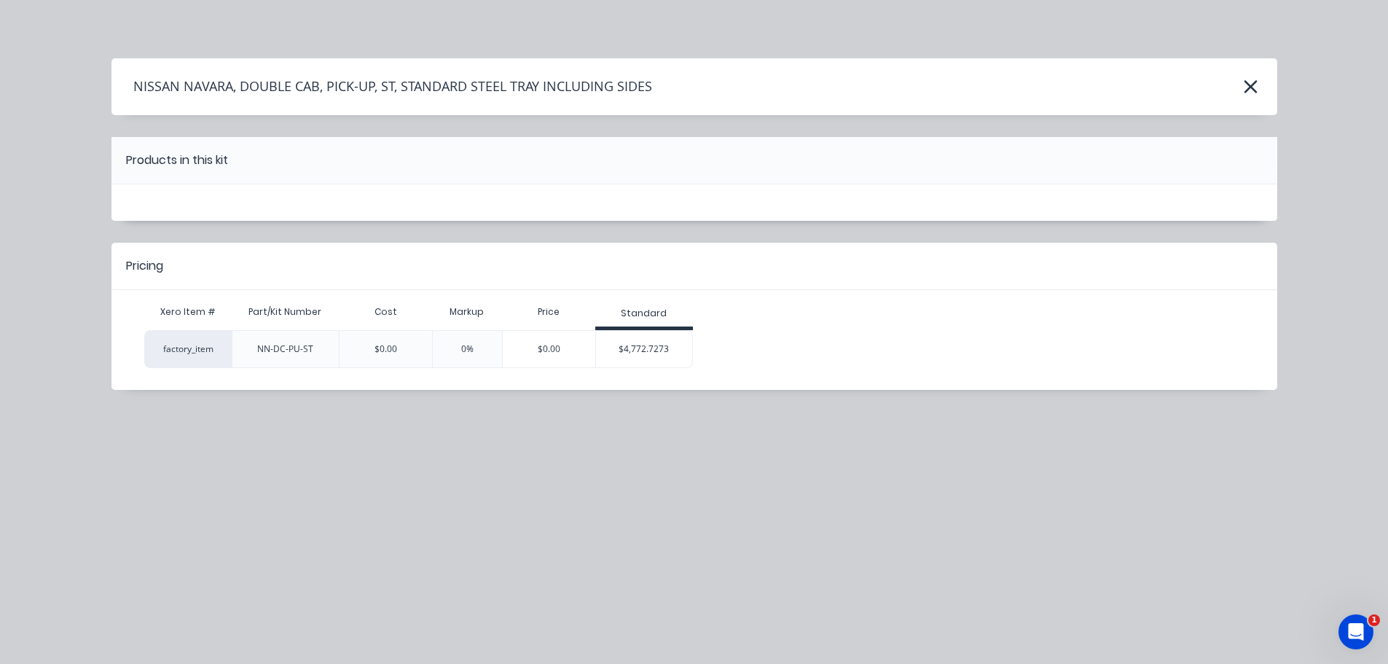
scroll to position [0, 0]
click at [669, 347] on div "$4,772.7273" at bounding box center [644, 349] width 97 height 36
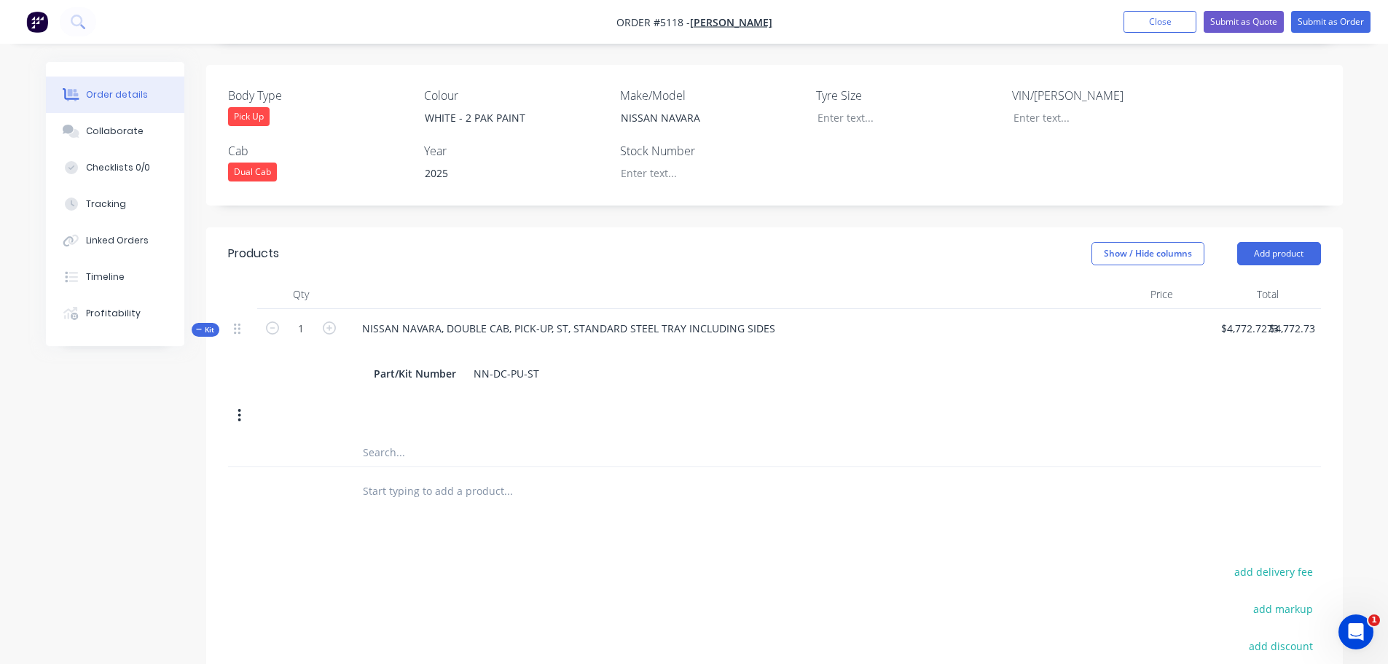
scroll to position [364, 0]
click at [395, 442] on input "text" at bounding box center [507, 450] width 291 height 29
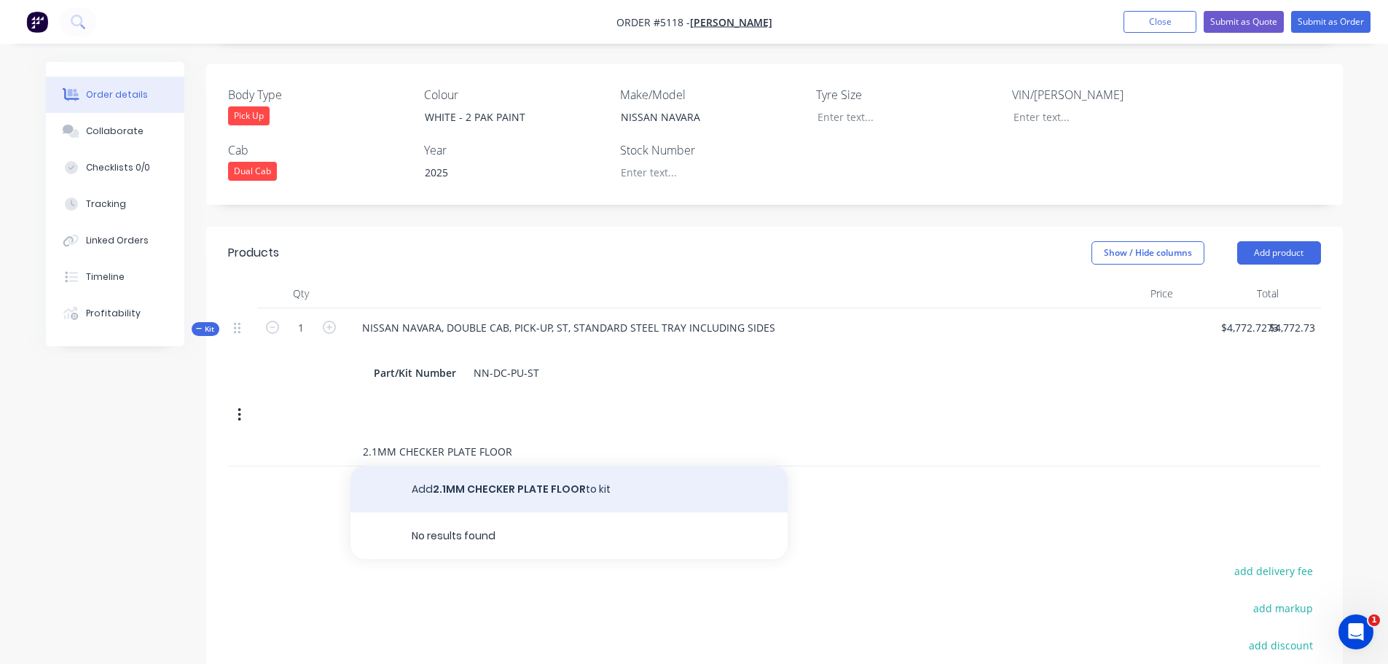
type input "2.1MM CHECKER PLATE FLOOR"
click at [499, 468] on button "Add 2.1MM CHECKER PLATE FLOOR to kit" at bounding box center [569, 489] width 437 height 47
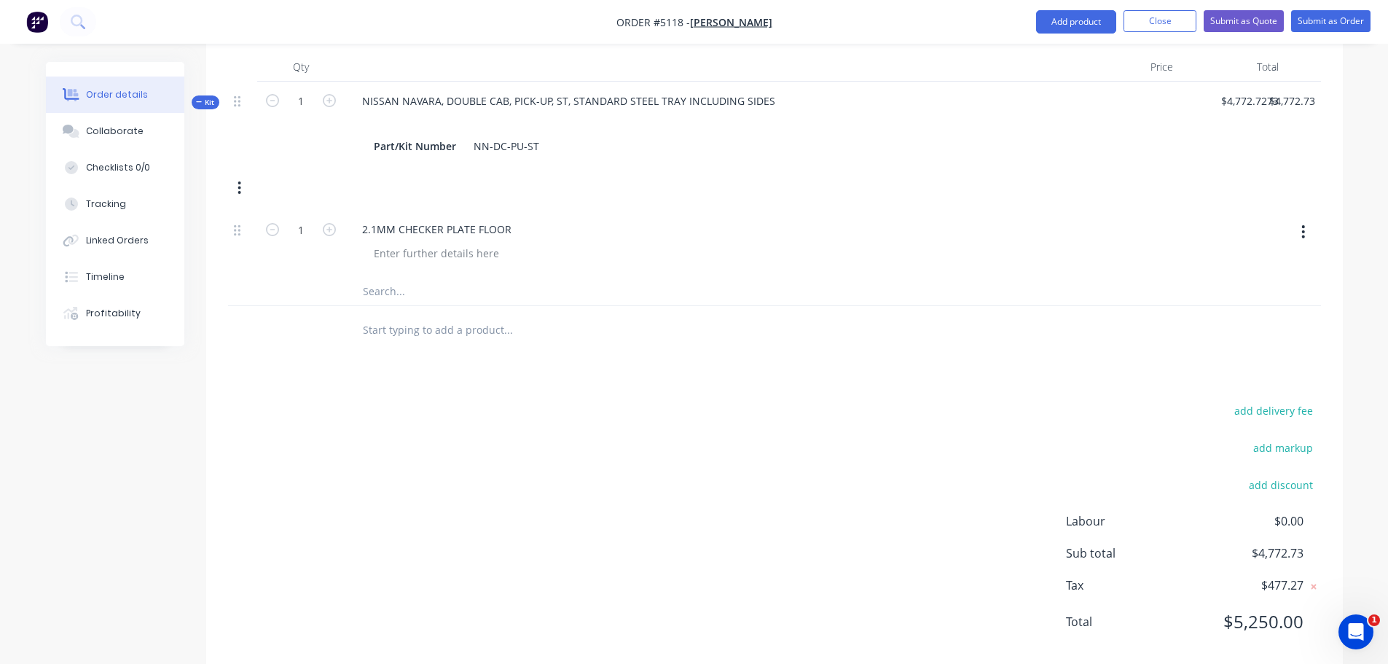
scroll to position [600, 0]
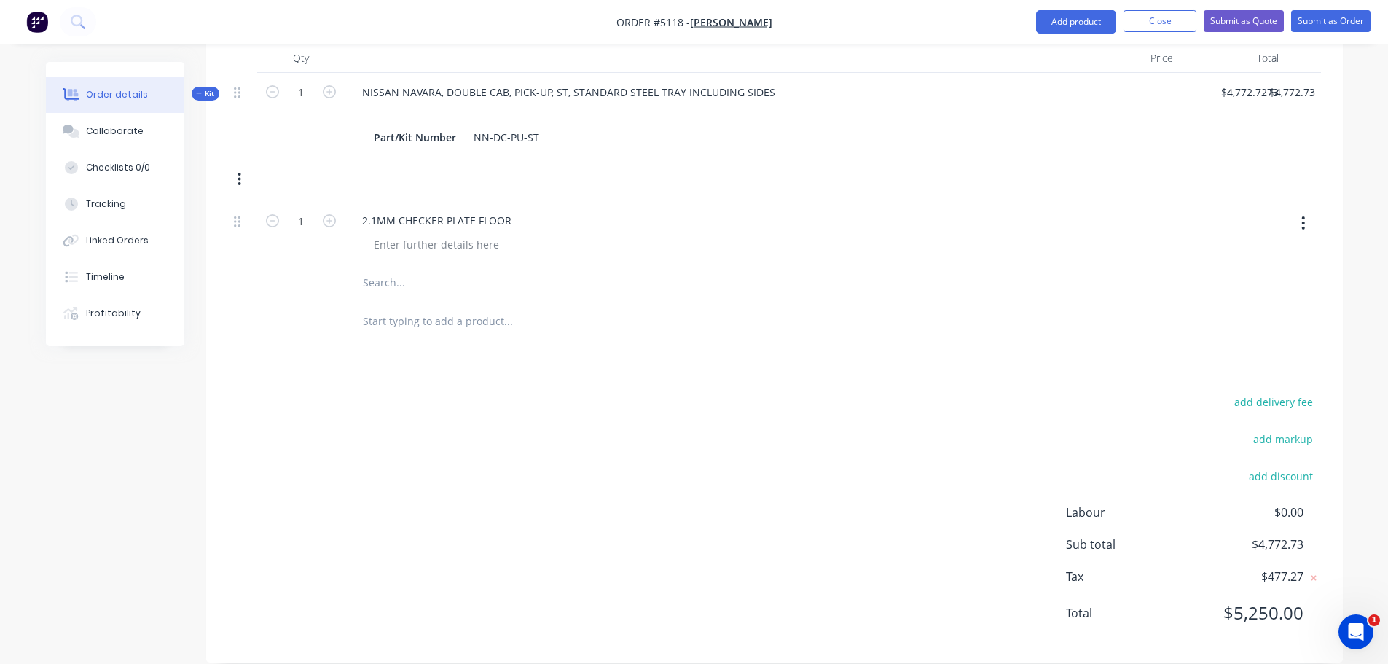
click at [479, 306] on input "text" at bounding box center [507, 320] width 291 height 29
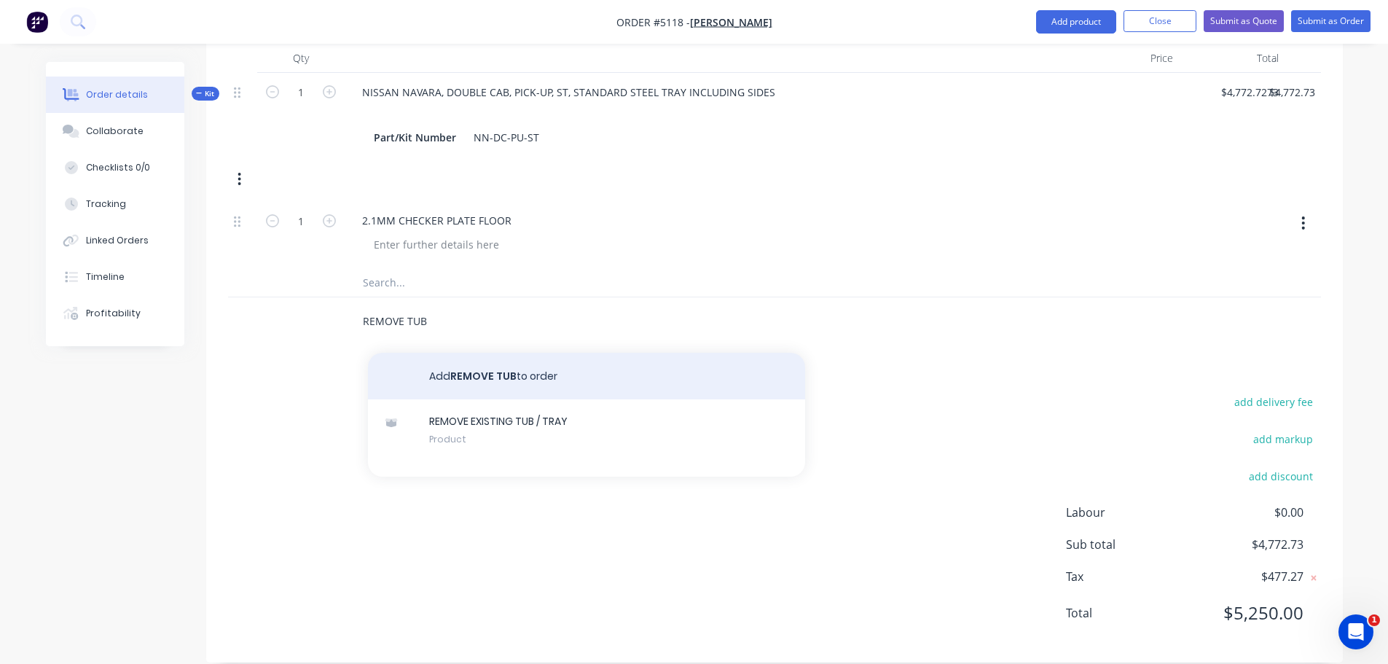
type input "REMOVE TUB"
click at [570, 353] on button "Add REMOVE TUB to order" at bounding box center [586, 376] width 437 height 47
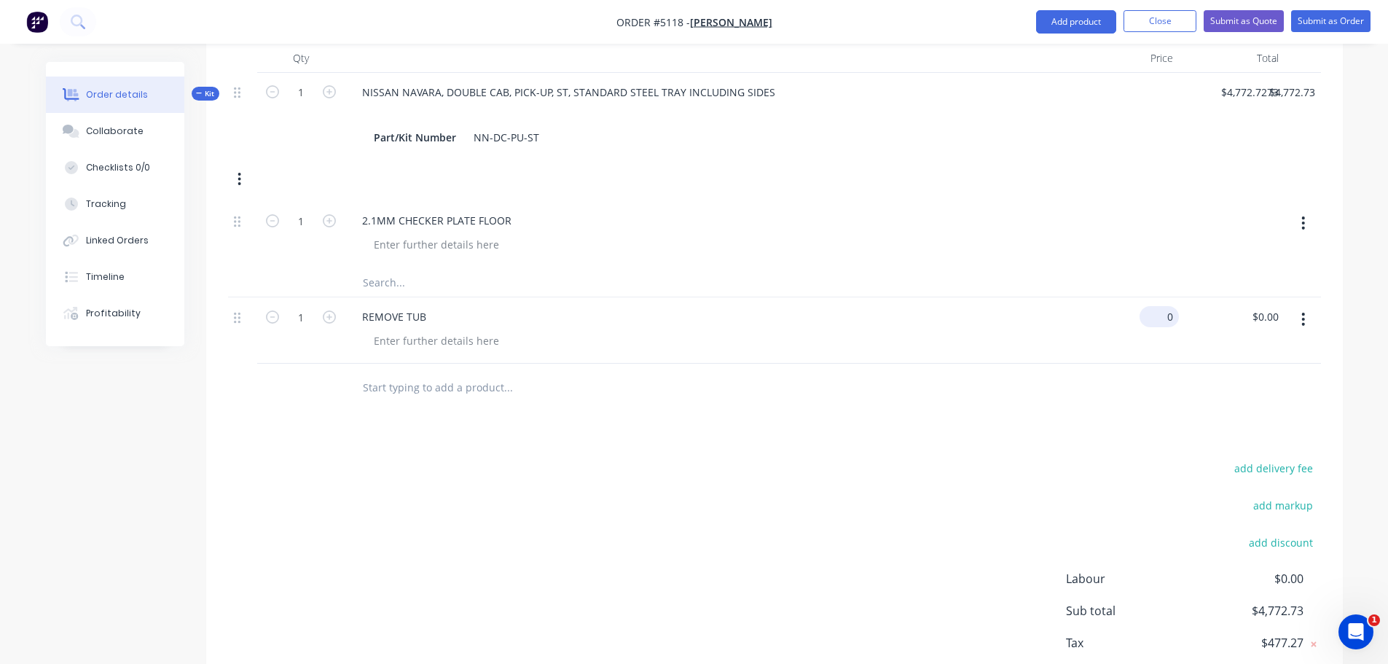
click at [1157, 306] on div "0 $0.00" at bounding box center [1159, 316] width 39 height 21
type input "$90.91"
click at [393, 372] on input "text" at bounding box center [507, 386] width 291 height 29
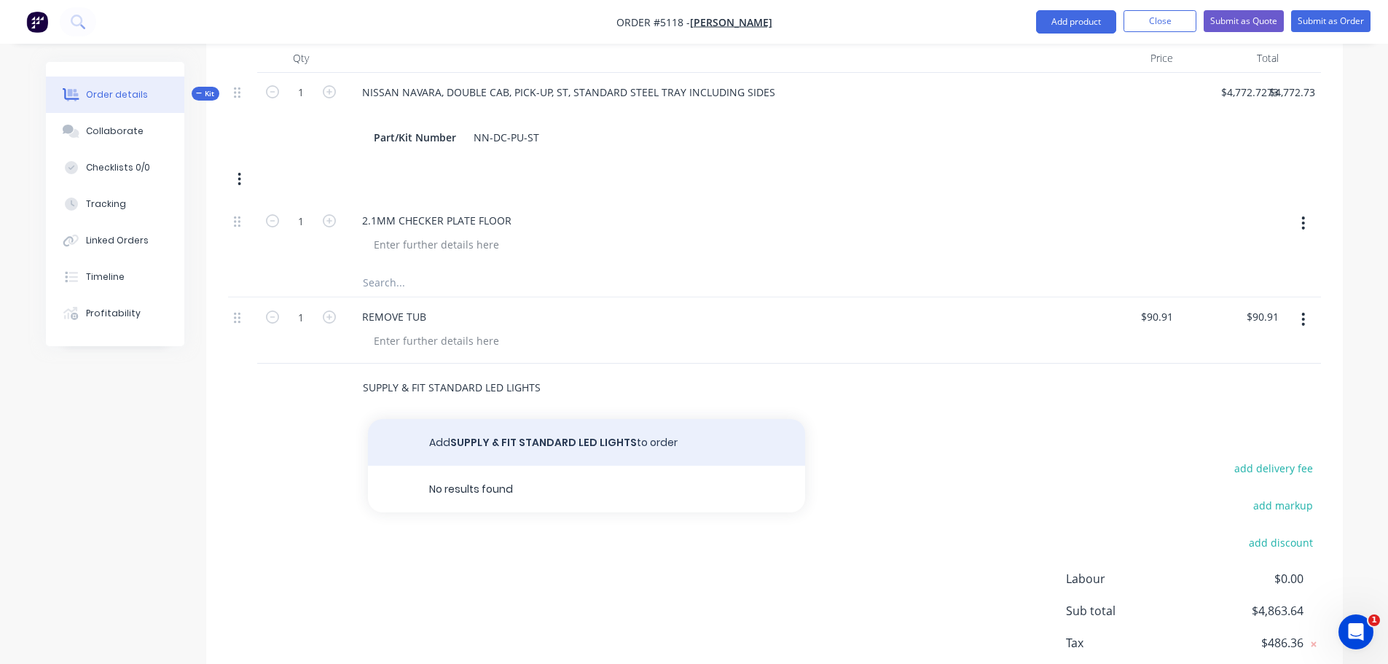
type input "SUPPLY & FIT STANDARD LED LIGHTS"
click at [614, 421] on button "Add SUPPLY & FIT STANDARD LED LIGHTS to order" at bounding box center [586, 442] width 437 height 47
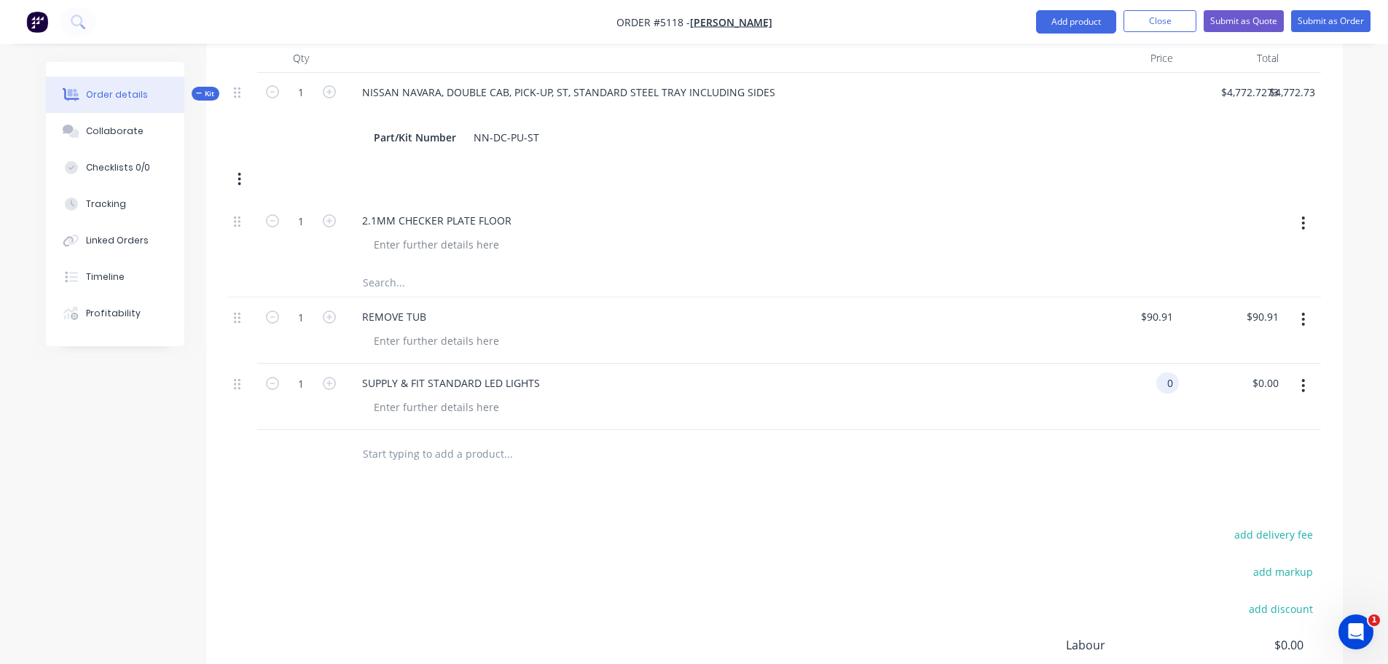
click at [1154, 365] on div "0 0" at bounding box center [1126, 397] width 106 height 66
type input "$272.73"
click at [434, 447] on input "text" at bounding box center [507, 453] width 291 height 29
type input "RELOCATE CAMERA"
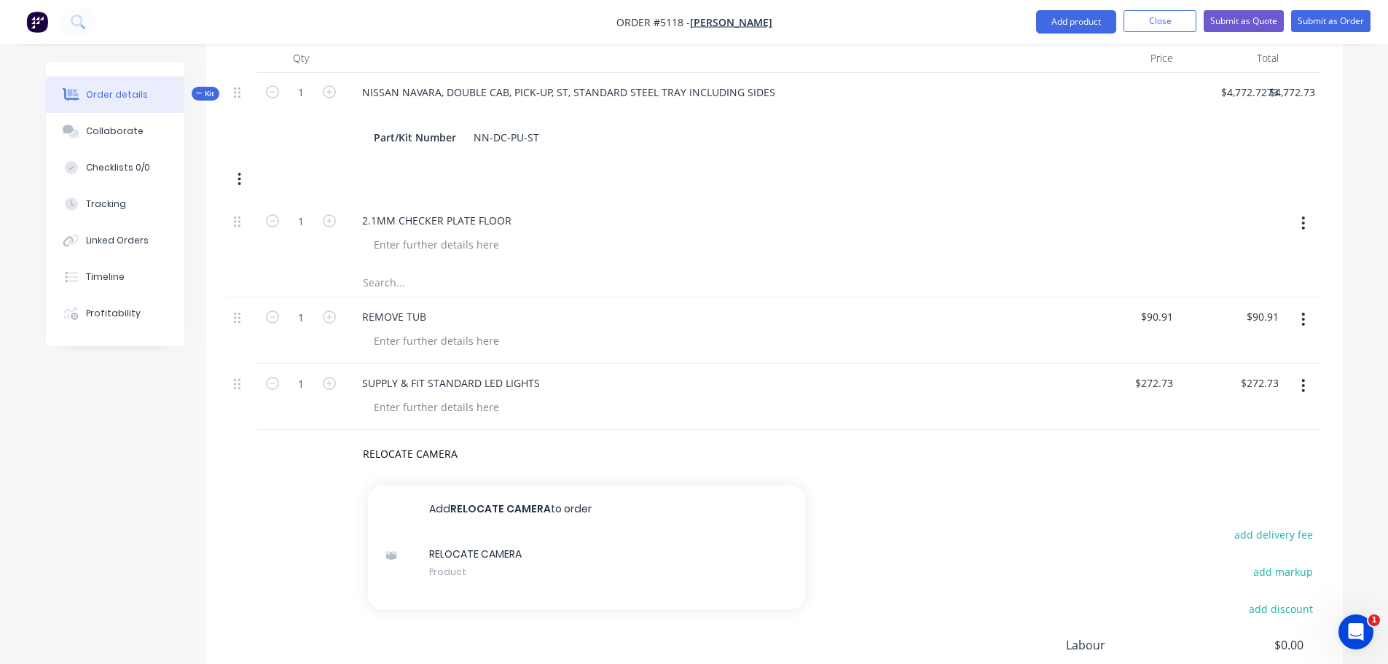
click at [463, 485] on button "Add RELOCATE CAMERA to order" at bounding box center [586, 508] width 437 height 47
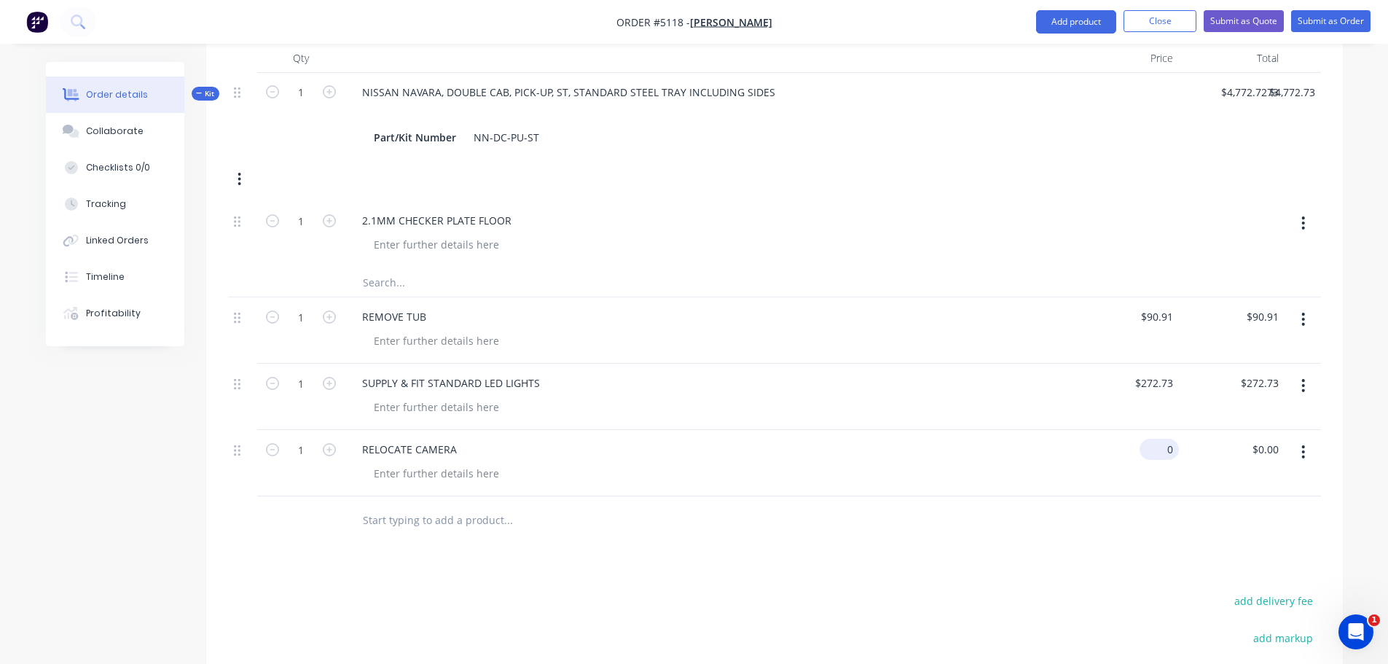
click at [1157, 439] on div "0 $0.00" at bounding box center [1159, 449] width 39 height 21
type input "$45.45"
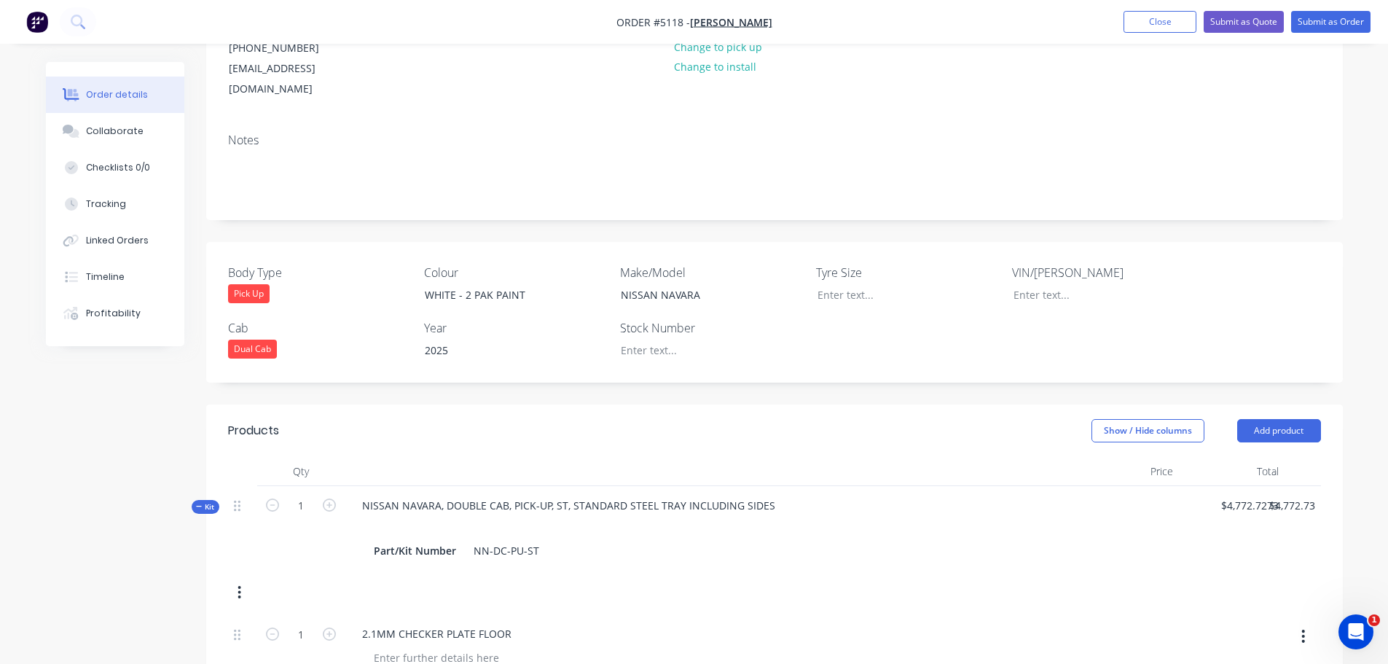
scroll to position [143, 0]
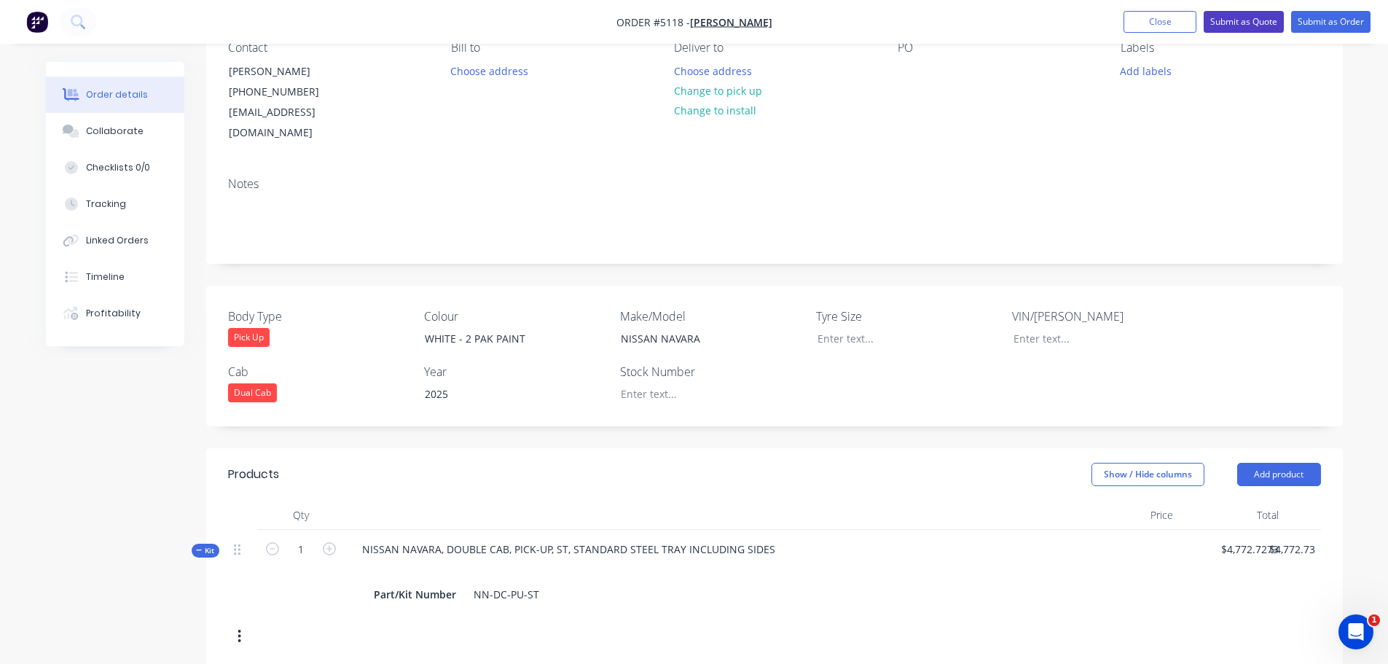
type input "$45.45"
click at [1243, 20] on button "Submit as Quote" at bounding box center [1244, 22] width 80 height 22
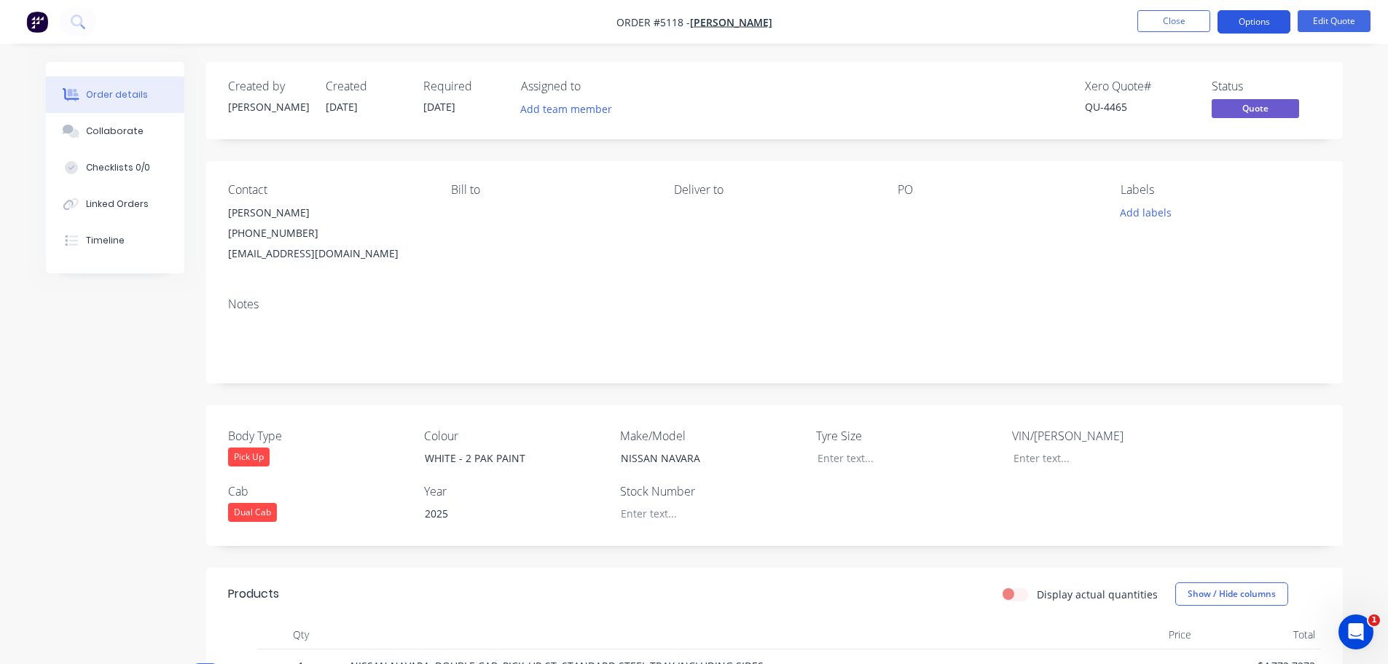
click at [1249, 23] on button "Options" at bounding box center [1254, 21] width 73 height 23
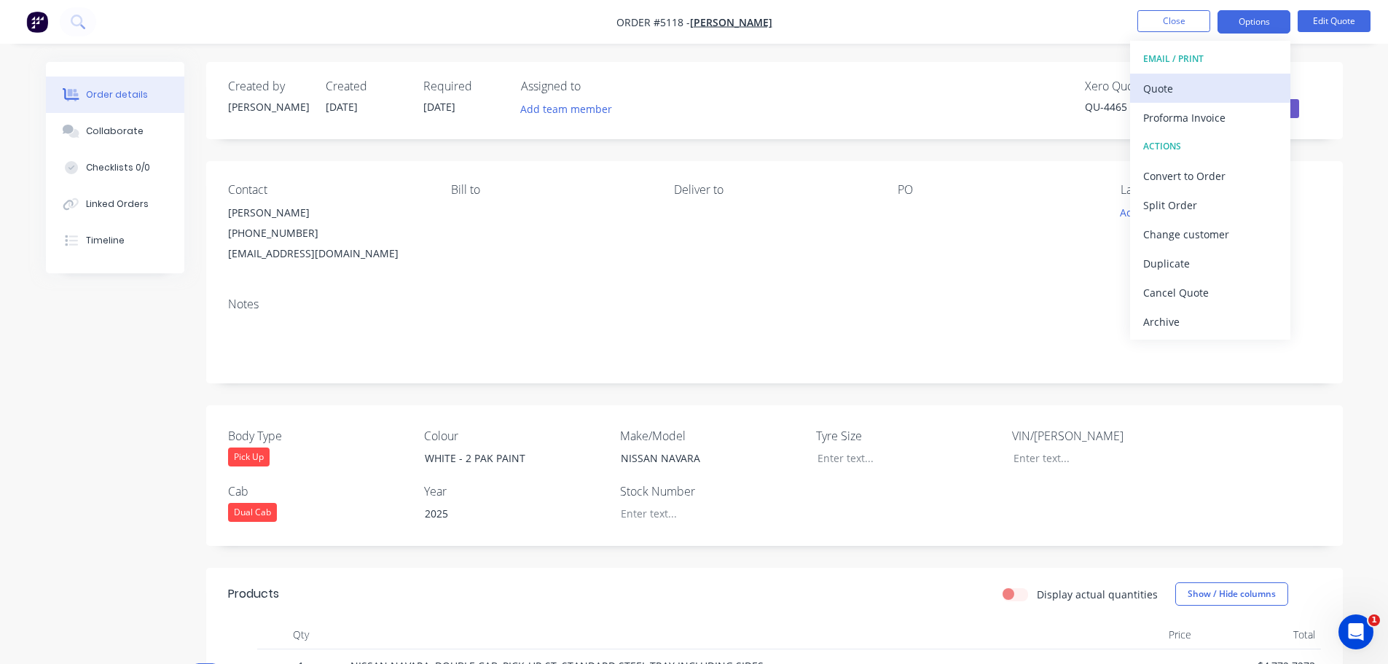
click at [1179, 89] on div "Quote" at bounding box center [1210, 88] width 134 height 21
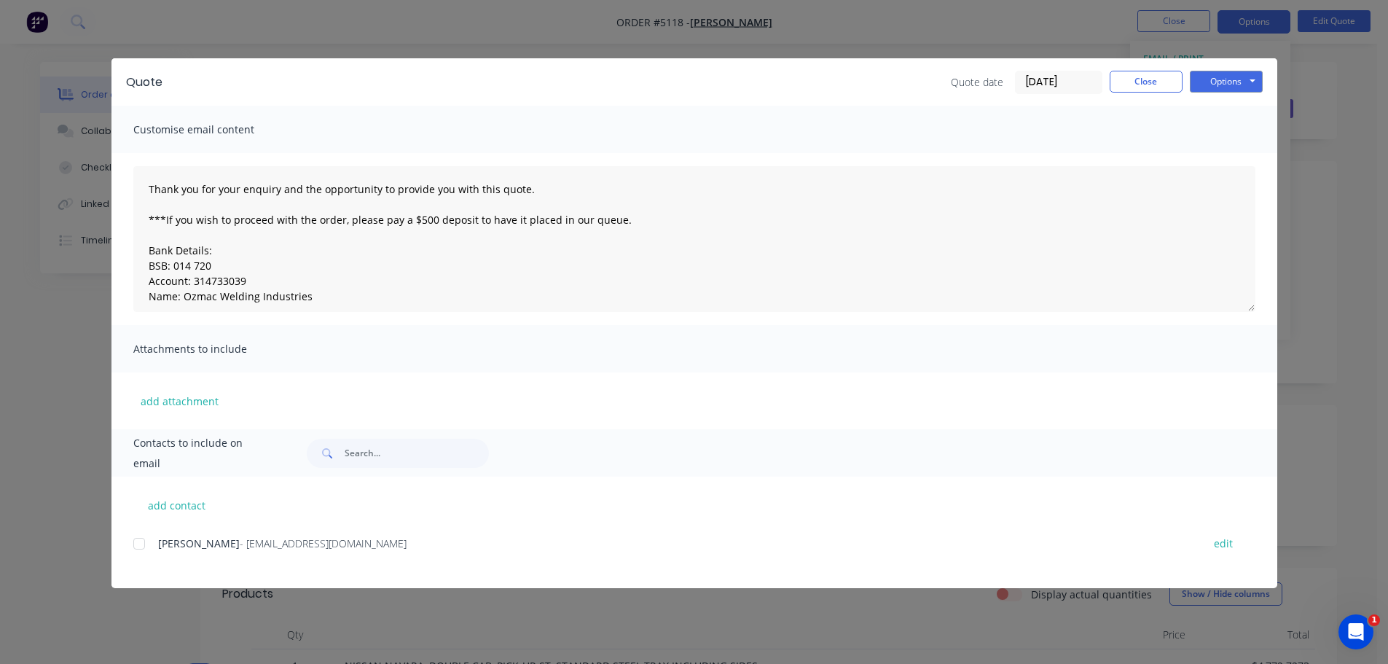
click at [148, 546] on div at bounding box center [139, 543] width 29 height 29
click at [1230, 83] on button "Options" at bounding box center [1226, 82] width 73 height 22
click at [1233, 159] on button "Email" at bounding box center [1236, 156] width 93 height 24
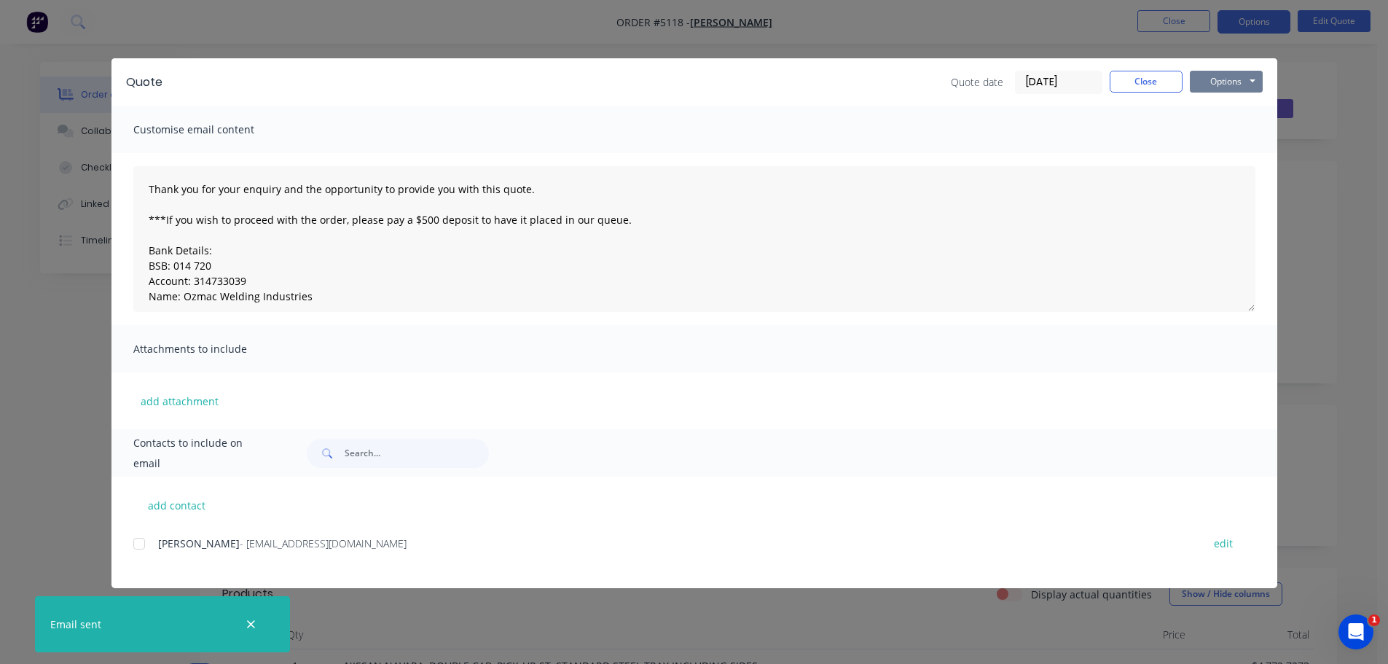
click at [1224, 82] on button "Options" at bounding box center [1226, 82] width 73 height 22
click at [1221, 134] on button "Print" at bounding box center [1236, 132] width 93 height 24
click at [1141, 77] on button "Close" at bounding box center [1146, 82] width 73 height 22
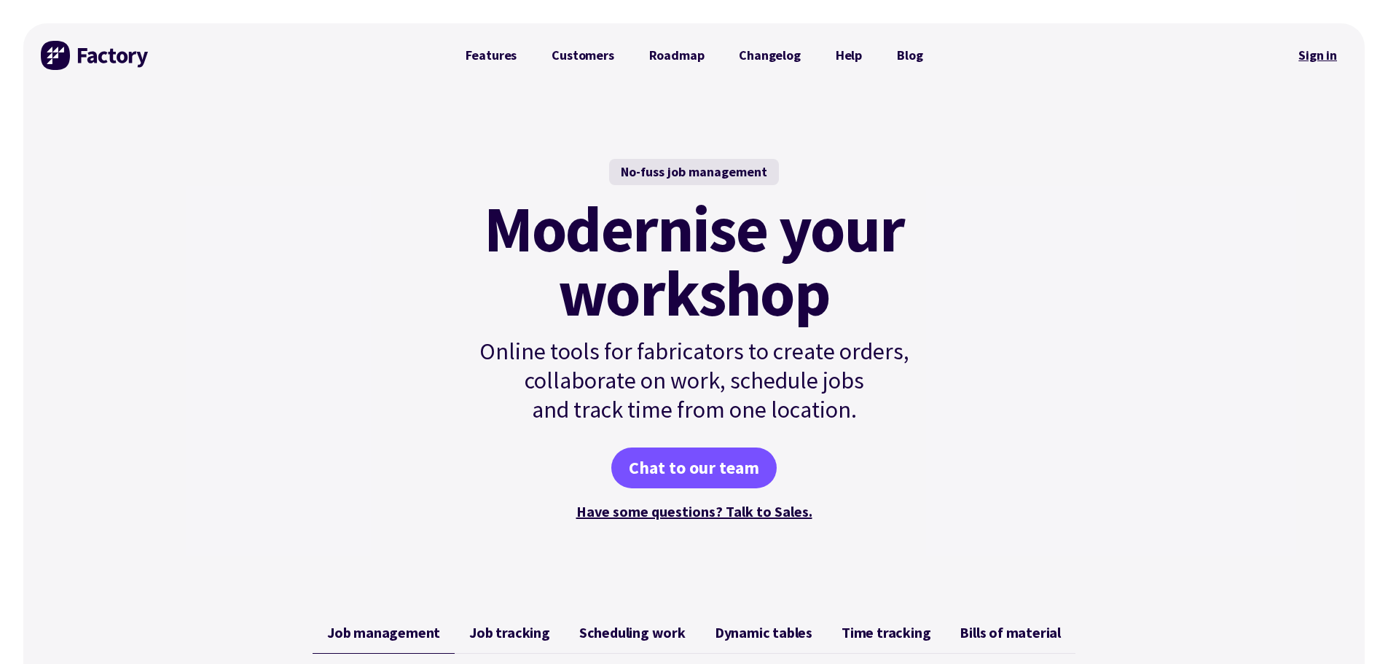
click at [1304, 52] on link "Sign in" at bounding box center [1317, 56] width 59 height 34
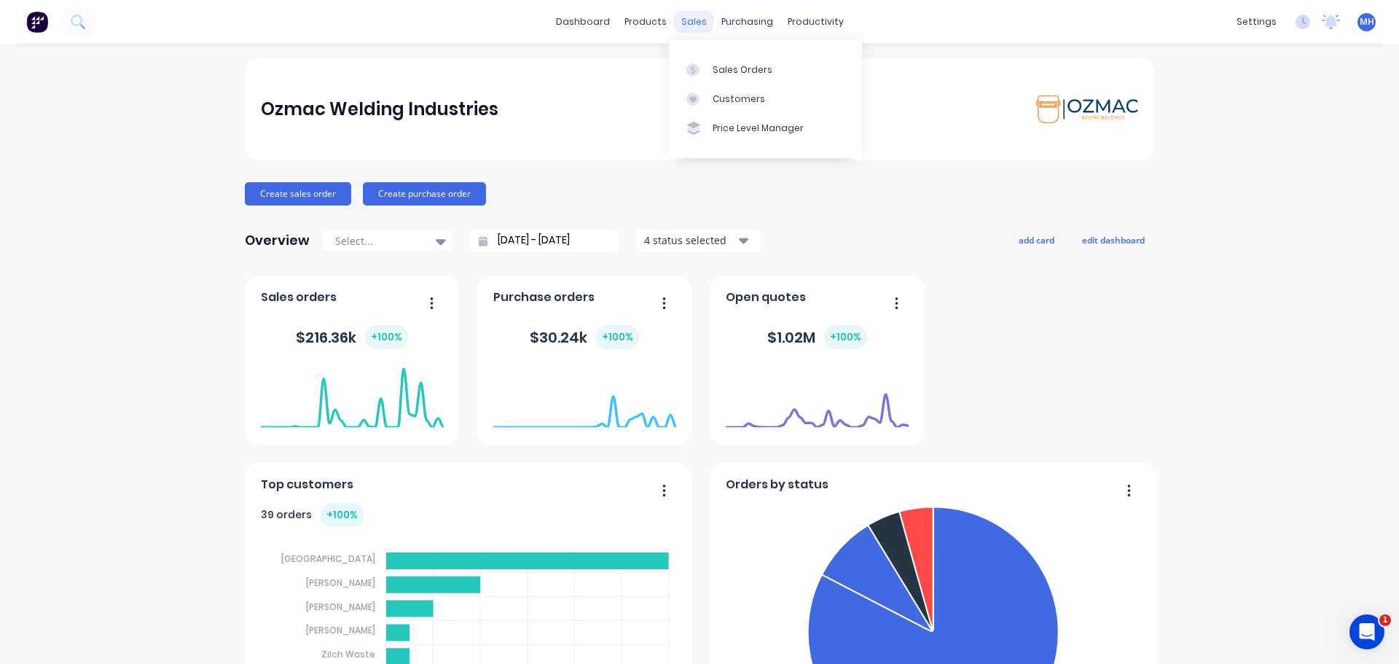
click at [700, 26] on div "sales" at bounding box center [694, 22] width 40 height 22
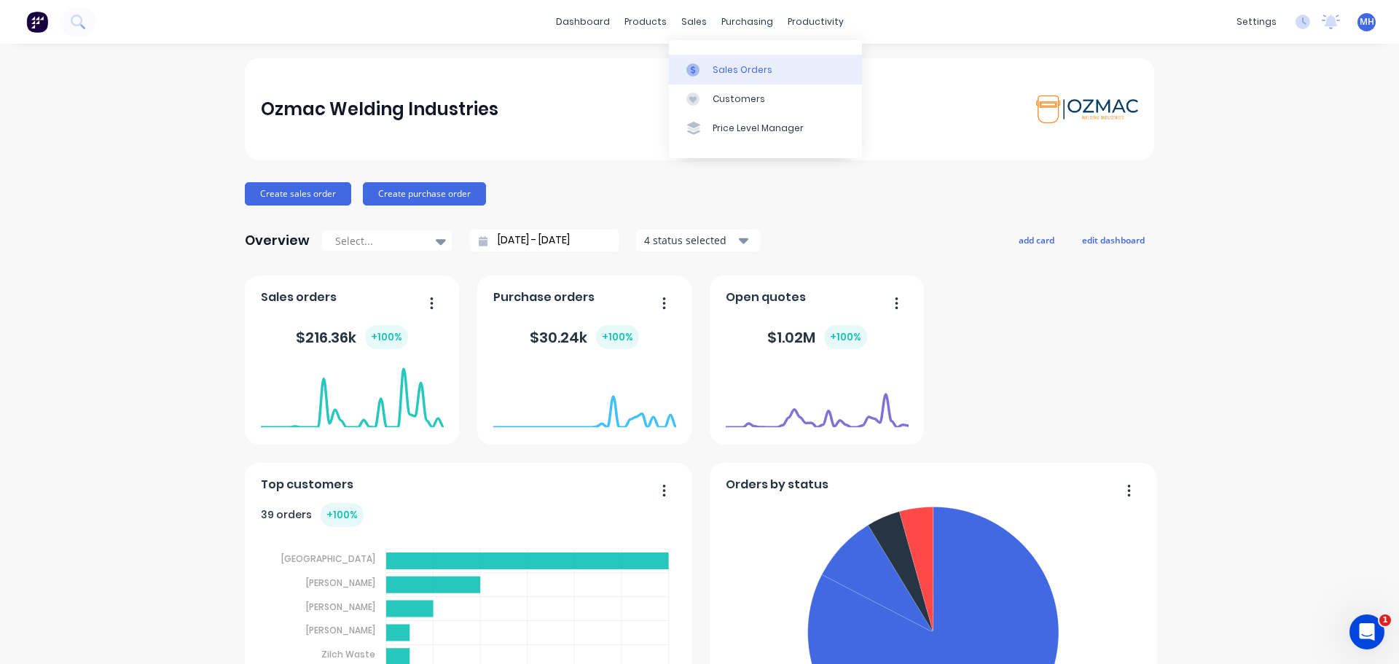
click at [717, 74] on div "Sales Orders" at bounding box center [743, 69] width 60 height 13
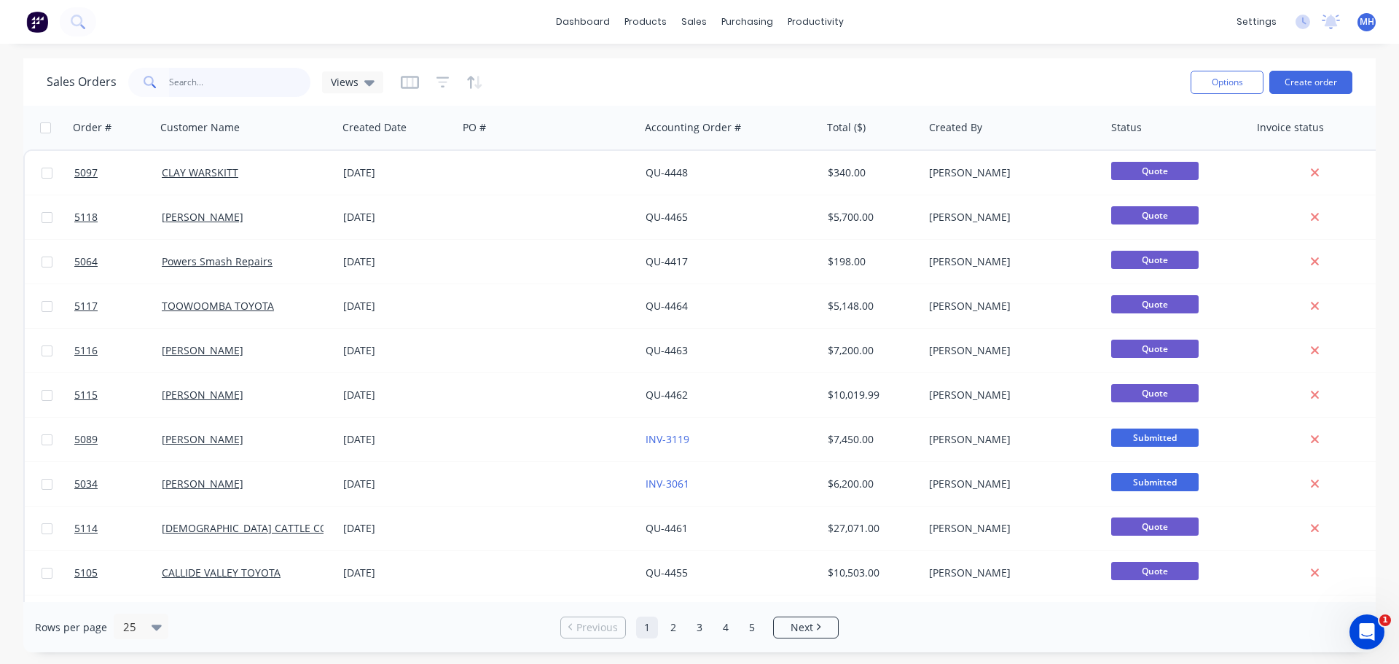
click at [266, 77] on input "text" at bounding box center [240, 82] width 142 height 29
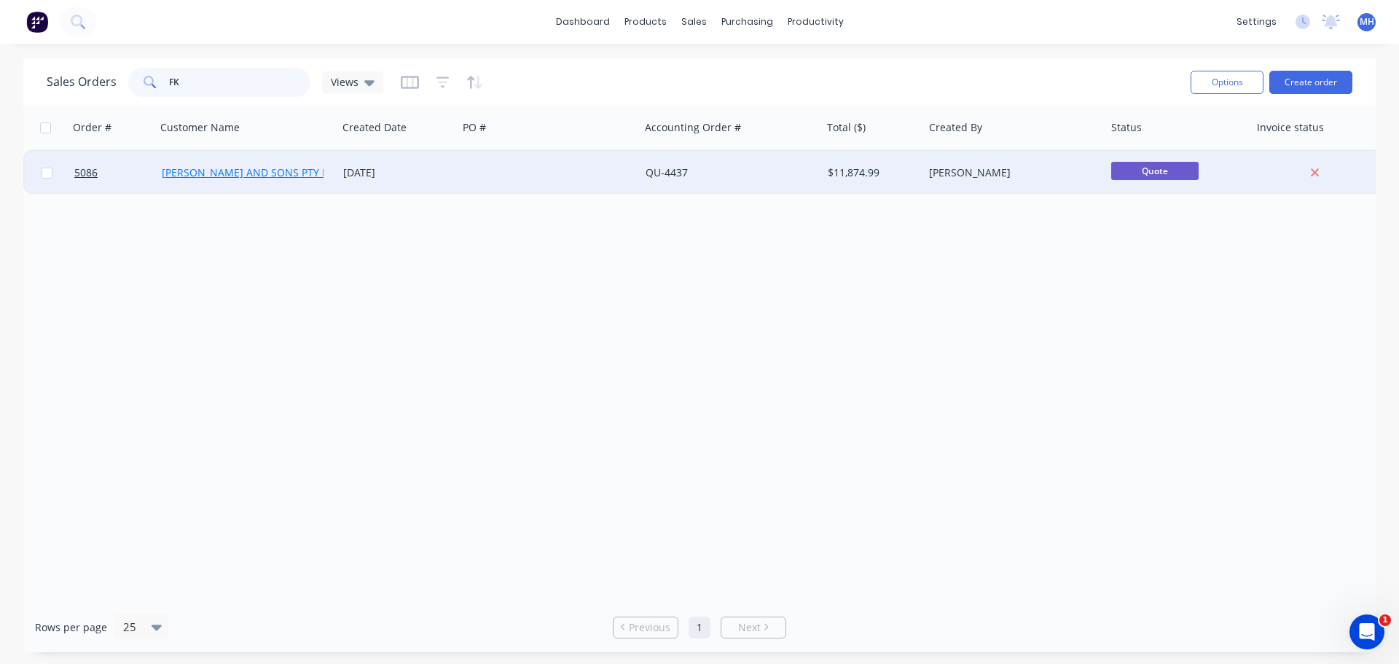
type input "FK"
click at [267, 177] on link "[PERSON_NAME] AND SONS PTY LTD" at bounding box center [251, 172] width 179 height 14
